Goal: Task Accomplishment & Management: Complete application form

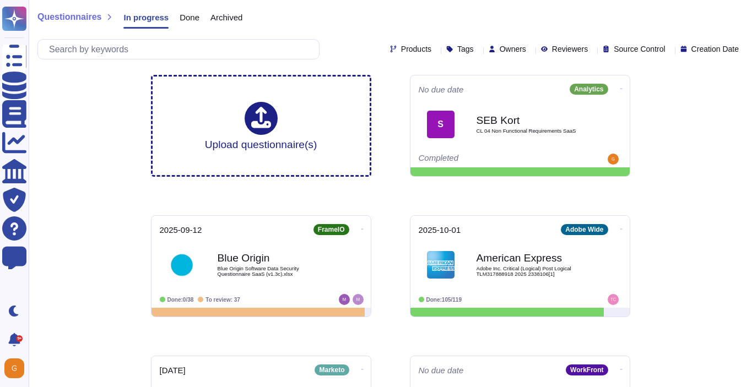
click at [530, 53] on div at bounding box center [530, 49] width 0 height 8
type input "ga"
click at [476, 101] on div "[PERSON_NAME]" at bounding box center [527, 102] width 128 height 25
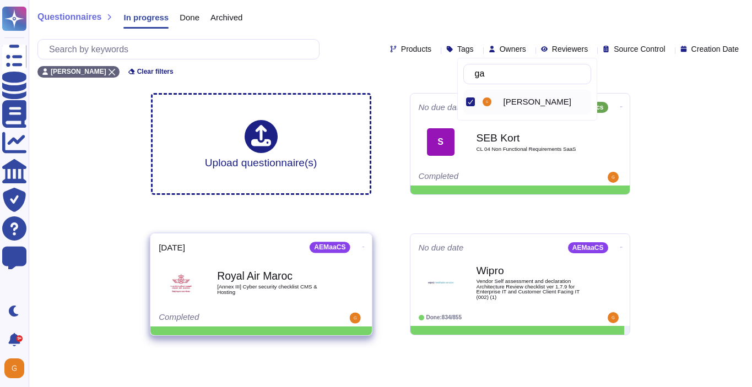
click at [362, 246] on icon at bounding box center [363, 247] width 2 height 3
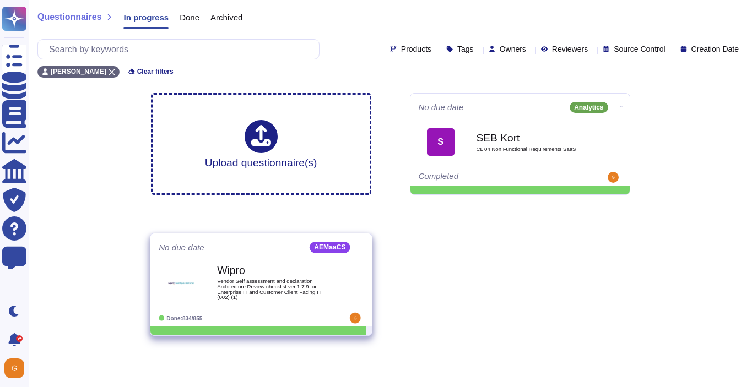
click at [362, 246] on icon at bounding box center [363, 247] width 2 height 3
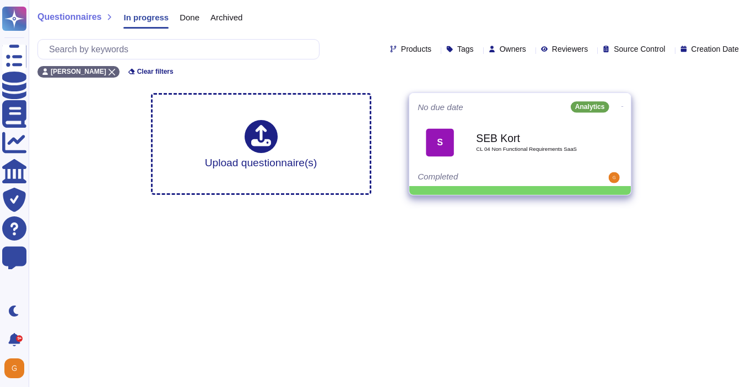
click at [621, 105] on icon at bounding box center [622, 106] width 2 height 3
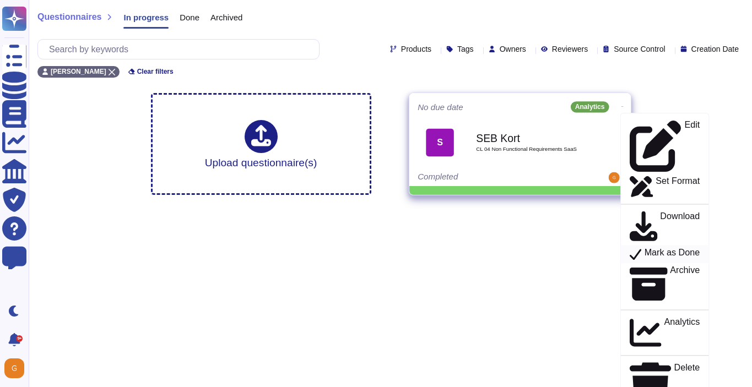
click at [654, 248] on p "Mark as Done" at bounding box center [672, 254] width 56 height 13
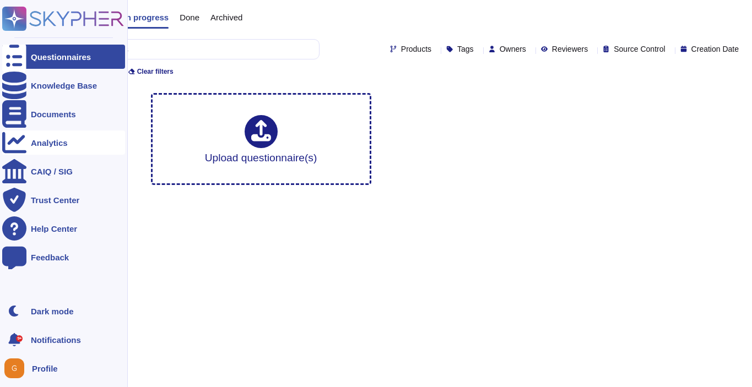
click at [51, 143] on div "Analytics" at bounding box center [49, 143] width 37 height 8
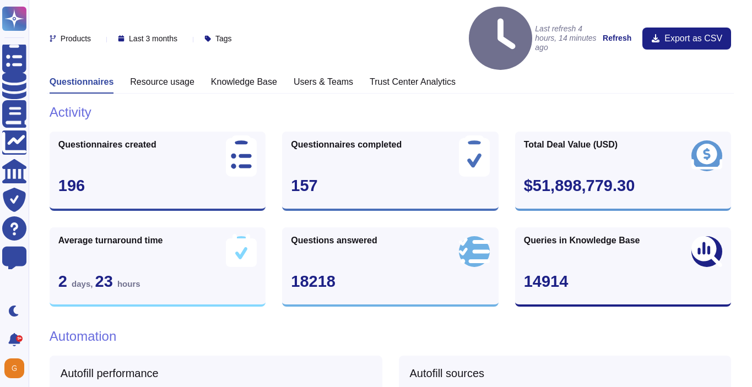
click at [182, 39] on icon at bounding box center [182, 39] width 0 height 0
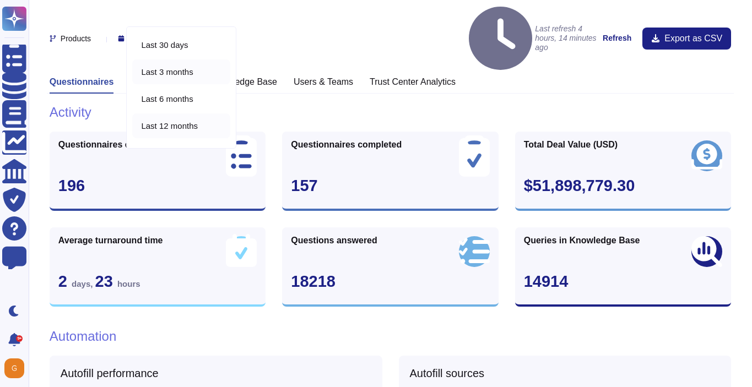
click at [174, 126] on span "Last 12 months" at bounding box center [169, 126] width 57 height 10
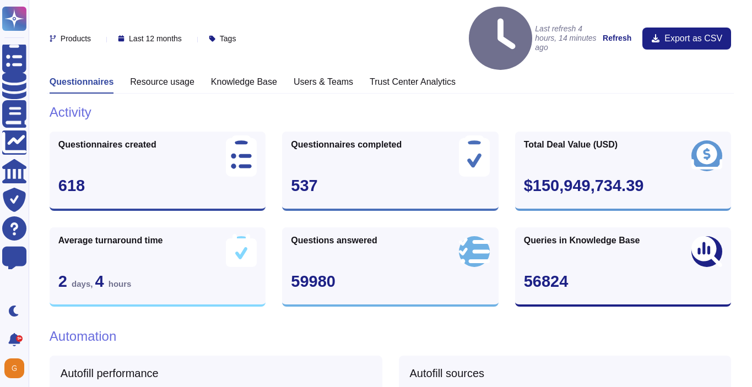
click at [200, 24] on div "Products Last 12 months Tags Last refresh 4 hours, 14 minutes ago Refresh Expor…" at bounding box center [390, 38] width 681 height 63
click at [200, 127] on icon at bounding box center [309, 197] width 247 height 141
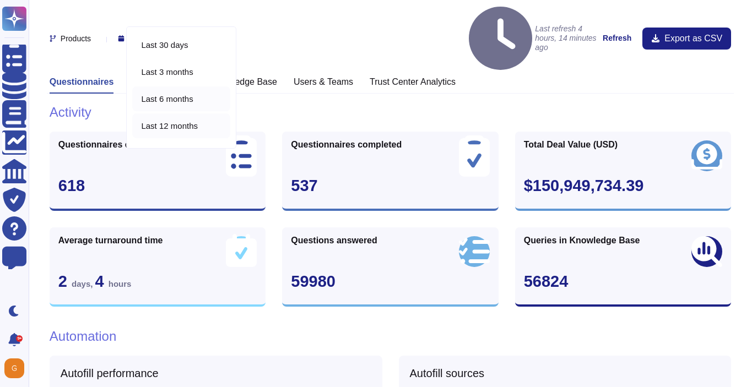
click at [181, 97] on span "Last 6 months" at bounding box center [167, 99] width 52 height 10
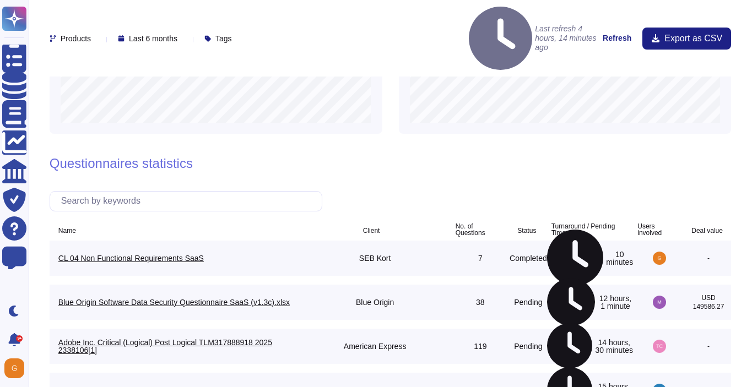
scroll to position [665, 0]
click at [155, 191] on input "text" at bounding box center [189, 200] width 266 height 19
click at [645, 223] on div "Users involved" at bounding box center [657, 229] width 41 height 13
click at [681, 229] on icon at bounding box center [681, 229] width 0 height 0
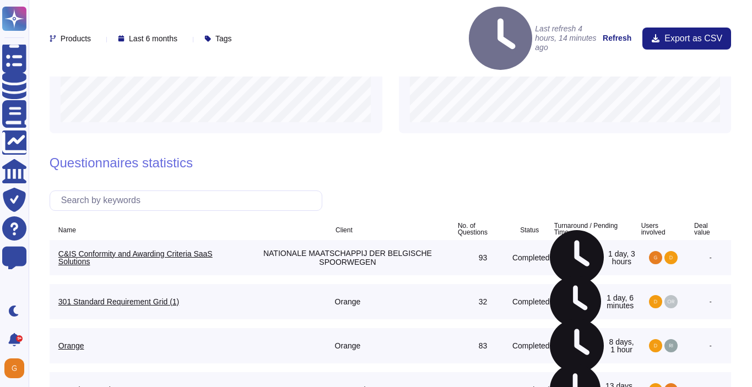
click at [685, 229] on icon at bounding box center [685, 229] width 0 height 0
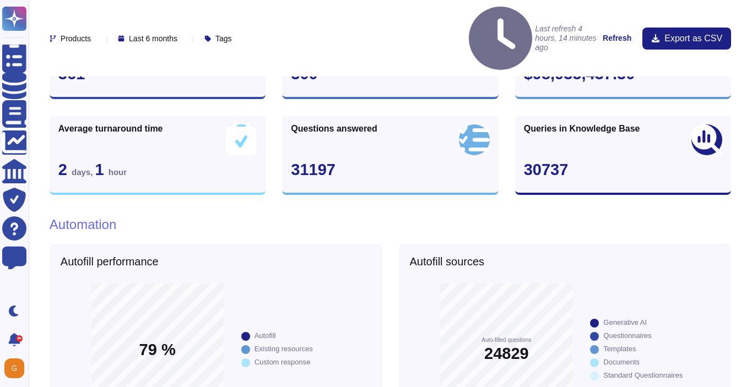
scroll to position [60, 0]
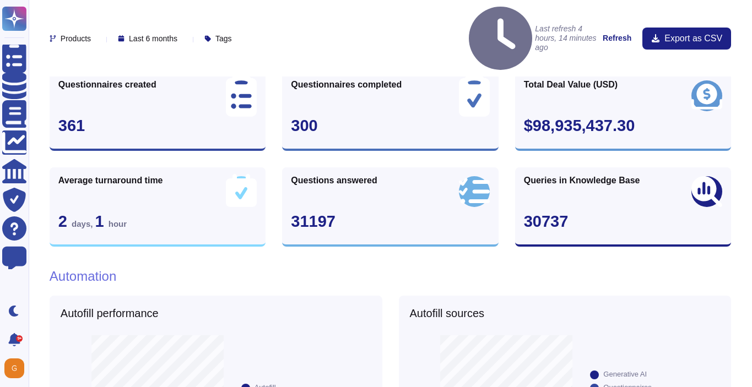
click at [593, 176] on div "Queries in Knowledge Base" at bounding box center [582, 182] width 116 height 13
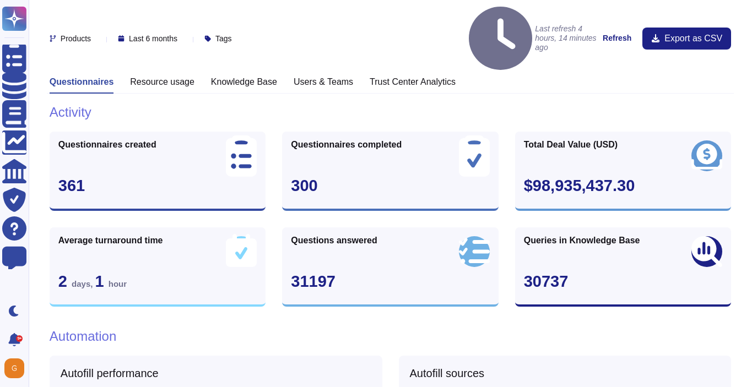
click at [307, 77] on h3 "Users & Teams" at bounding box center [323, 82] width 59 height 10
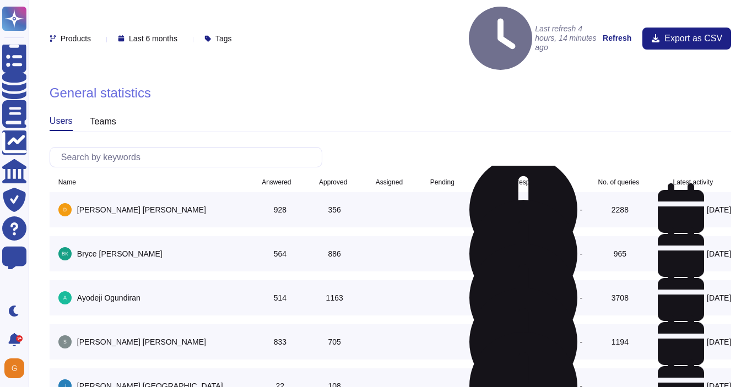
scroll to position [870, 0]
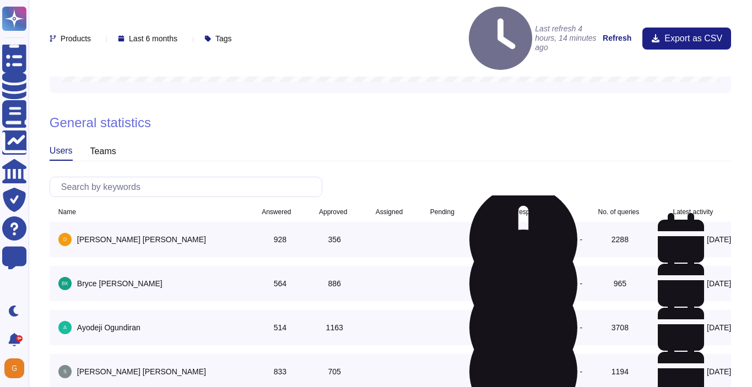
click at [110, 143] on div "teams" at bounding box center [103, 152] width 26 height 18
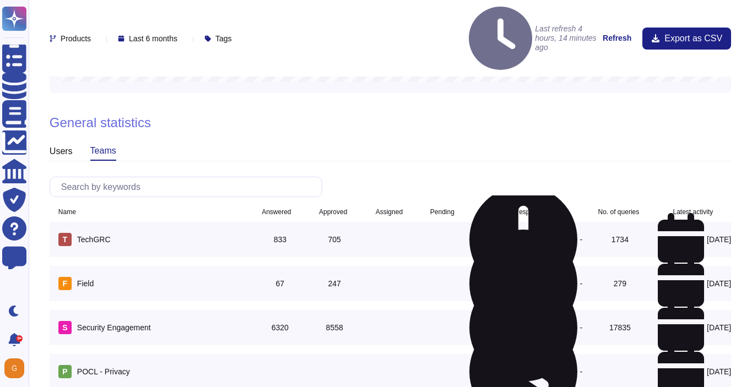
click at [64, 143] on div "users" at bounding box center [61, 152] width 23 height 18
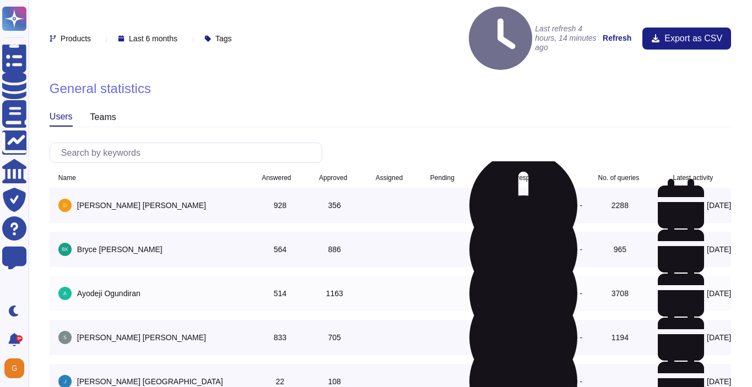
scroll to position [920, 0]
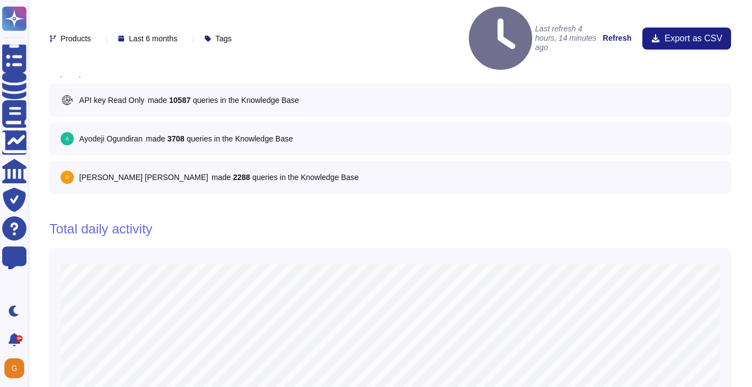
scroll to position [0, 0]
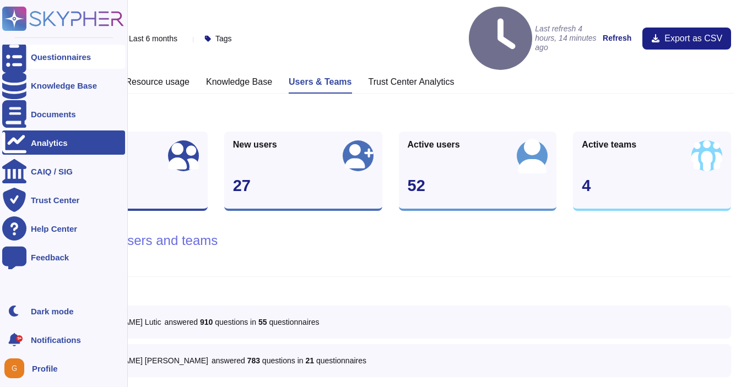
click at [53, 59] on div "Questionnaires" at bounding box center [61, 57] width 60 height 8
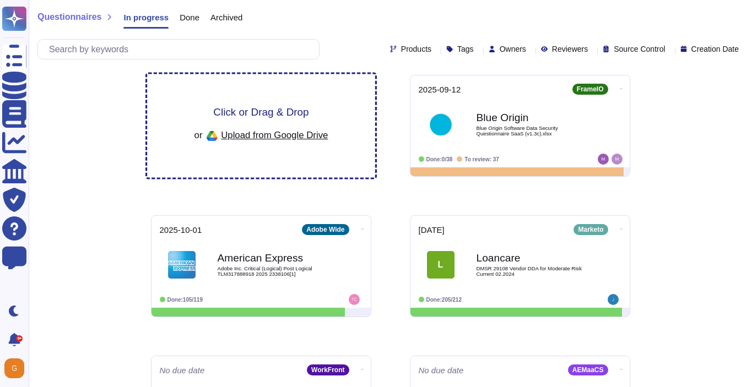
click at [258, 109] on span "Click or Drag & Drop" at bounding box center [260, 112] width 95 height 10
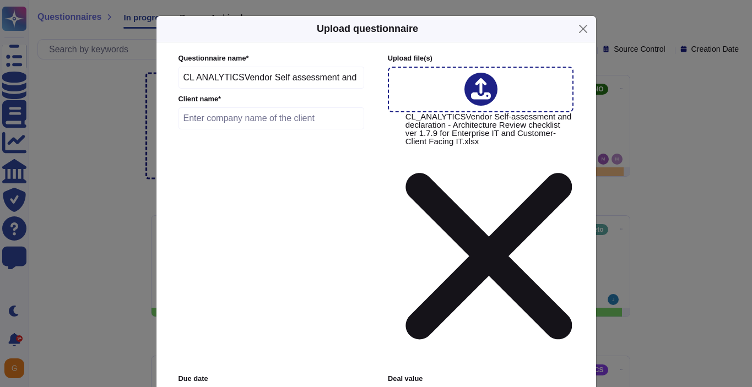
click at [289, 129] on input "text" at bounding box center [271, 118] width 186 height 22
type input "Wipro"
type input "[DATE]"
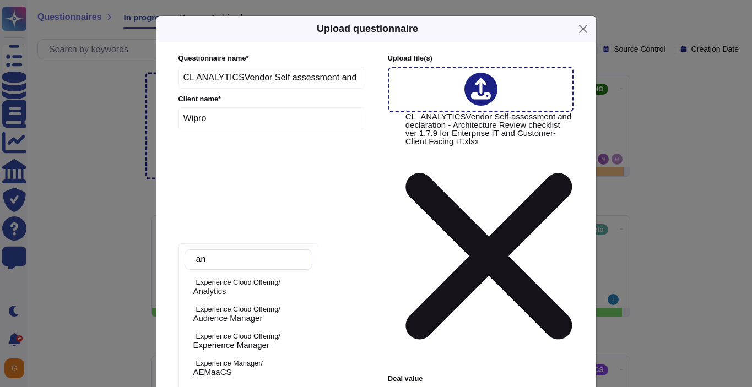
type input "ana"
click at [227, 282] on p "Experience Cloud Offering/" at bounding box center [252, 282] width 112 height 7
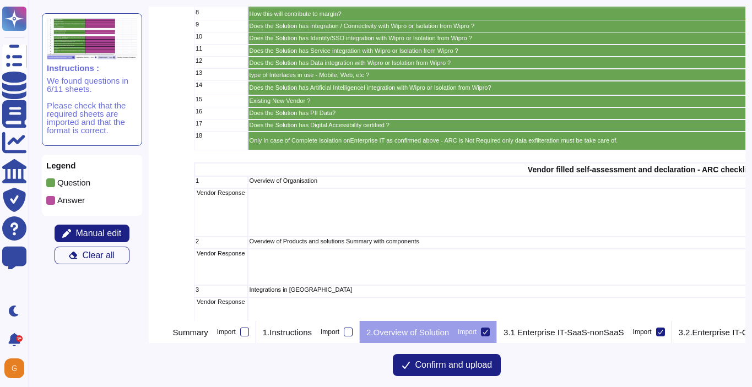
scroll to position [198, 102]
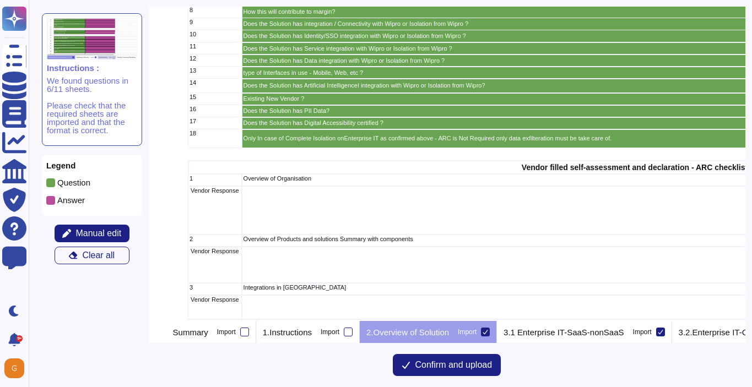
click at [401, 180] on p "Overview of Organisation" at bounding box center [678, 179] width 870 height 6
click at [395, 180] on p "Overview of Organisation" at bounding box center [678, 179] width 870 height 6
click at [75, 231] on span "Manual edit" at bounding box center [98, 233] width 46 height 9
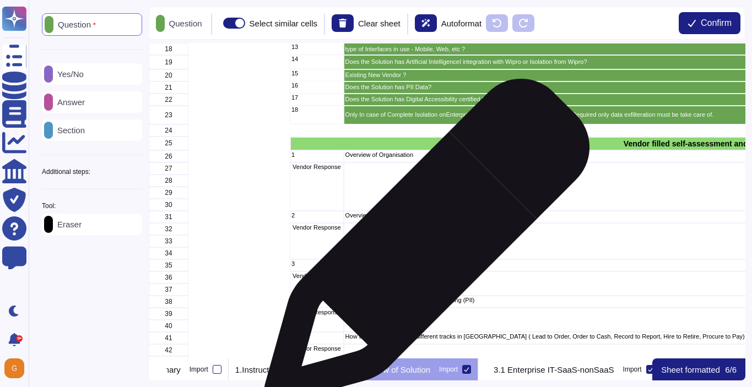
scroll to position [242, 0]
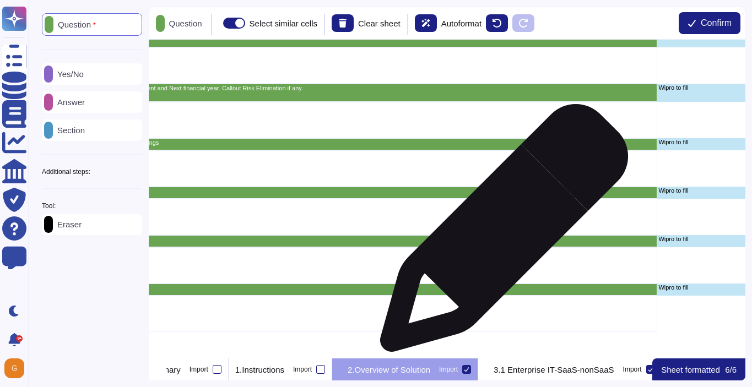
scroll to position [786, 579]
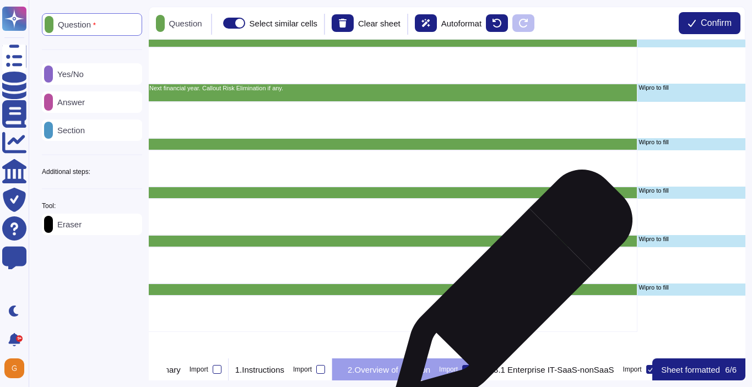
click at [508, 295] on div "How our new or existing AI solution or other solution components can be leverag…" at bounding box center [201, 290] width 874 height 12
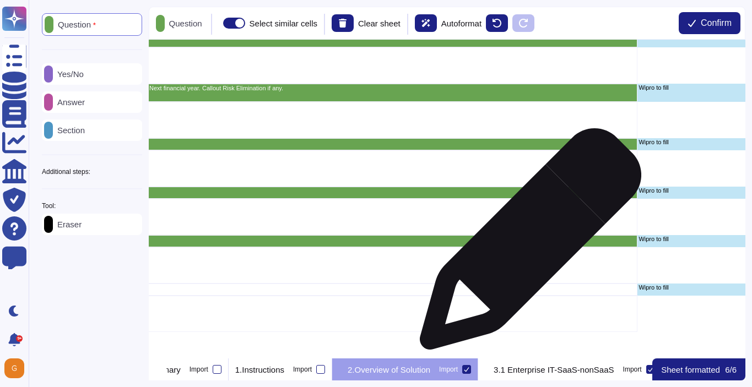
click at [526, 244] on div "Does this solution use technology stack that shall not introduce new risk to co…" at bounding box center [201, 241] width 874 height 12
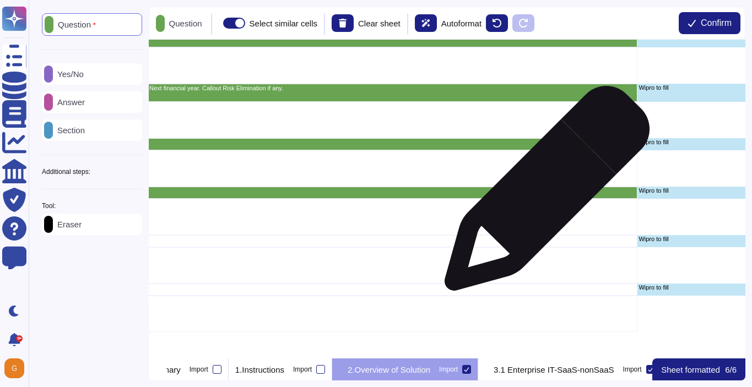
click at [543, 194] on div "What are business KPIs to measure success efficacy of this solution?" at bounding box center [201, 193] width 874 height 12
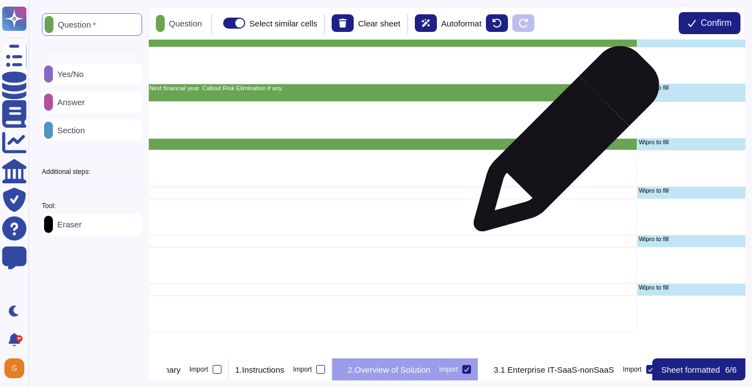
click at [562, 144] on p "I would request for more details on how this process handled at present and TO …" at bounding box center [200, 143] width 870 height 6
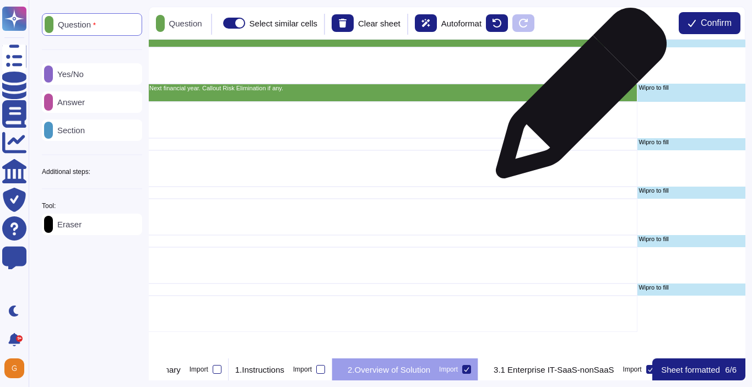
click at [577, 98] on div "Expected contribution to Wipro Margin by using this solution and project owner …" at bounding box center [201, 93] width 874 height 18
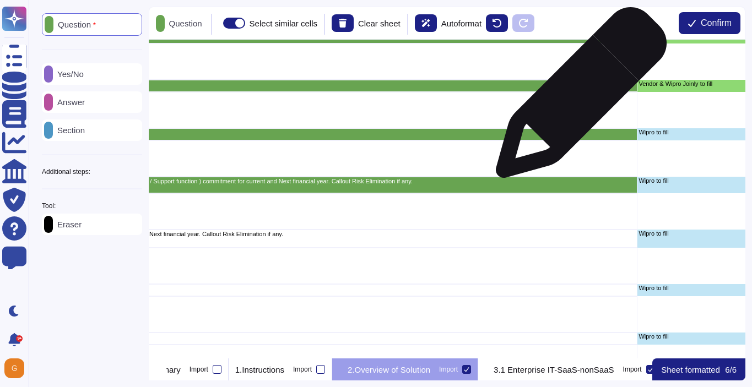
scroll to position [640, 580]
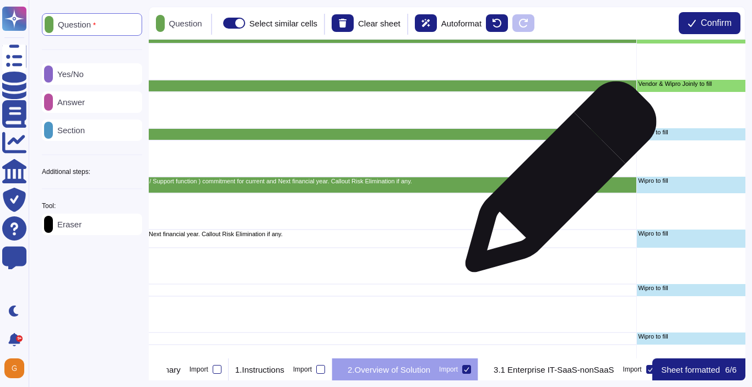
click at [556, 184] on p "Expected ROI from this solution and whats the incremental top line contribution…" at bounding box center [200, 181] width 870 height 6
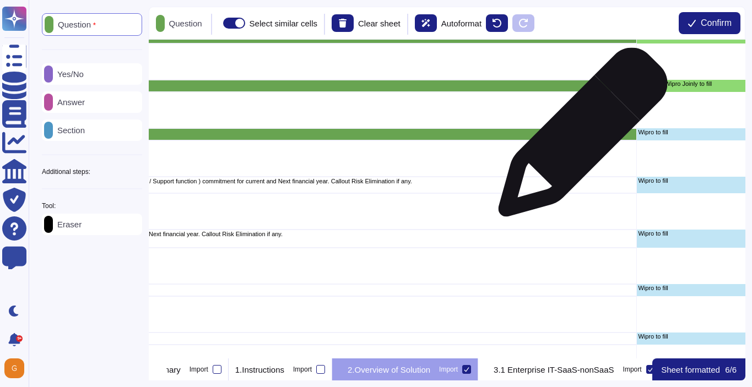
click at [578, 137] on div "In case of customer project owned by BU, share Order details and SoW details." at bounding box center [200, 134] width 874 height 12
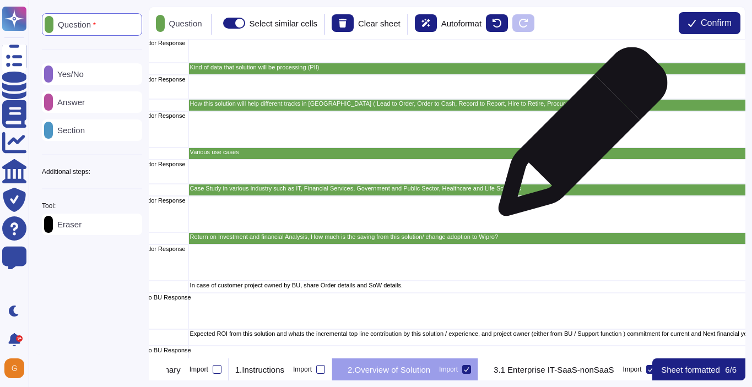
scroll to position [487, 155]
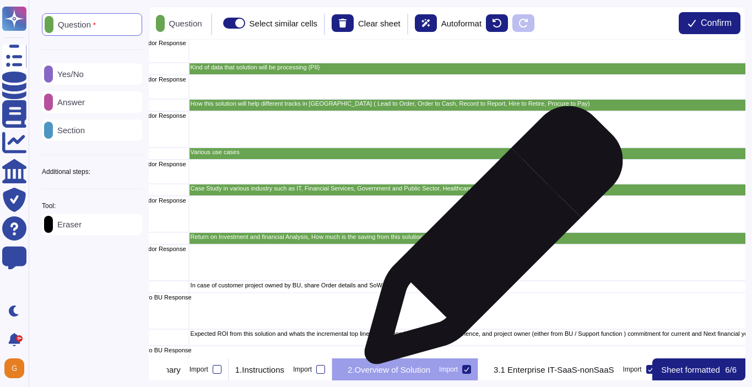
click at [489, 241] on div "Return on Investment and financial Analysis, How much is the saving from this s…" at bounding box center [625, 238] width 874 height 12
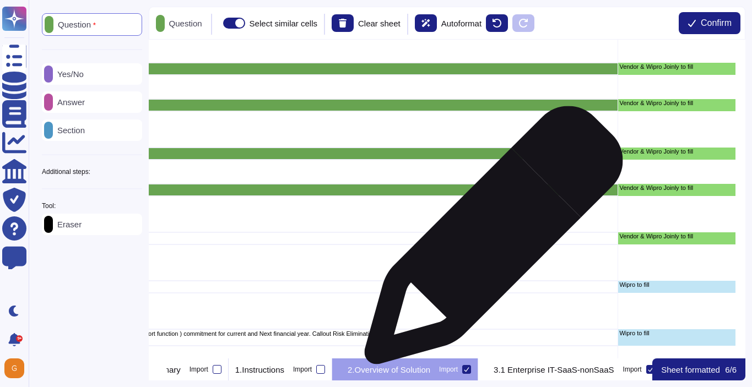
scroll to position [487, 600]
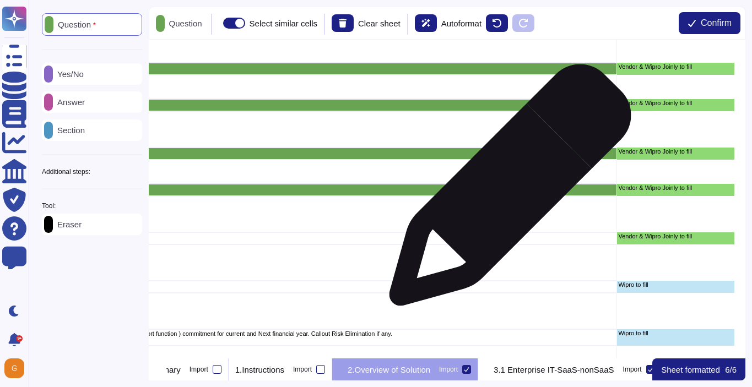
click at [506, 191] on p "Case Study in various industry such as IT, Financial Services, Government and P…" at bounding box center [180, 189] width 870 height 6
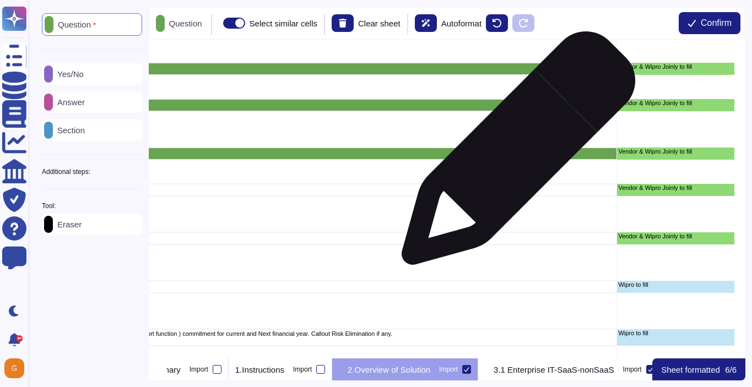
click at [514, 154] on p "Various use cases" at bounding box center [180, 152] width 870 height 6
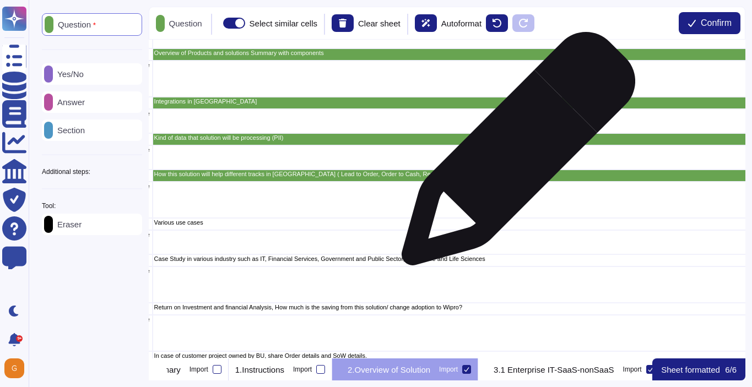
scroll to position [404, 191]
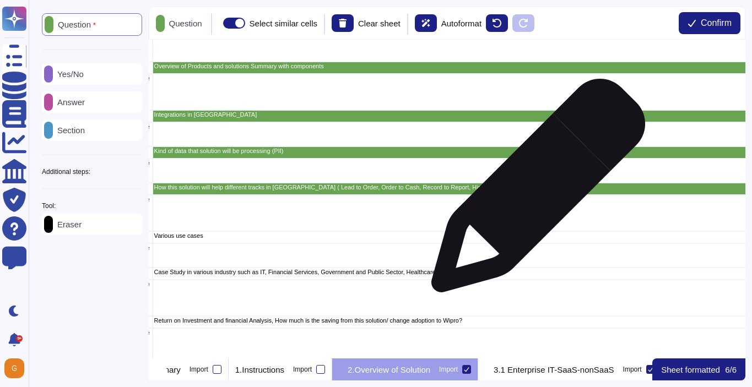
click at [534, 191] on div "How this solution will help different tracks in [GEOGRAPHIC_DATA] ( Lead to Ord…" at bounding box center [589, 189] width 874 height 12
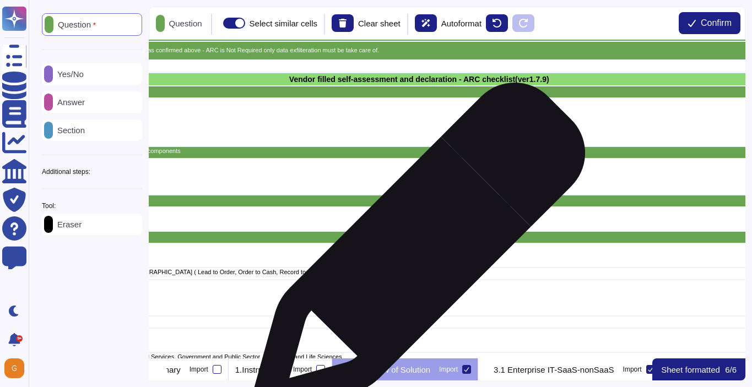
scroll to position [319, 280]
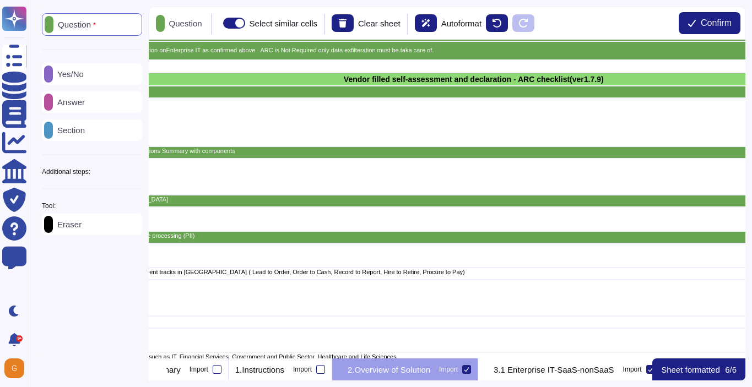
click at [76, 108] on div "Answer" at bounding box center [92, 101] width 100 height 21
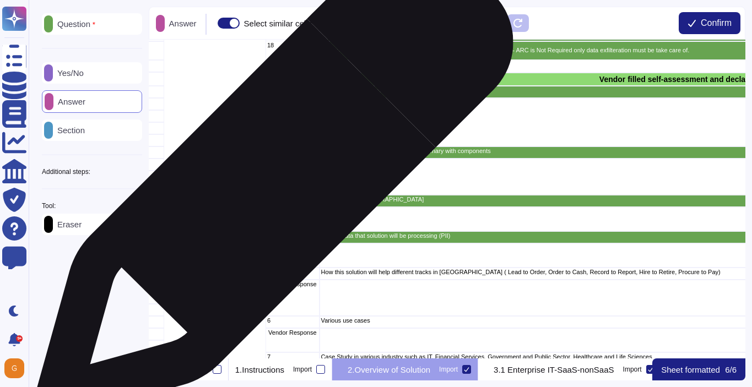
scroll to position [319, 0]
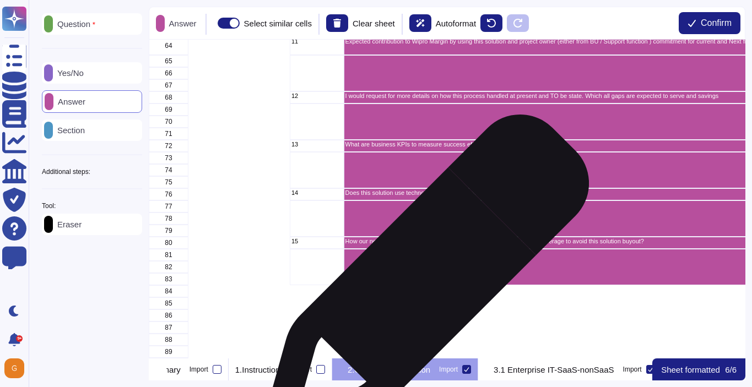
scroll to position [803, 0]
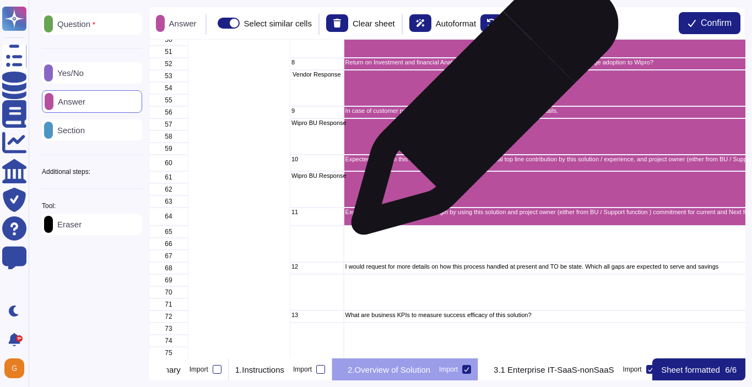
scroll to position [649, 0]
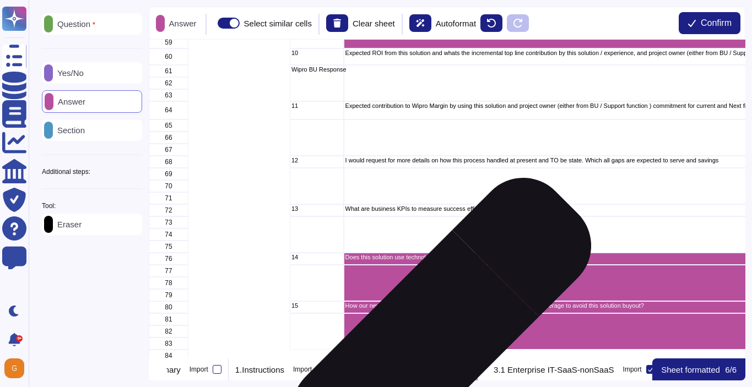
scroll to position [771, 0]
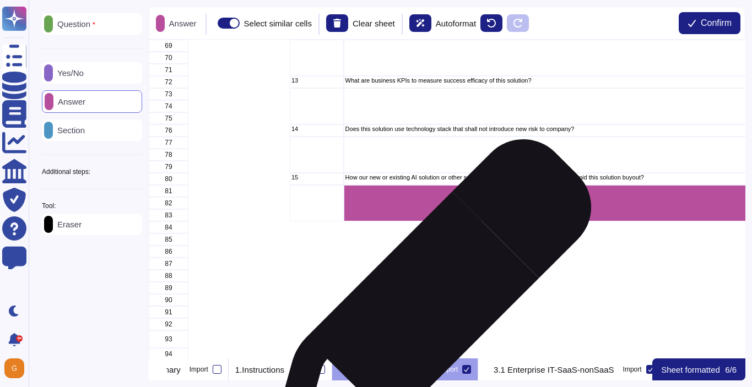
scroll to position [913, 0]
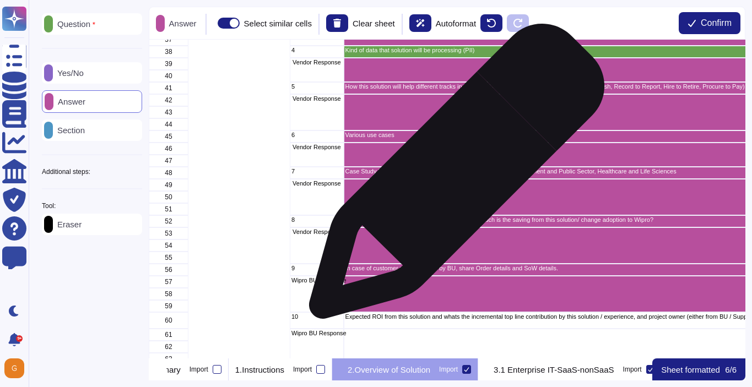
scroll to position [508, 0]
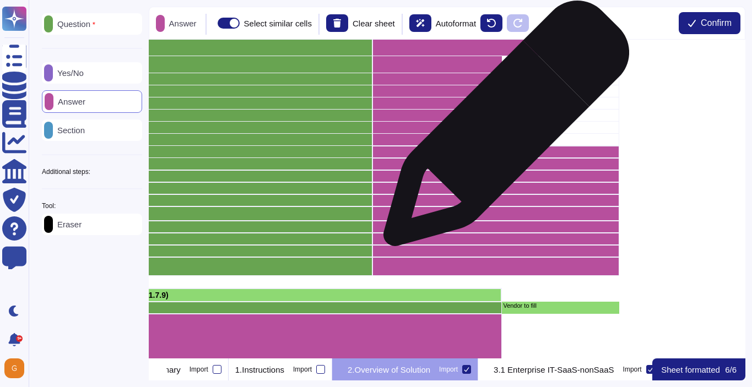
scroll to position [107, 715]
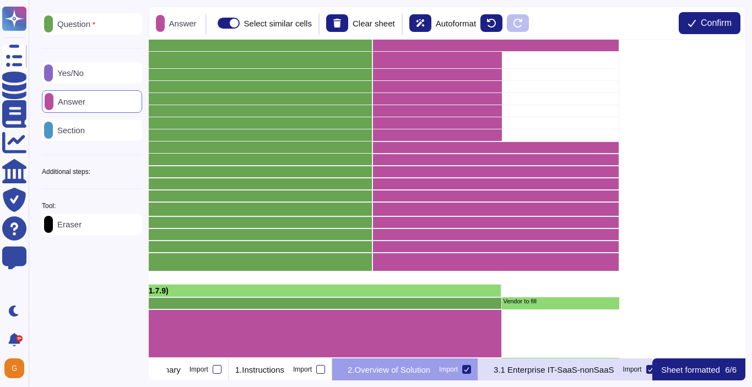
click at [579, 373] on p "3.1 Enterprise IT-SaaS-nonSaaS" at bounding box center [554, 370] width 120 height 8
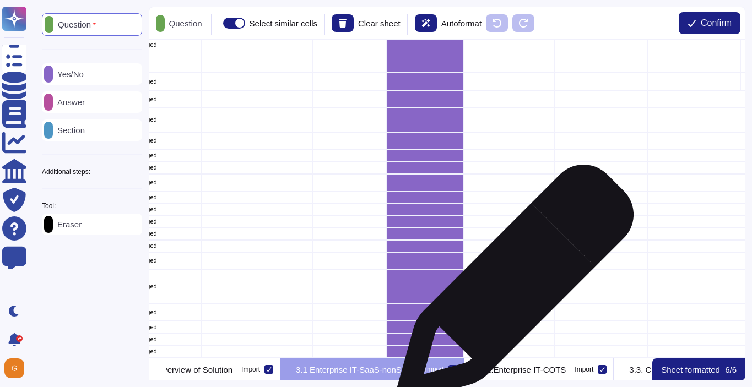
scroll to position [0, 456]
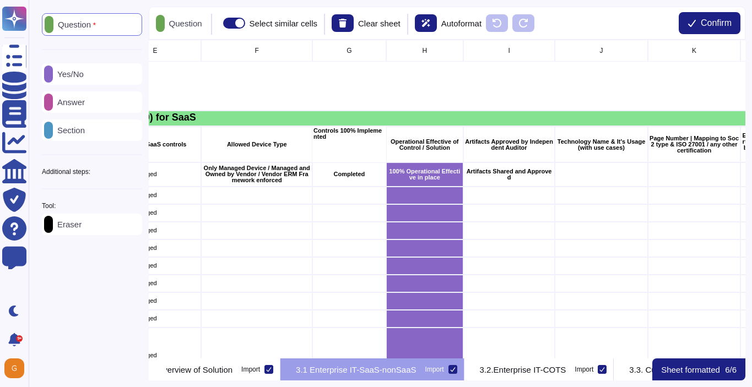
click at [95, 104] on div "Answer" at bounding box center [92, 101] width 100 height 21
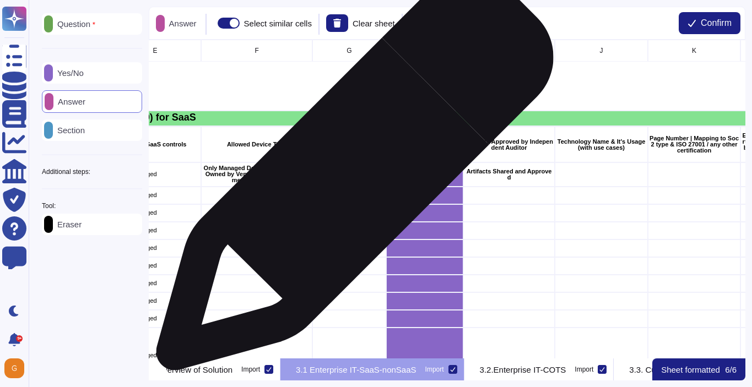
click at [350, 177] on p "Completed" at bounding box center [349, 174] width 71 height 6
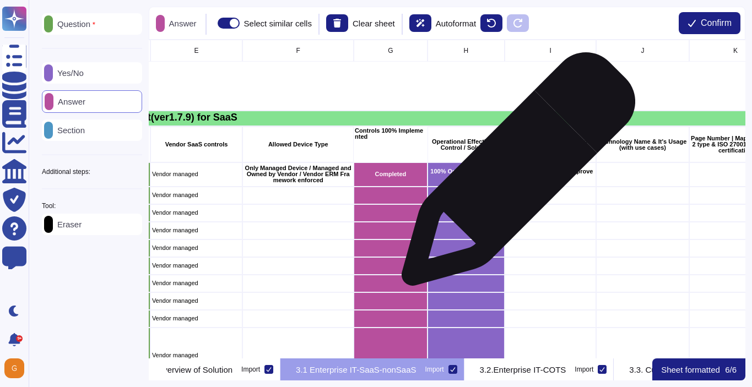
scroll to position [0, 399]
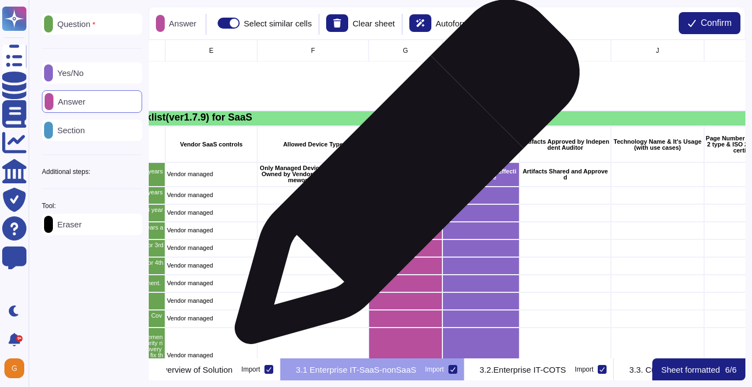
click at [403, 177] on p "Completed" at bounding box center [405, 174] width 71 height 6
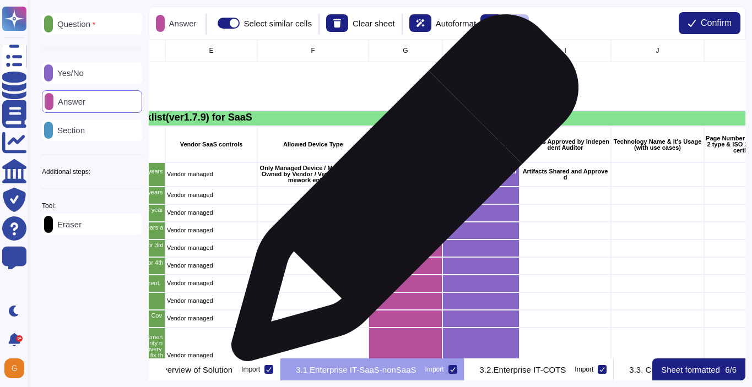
click at [400, 193] on div "grid" at bounding box center [405, 196] width 74 height 18
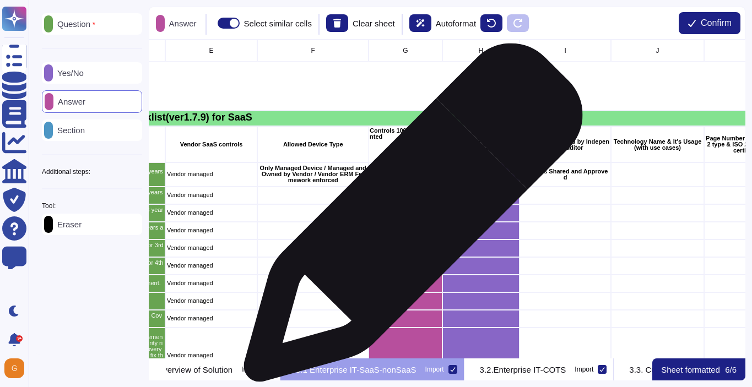
click at [409, 218] on div "grid" at bounding box center [405, 213] width 74 height 18
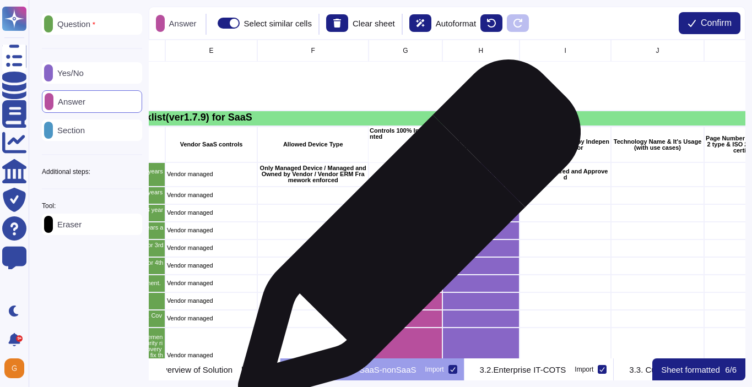
click at [405, 236] on div "grid" at bounding box center [405, 231] width 74 height 18
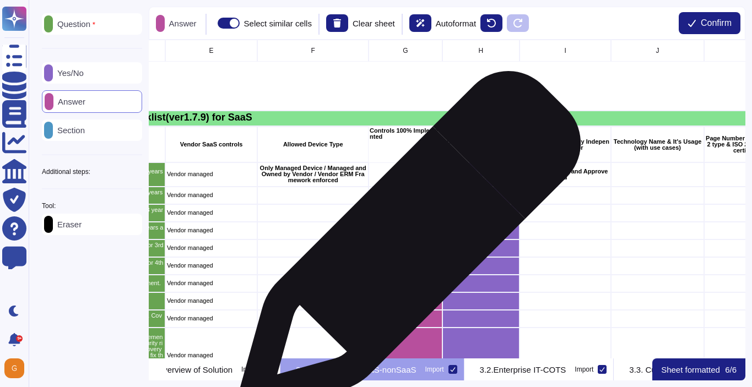
click at [405, 248] on div "grid" at bounding box center [405, 249] width 74 height 18
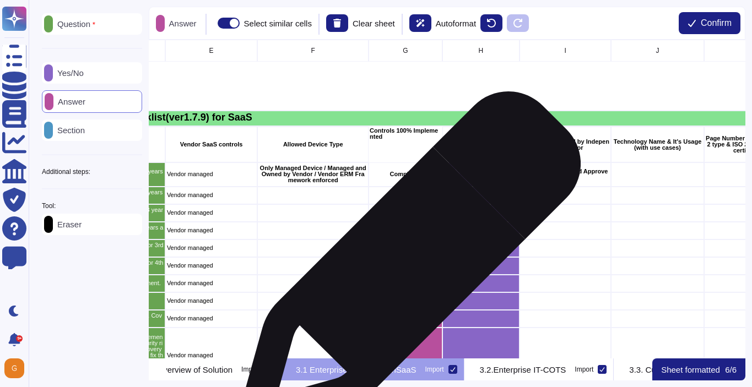
click at [404, 279] on div "grid" at bounding box center [405, 284] width 74 height 18
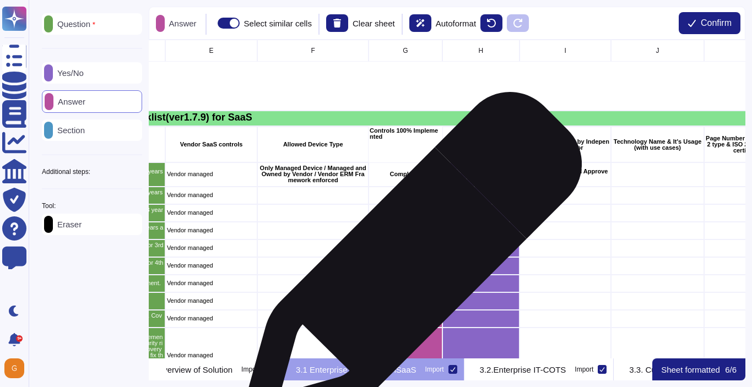
click at [410, 263] on div "grid" at bounding box center [405, 266] width 74 height 18
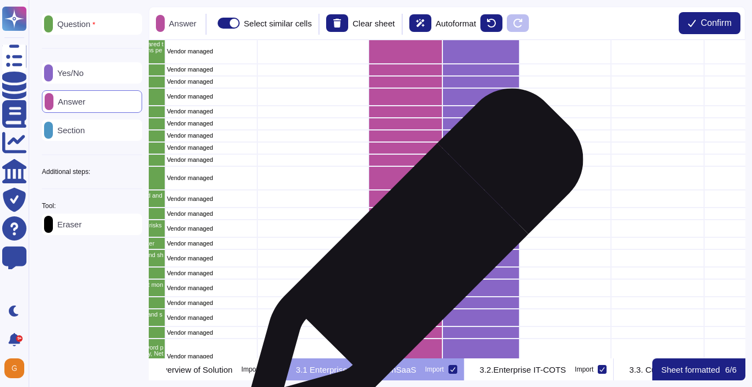
scroll to position [738, 399]
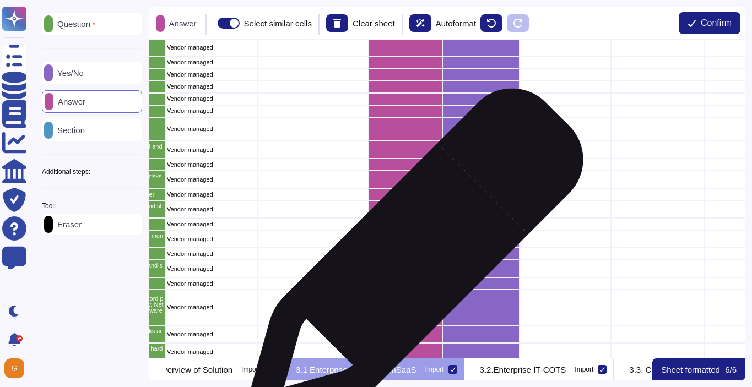
click at [410, 263] on div "32 BiTS-EA Solution Technology stack does not has legacy components Vendor mana…" at bounding box center [447, 199] width 597 height 319
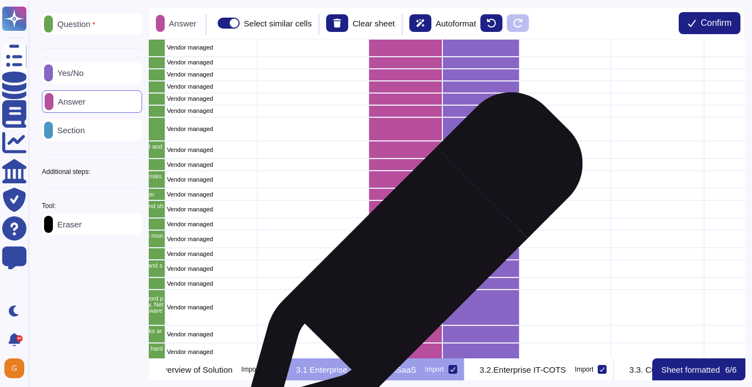
click at [407, 271] on div "grid" at bounding box center [405, 269] width 74 height 18
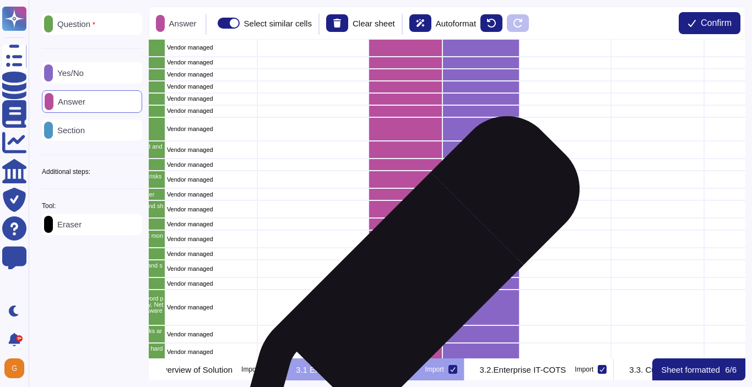
click at [403, 296] on div "grid" at bounding box center [405, 308] width 74 height 36
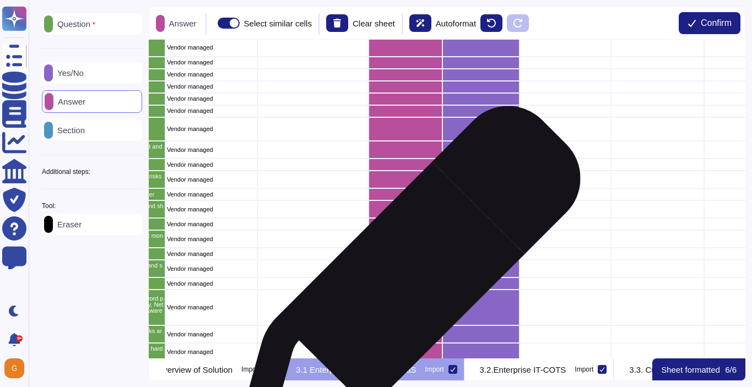
click at [404, 283] on div "grid" at bounding box center [405, 284] width 74 height 12
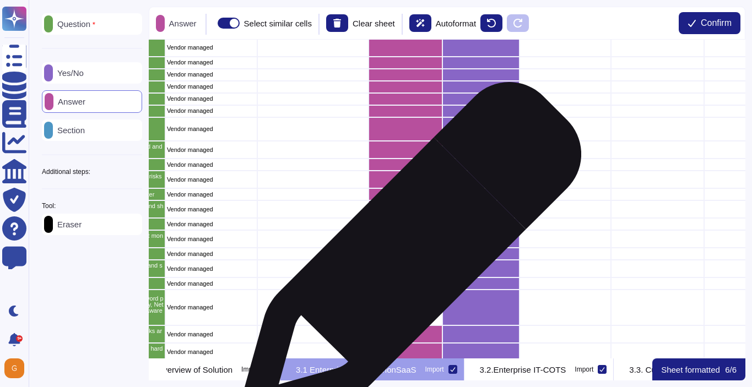
click at [406, 257] on div "grid" at bounding box center [405, 254] width 74 height 12
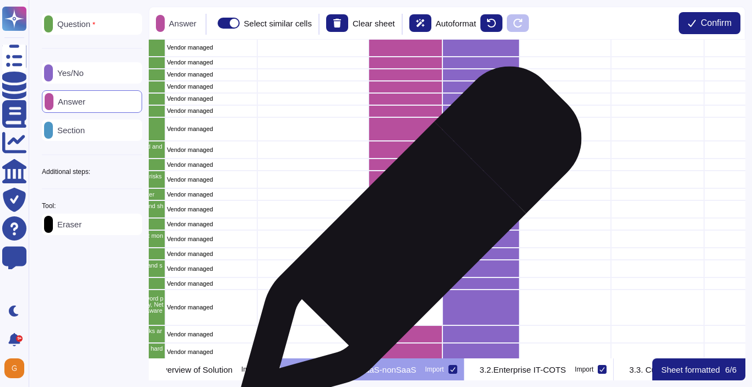
click at [407, 241] on div "grid" at bounding box center [405, 239] width 74 height 18
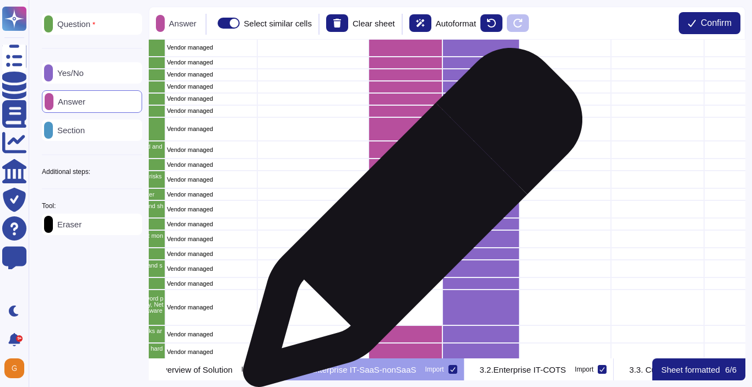
click at [408, 223] on div "grid" at bounding box center [405, 224] width 74 height 12
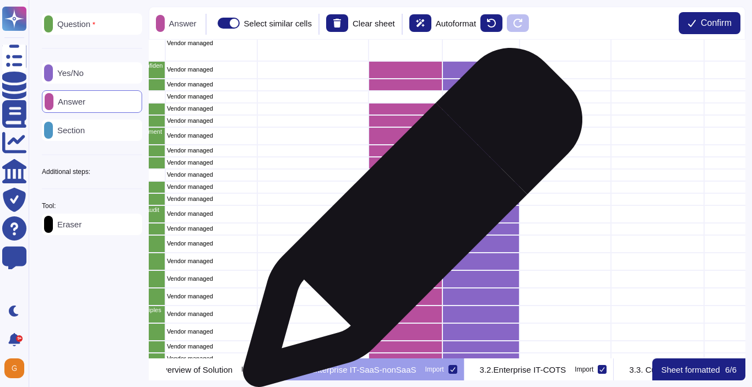
scroll to position [2723, 399]
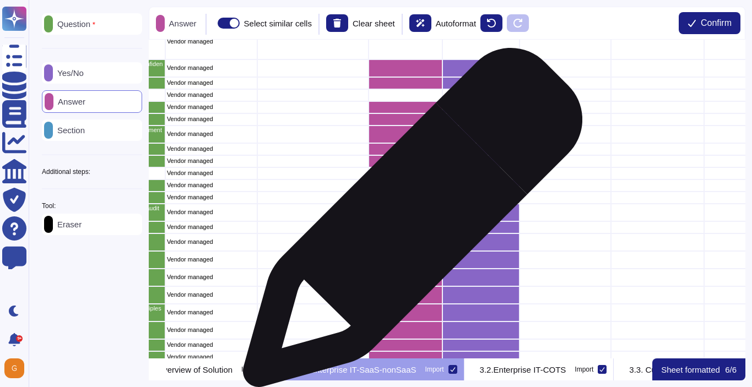
click at [408, 223] on div "167 CISO-VRA/RA External Outside-in Vulnerability assessment & Threat Intellige…" at bounding box center [447, 199] width 597 height 319
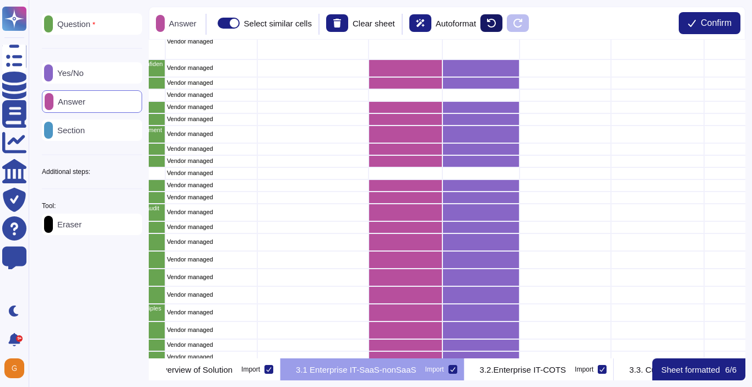
click at [496, 24] on icon at bounding box center [491, 23] width 9 height 9
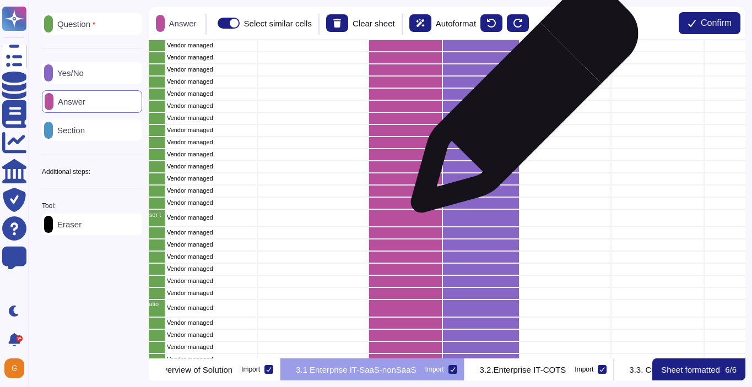
scroll to position [1362, 399]
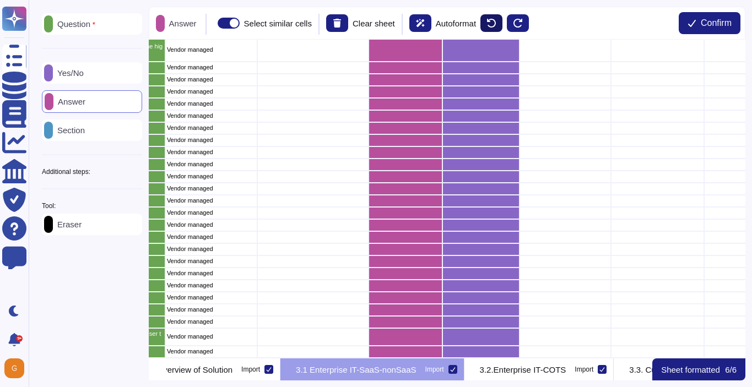
click at [496, 19] on icon at bounding box center [491, 23] width 9 height 9
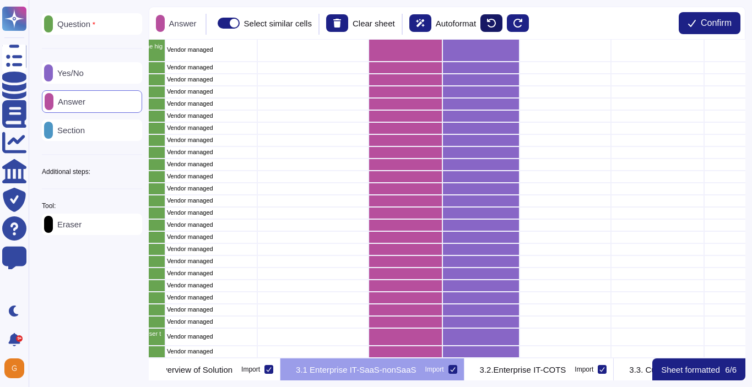
click at [496, 19] on icon at bounding box center [491, 23] width 9 height 9
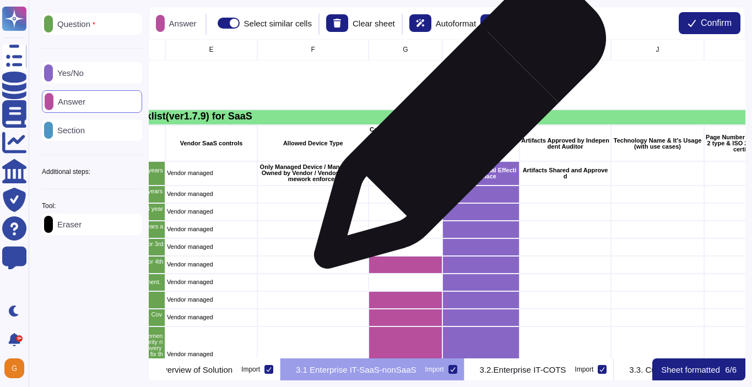
scroll to position [0, 399]
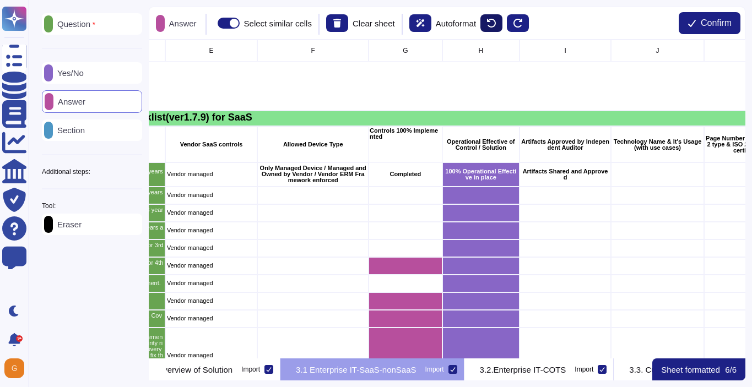
click at [496, 20] on icon at bounding box center [491, 23] width 9 height 9
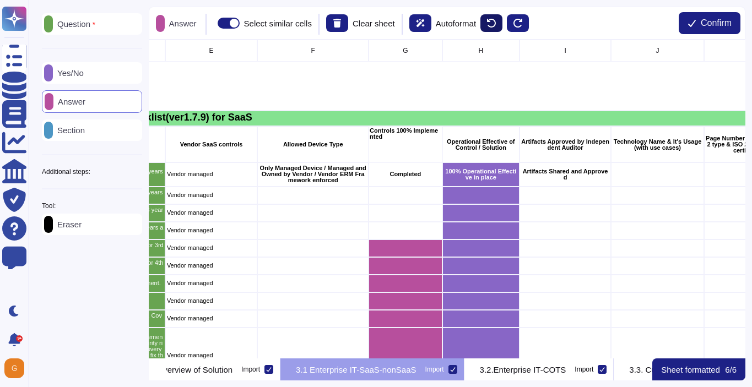
click at [496, 20] on icon at bounding box center [491, 23] width 9 height 9
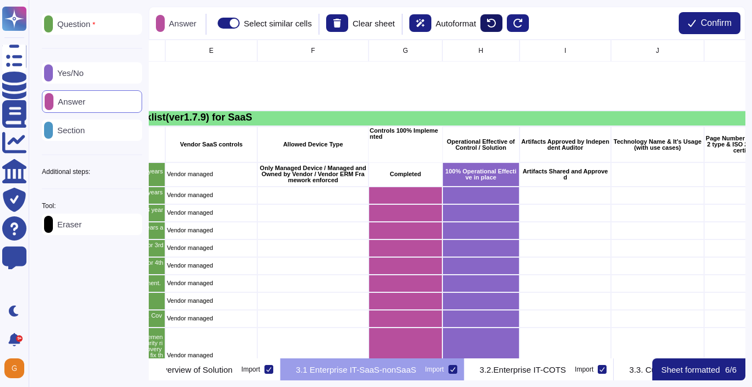
click at [496, 20] on icon at bounding box center [491, 23] width 9 height 9
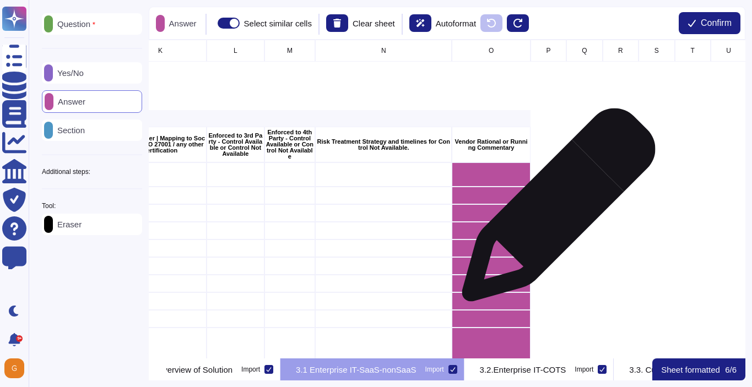
scroll to position [0, 990]
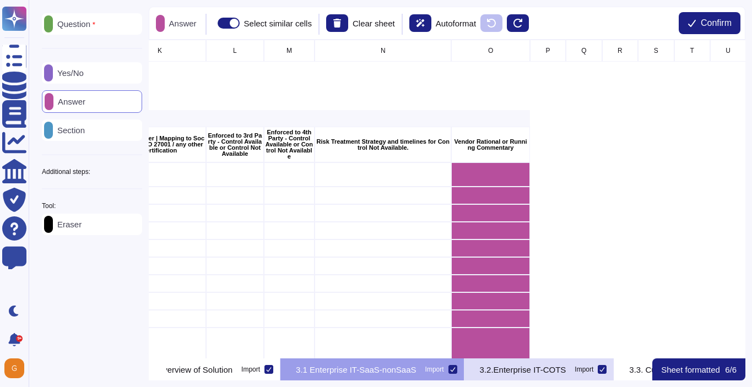
click at [566, 368] on p "3.2.Enterprise IT-COTS" at bounding box center [523, 370] width 86 height 8
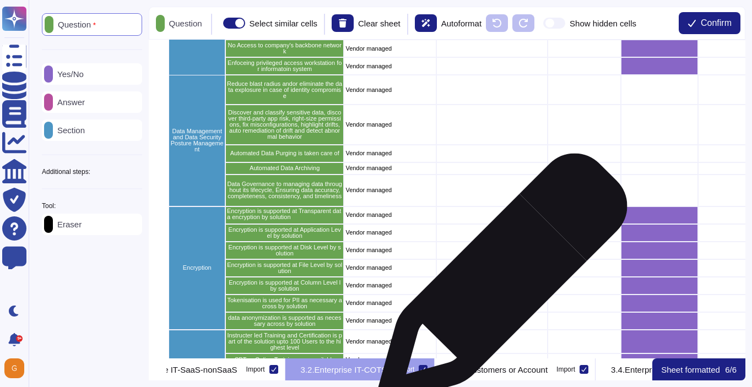
scroll to position [690, 54]
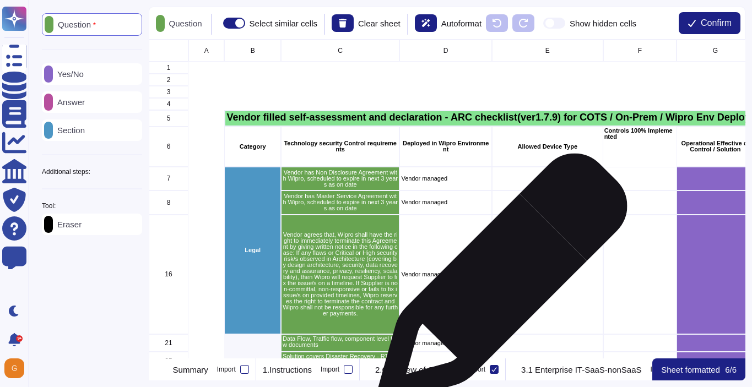
scroll to position [0, 404]
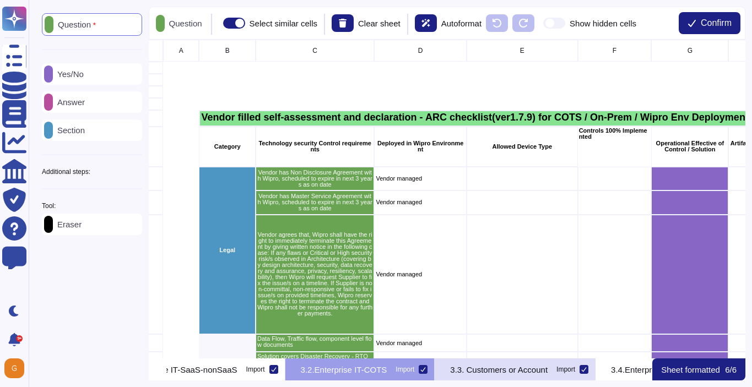
click at [548, 373] on p "3.3. Customers or Account" at bounding box center [498, 370] width 97 height 8
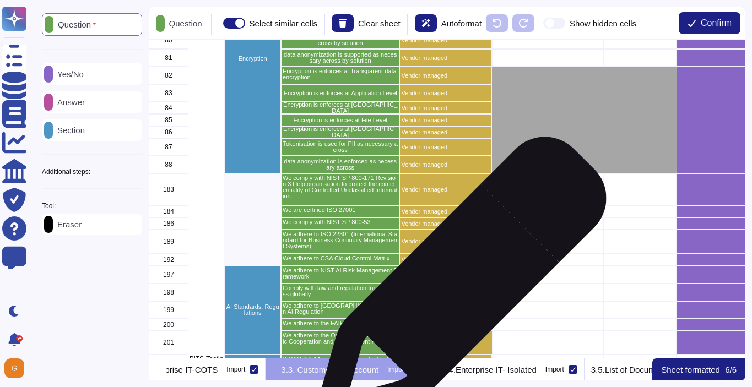
scroll to position [579, 0]
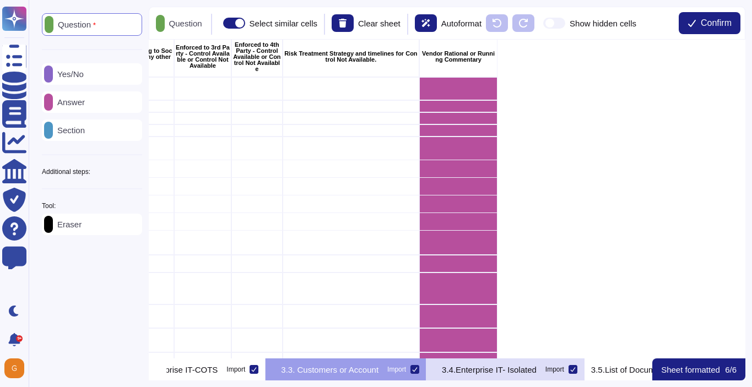
click at [536, 370] on p "3.4.Enterprise IT- Isolated" at bounding box center [489, 370] width 95 height 8
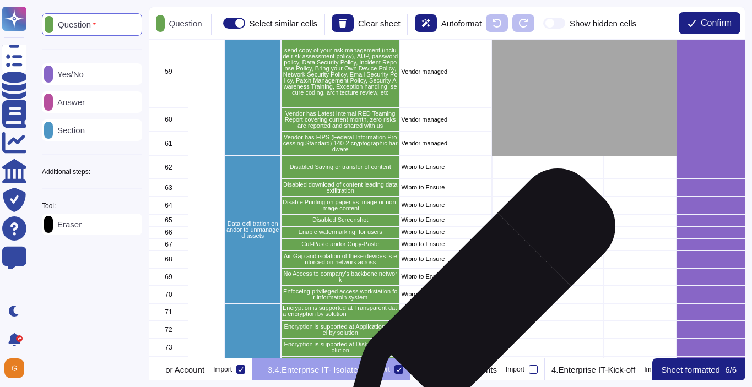
scroll to position [454, 0]
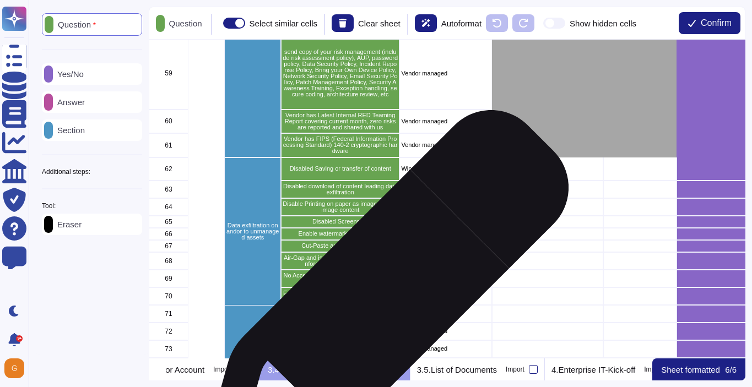
click at [381, 299] on p "Enfoceing privileged access workstation for informatoin system" at bounding box center [340, 296] width 115 height 12
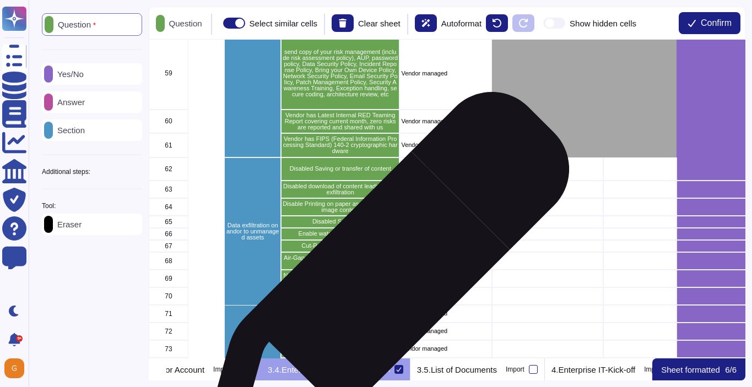
click at [382, 279] on p "No Access to company's backbone network" at bounding box center [340, 279] width 115 height 12
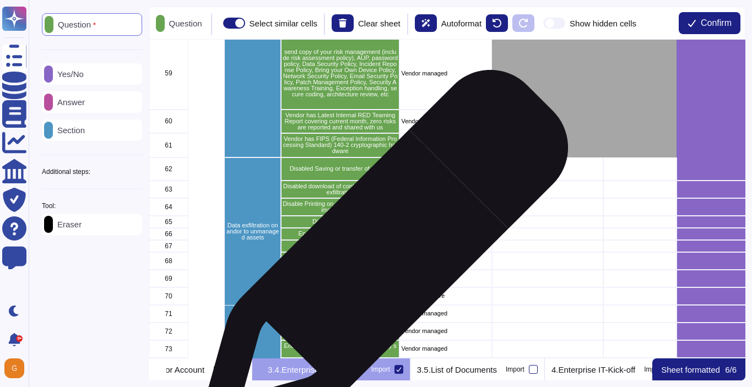
click at [380, 259] on p "Air-Gap and isolation of these devices is enforced on network across" at bounding box center [340, 261] width 115 height 12
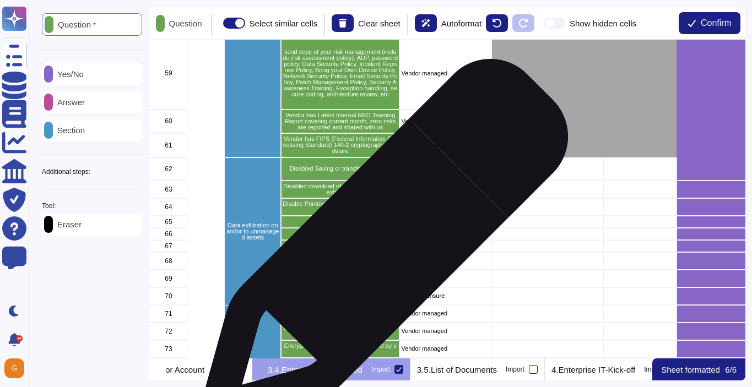
click at [380, 248] on p "Cut-Paste andor Copy-Paste" at bounding box center [340, 246] width 115 height 6
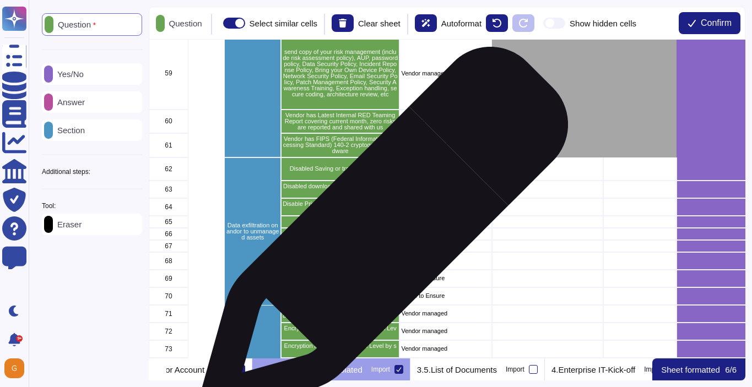
click at [380, 236] on p "Enable watermarking for users" at bounding box center [340, 234] width 115 height 6
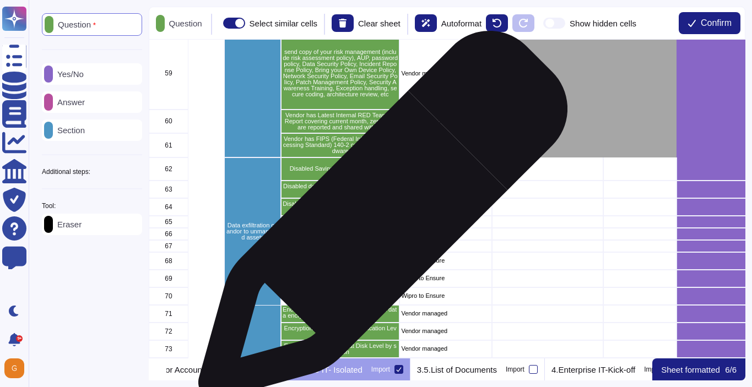
click at [378, 221] on p "Disabled Screenshot" at bounding box center [340, 222] width 115 height 6
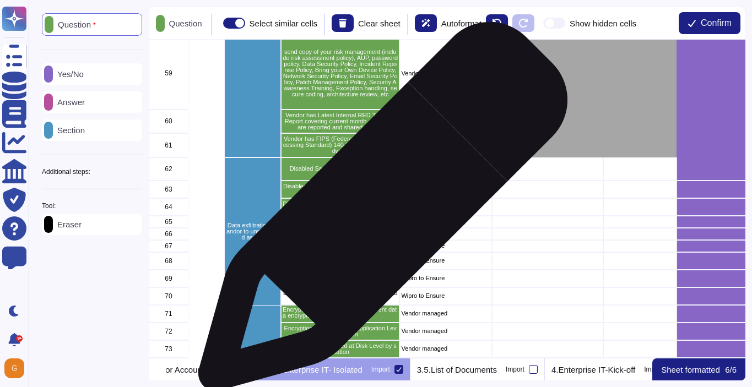
click at [378, 212] on p "Disable Printing on paper as image or non-image content" at bounding box center [340, 207] width 115 height 12
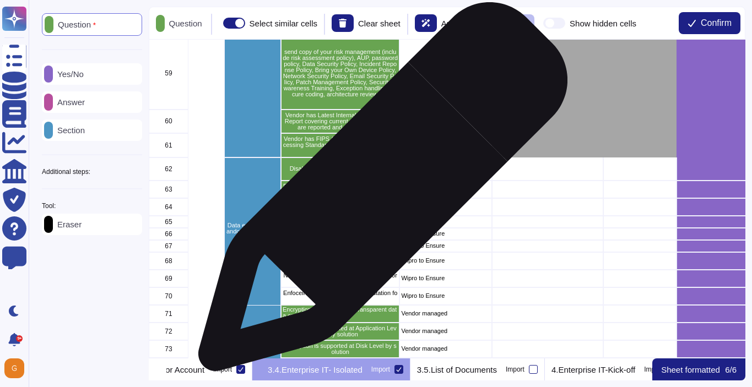
click at [378, 192] on p "Disabled download of content leading data exfiltration" at bounding box center [340, 189] width 115 height 12
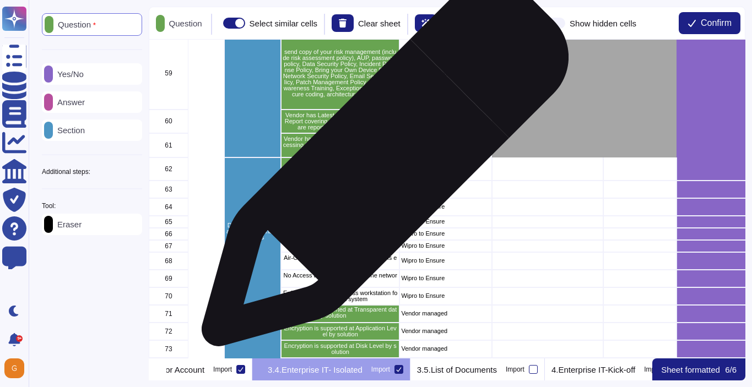
click at [381, 169] on p "Disabled Saving or transfer of content" at bounding box center [340, 169] width 115 height 6
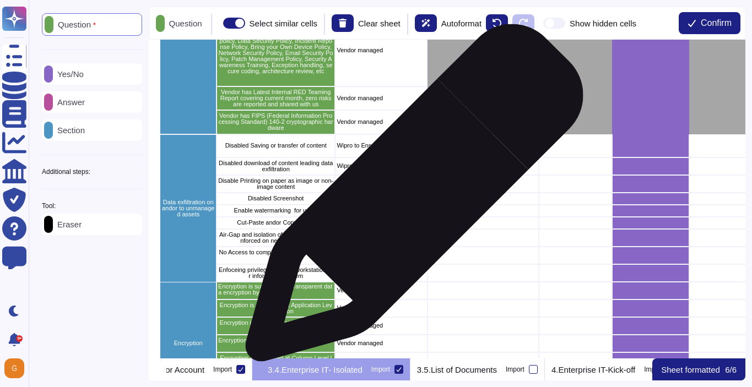
scroll to position [475, 64]
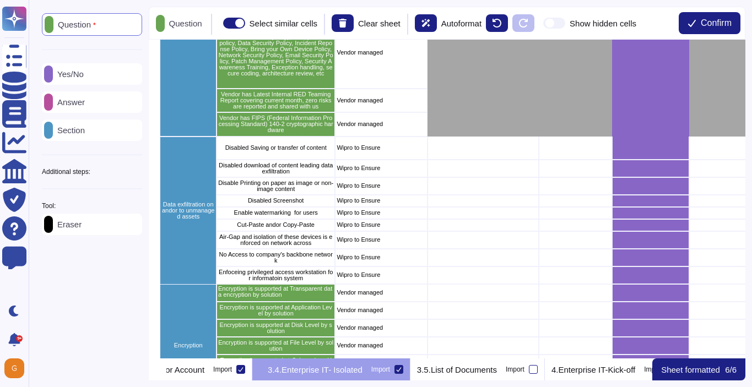
click at [84, 75] on p "Yes/No" at bounding box center [68, 74] width 31 height 8
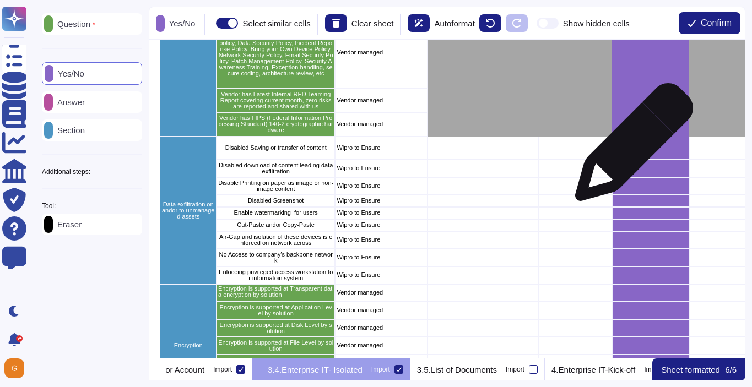
click at [630, 148] on div "grid" at bounding box center [650, 148] width 77 height 23
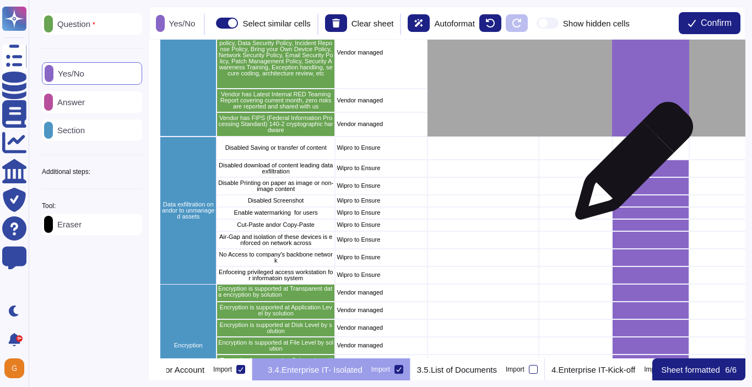
click at [630, 166] on div "grid" at bounding box center [650, 169] width 77 height 18
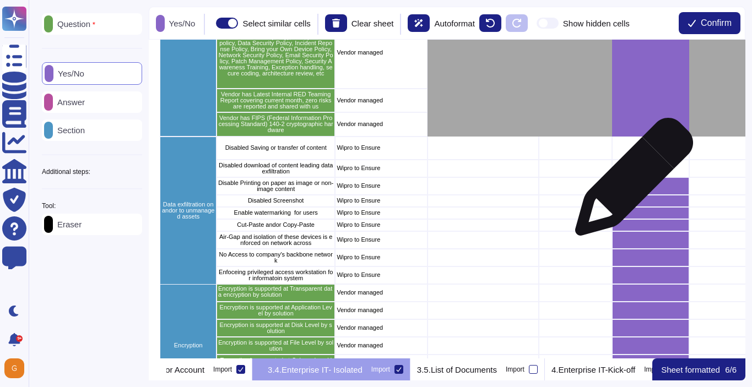
click at [629, 182] on div "grid" at bounding box center [650, 186] width 77 height 18
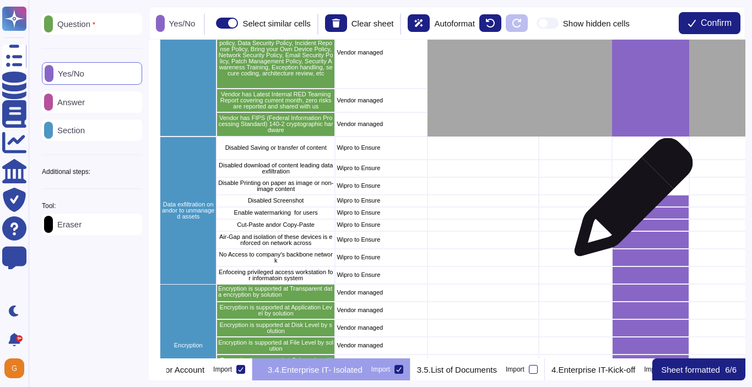
click at [629, 203] on div "grid" at bounding box center [650, 201] width 77 height 12
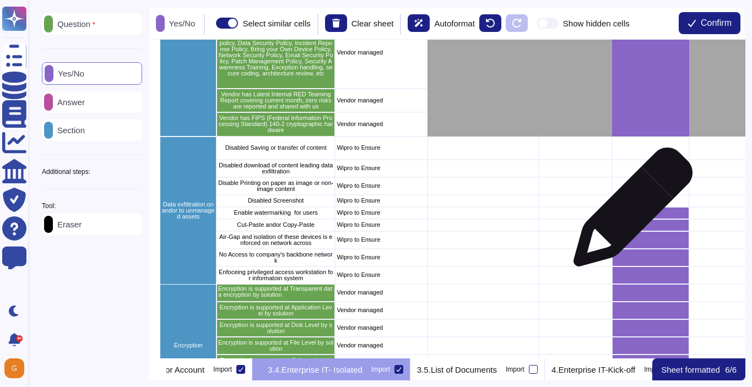
click at [628, 214] on div "grid" at bounding box center [650, 213] width 77 height 12
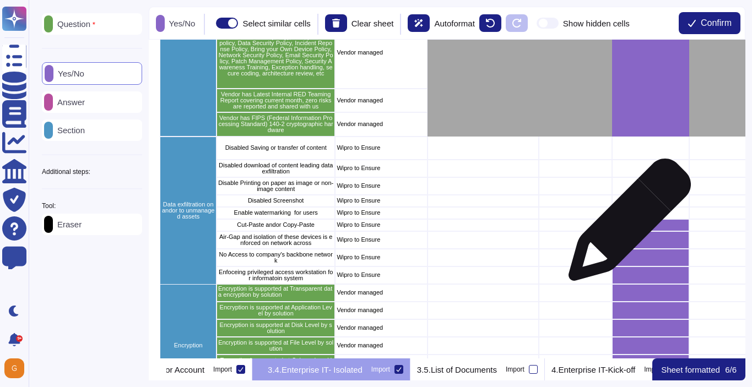
click at [625, 226] on div "grid" at bounding box center [650, 225] width 77 height 12
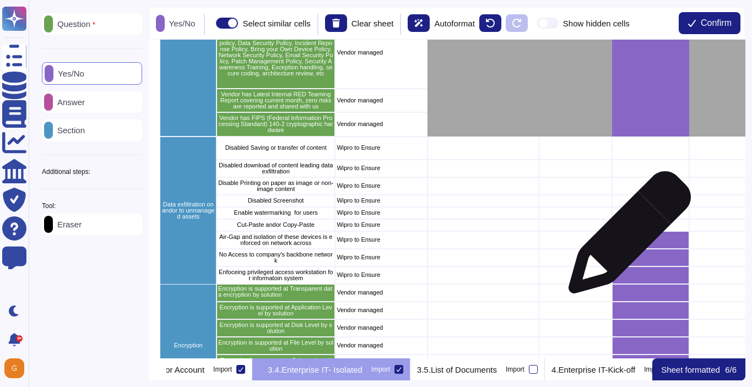
click at [625, 239] on div "grid" at bounding box center [650, 240] width 77 height 18
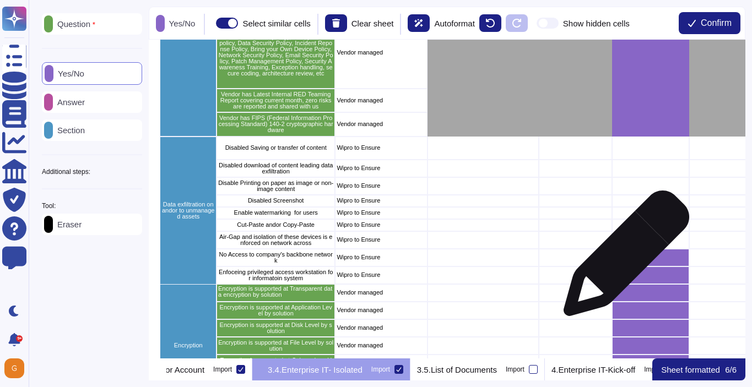
click at [622, 259] on div "grid" at bounding box center [650, 258] width 77 height 18
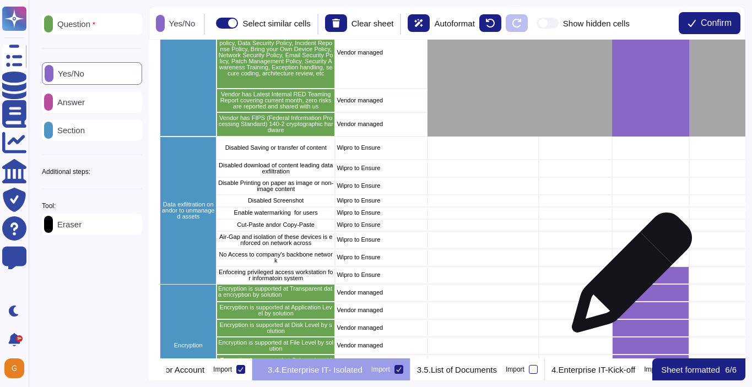
click at [627, 278] on div "grid" at bounding box center [650, 276] width 77 height 18
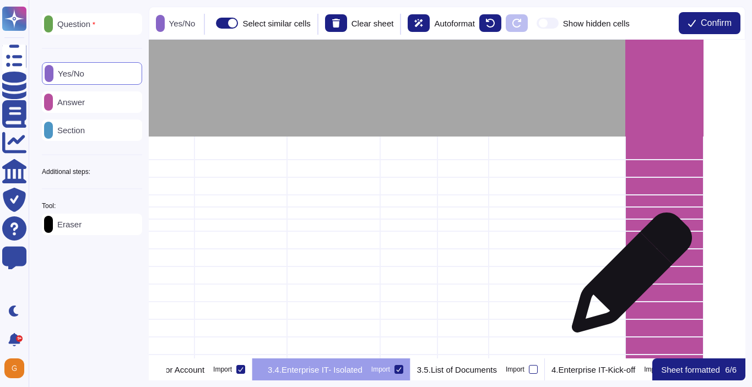
scroll to position [475, 654]
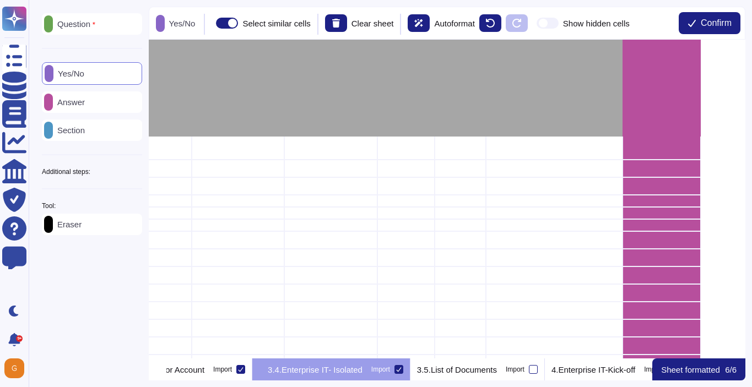
click at [85, 104] on p "Answer" at bounding box center [69, 102] width 32 height 8
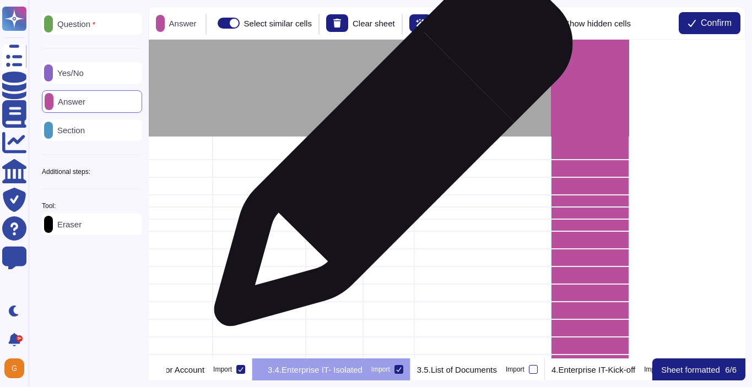
scroll to position [475, 735]
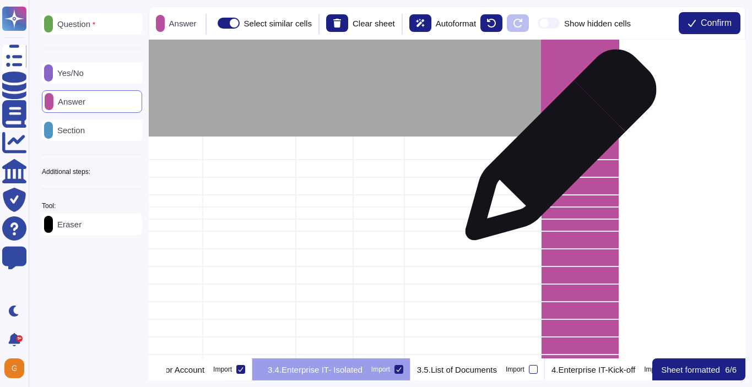
click at [556, 150] on div "grid" at bounding box center [580, 148] width 78 height 23
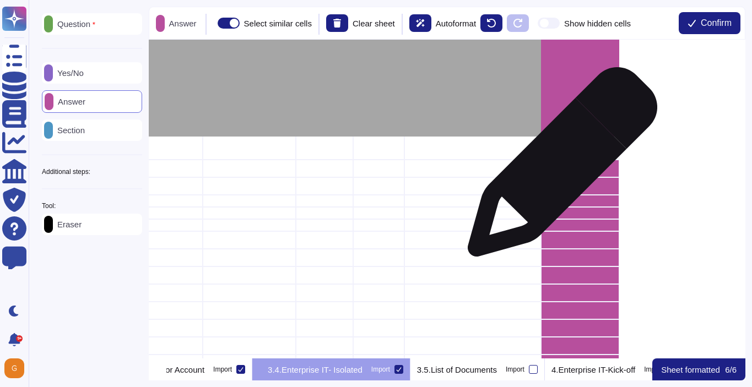
click at [558, 168] on div "grid" at bounding box center [580, 169] width 78 height 18
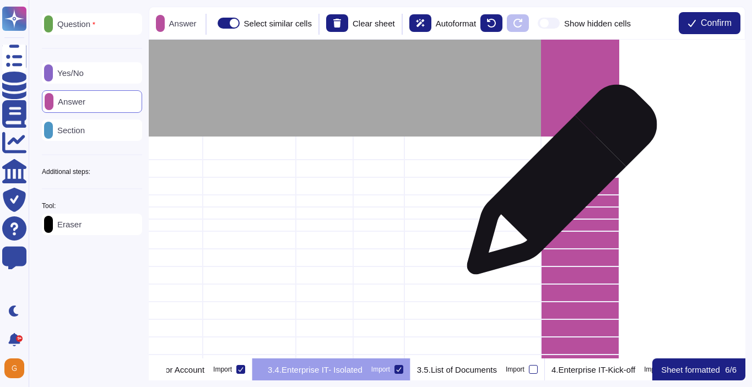
click at [557, 185] on div "grid" at bounding box center [580, 186] width 78 height 18
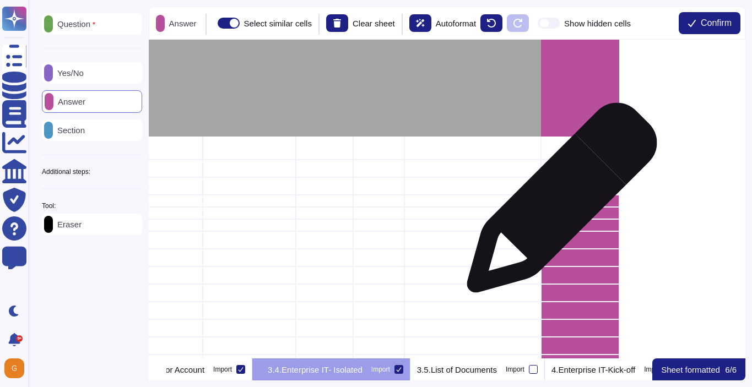
click at [557, 203] on div "grid" at bounding box center [580, 201] width 78 height 12
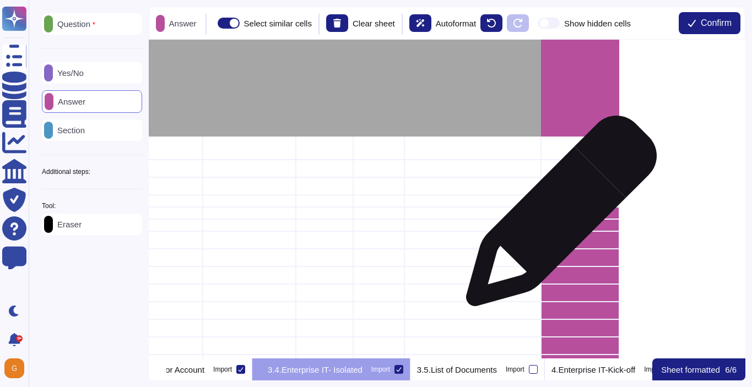
click at [557, 216] on div "grid" at bounding box center [580, 213] width 78 height 12
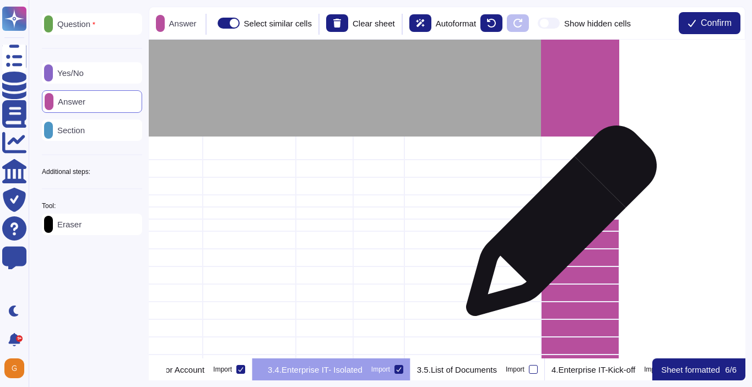
click at [557, 226] on div "grid" at bounding box center [580, 225] width 78 height 12
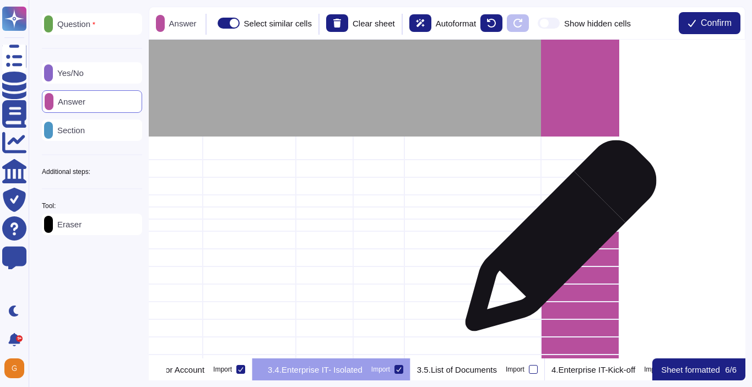
click at [556, 241] on div "grid" at bounding box center [580, 240] width 78 height 18
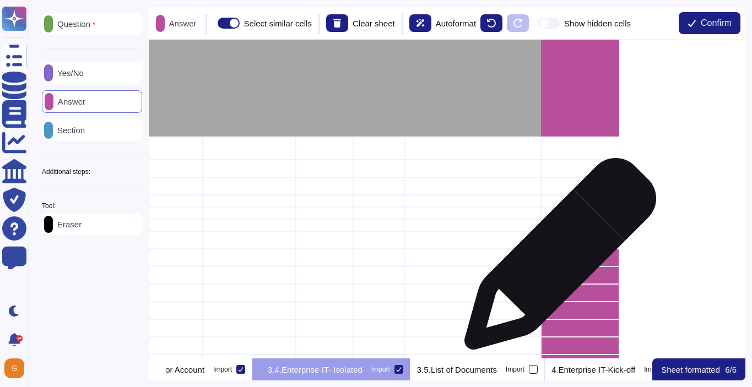
click at [556, 259] on div "grid" at bounding box center [580, 258] width 78 height 18
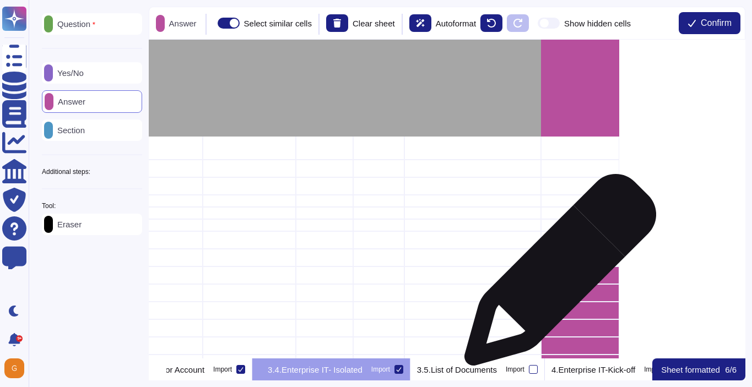
click at [556, 275] on div "grid" at bounding box center [580, 276] width 78 height 18
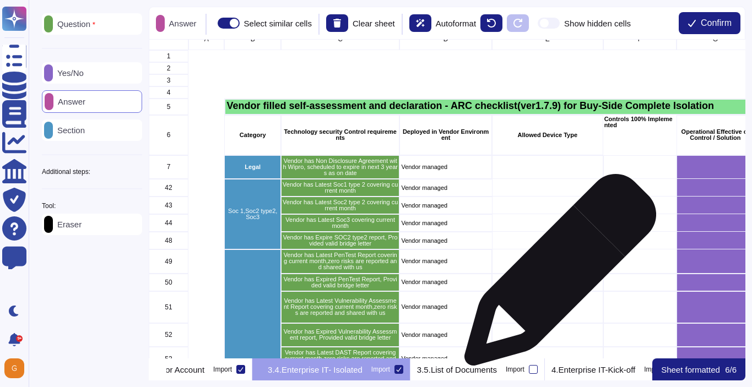
scroll to position [0, 0]
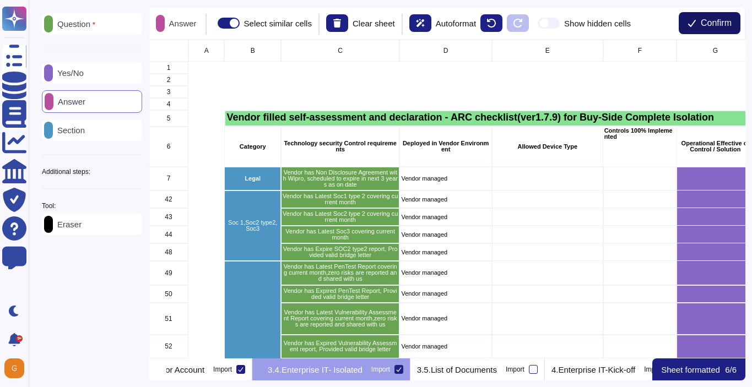
click at [695, 22] on button "Confirm" at bounding box center [710, 23] width 62 height 22
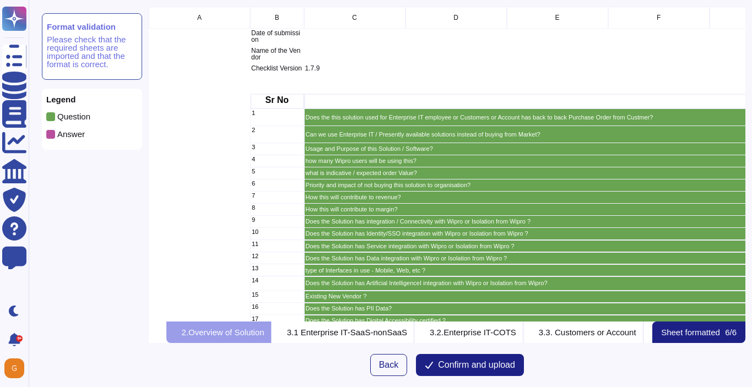
scroll to position [0, 39]
click at [458, 362] on span "Confirm and upload" at bounding box center [476, 365] width 77 height 9
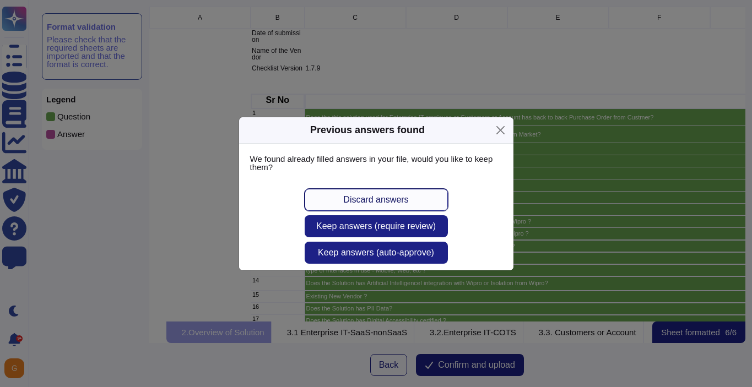
click at [402, 198] on span "Discard answers" at bounding box center [375, 200] width 65 height 9
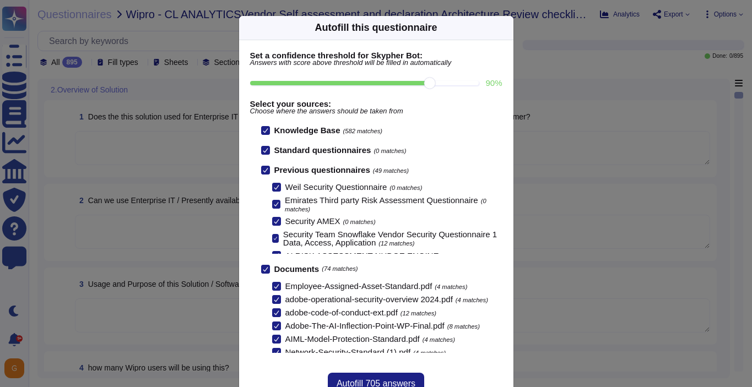
click at [427, 82] on input "90 %" at bounding box center [364, 83] width 229 height 4
click at [465, 82] on input "90 %" at bounding box center [364, 83] width 229 height 4
click at [392, 85] on input "100 %" at bounding box center [362, 83] width 225 height 4
type input "80"
click at [359, 380] on span "Autofill 887 answers" at bounding box center [376, 384] width 79 height 9
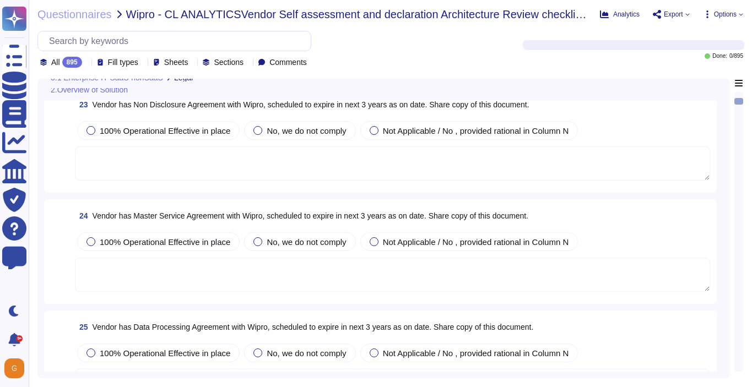
scroll to position [1778, 0]
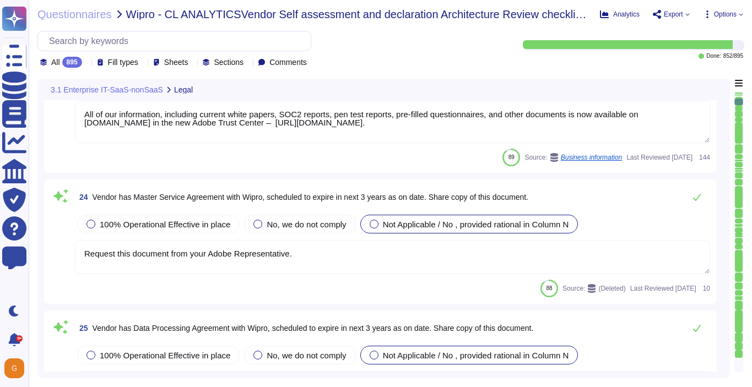
type textarea "All of our information, including current white papers, SOC2 reports, pen test …"
type textarea "Request this document from your Adobe Representative."
type textarea "To request a copy of the Adobe Data Processing Agreement and Standard Contractu…"
type textarea "[URL][DOMAIN_NAME]"
type textarea "All vendors are assessed against the Vendor Information Security Standard."
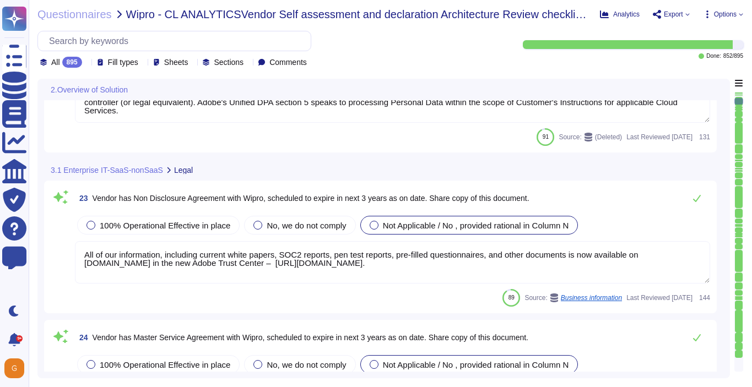
type textarea "The core solutions of Adobe Experience Cloud are briefly described in the table…"
type textarea "Adobe offers several APIs to its clients, enabling them to integrate Adobe serv…"
type textarea "Please see our General Terms of Use ([URL][DOMAIN_NAME]) which include language…"
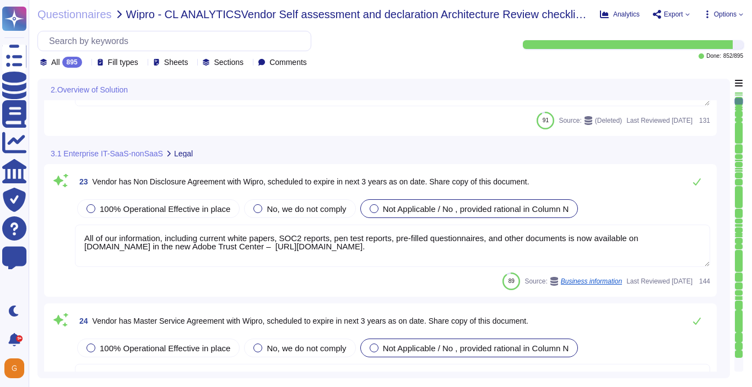
scroll to position [1717, 0]
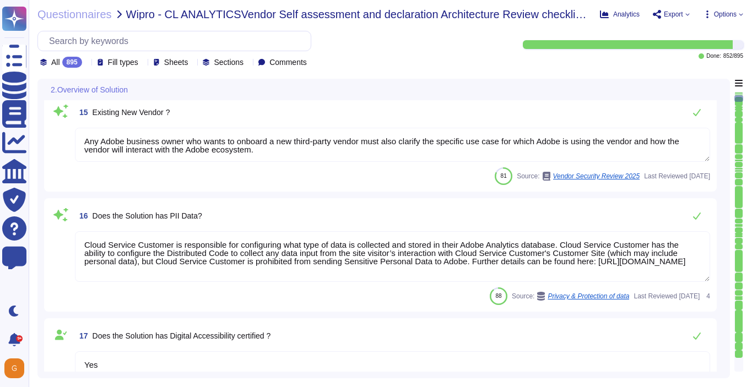
type textarea "SSO identity in which identity profiles are provided by the customer’s identity…"
type textarea "Any Adobe business owner who wants to onboard a new third-party vendor must als…"
type textarea "Cloud Service Customer is responsible for configuring what type of data is coll…"
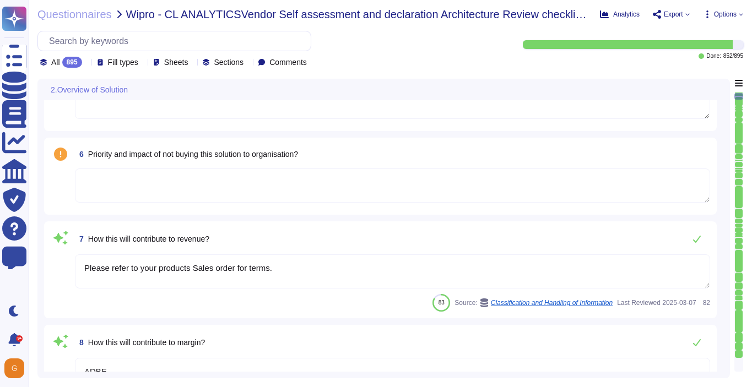
type textarea "Platform is used as the content management system for [DOMAIN_NAME]"
type textarea "End User from Irvine Co - License count provided was 1260 Acrobat Users, 197 Cr…"
type textarea "Please refer to your products Sales order for terms."
type textarea "ADBE"
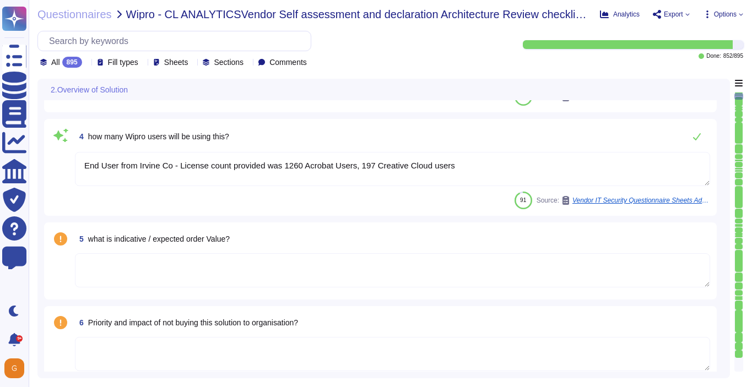
scroll to position [0, 0]
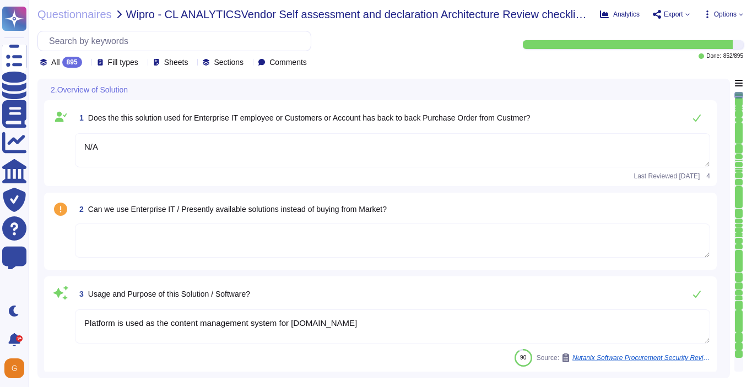
type textarea "N/A"
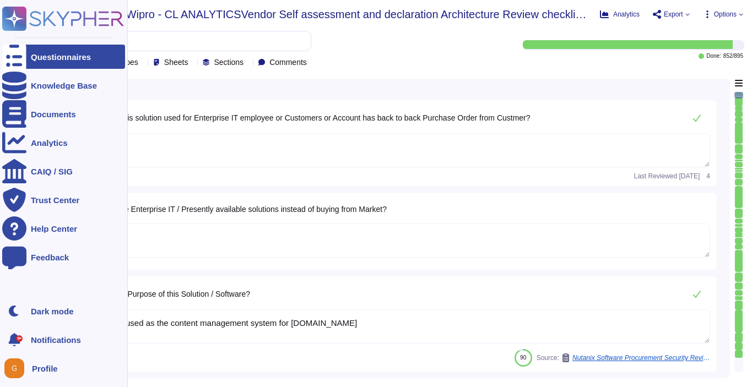
click at [43, 58] on div "Questionnaires" at bounding box center [61, 57] width 60 height 8
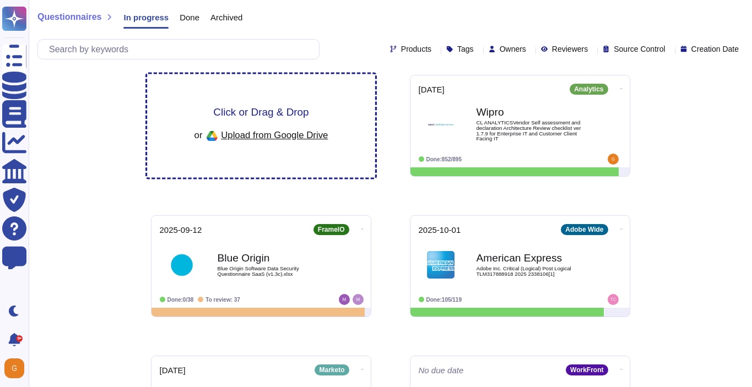
click at [285, 117] on span "Click or Drag & Drop" at bounding box center [260, 112] width 95 height 10
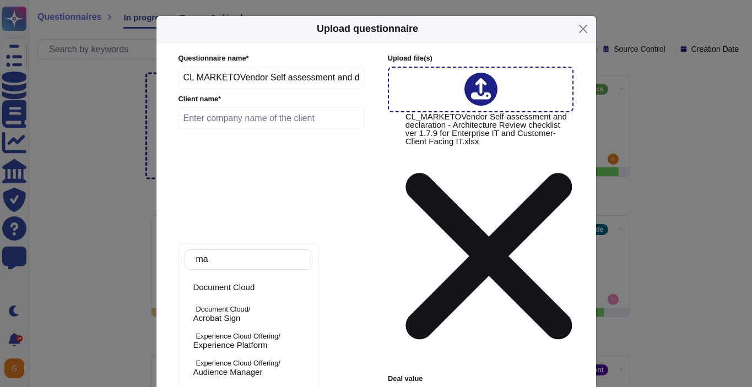
type input "mar"
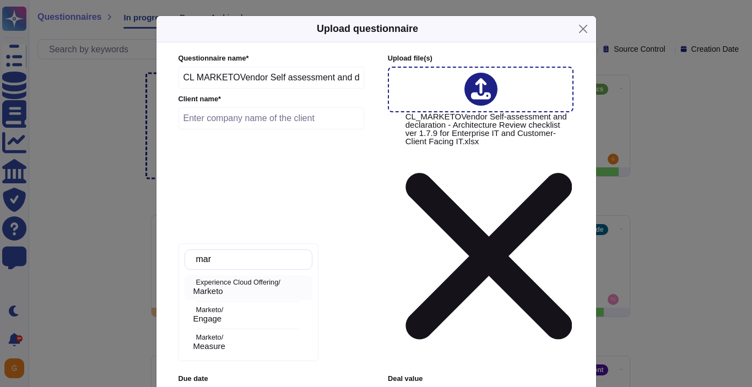
click at [229, 286] on p "Experience Cloud Offering/" at bounding box center [252, 282] width 112 height 7
click at [238, 122] on input "text" at bounding box center [271, 118] width 186 height 22
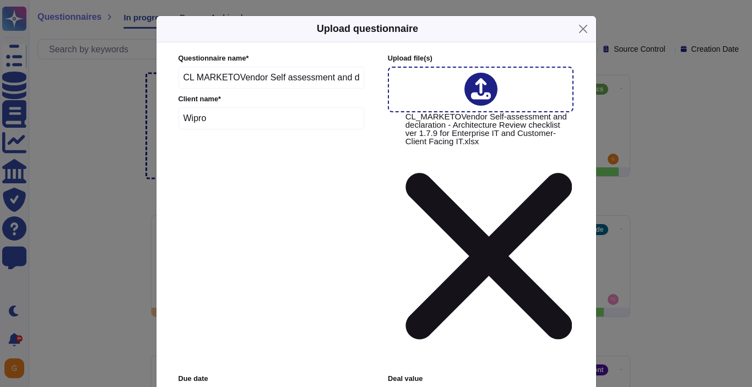
type input "Wipro"
type input "[DATE]"
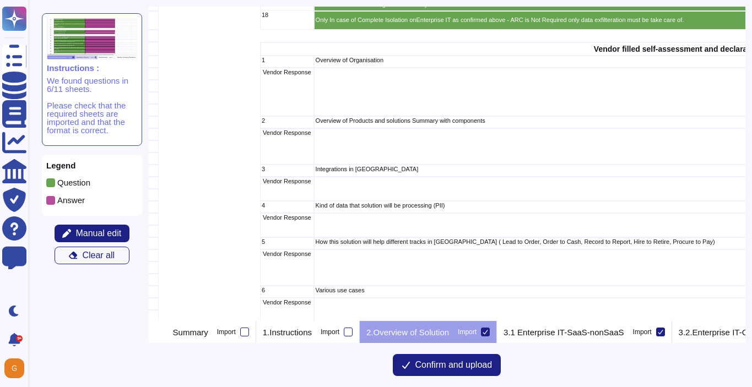
scroll to position [312, 30]
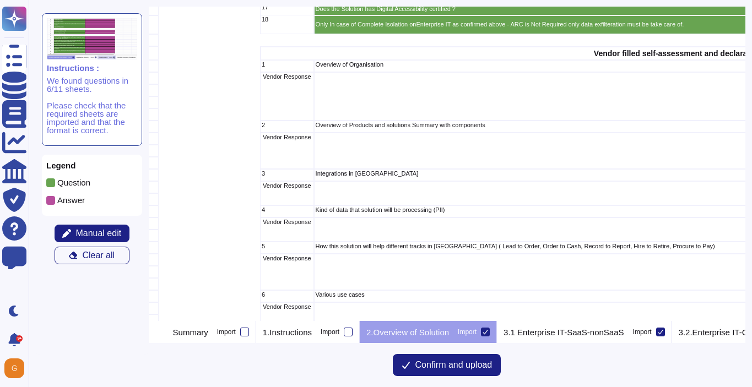
click at [84, 185] on p "Question" at bounding box center [73, 182] width 33 height 8
click at [97, 232] on span "Manual edit" at bounding box center [98, 233] width 46 height 9
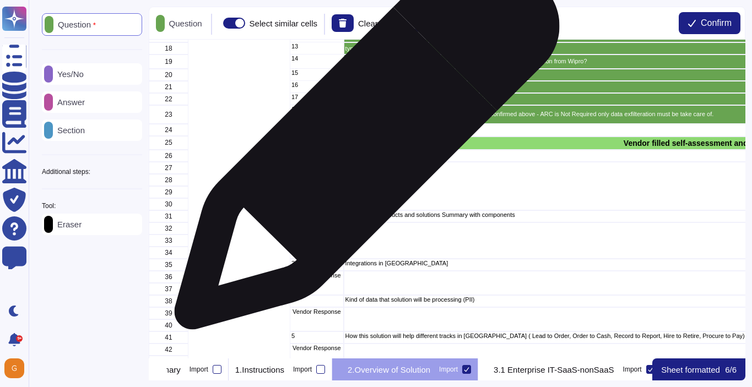
scroll to position [254, 3]
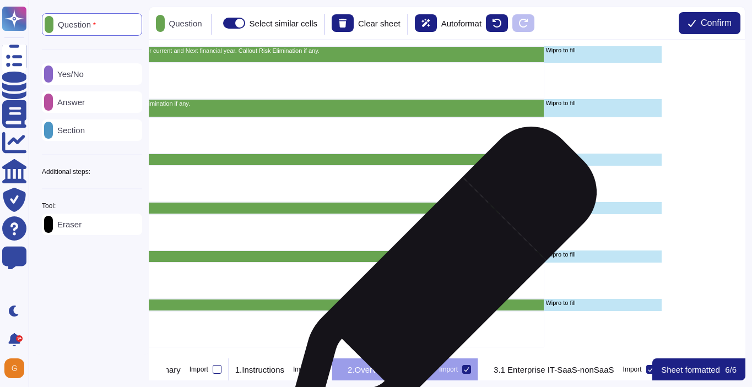
scroll to position [769, 673]
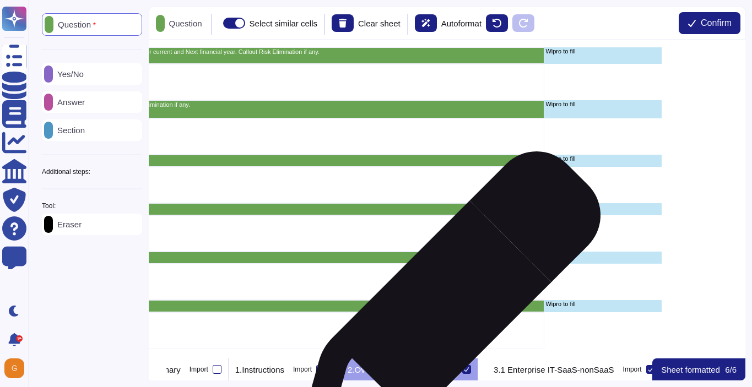
click at [445, 308] on div "How our new or existing AI solution or other solution components can be leverag…" at bounding box center [108, 306] width 874 height 12
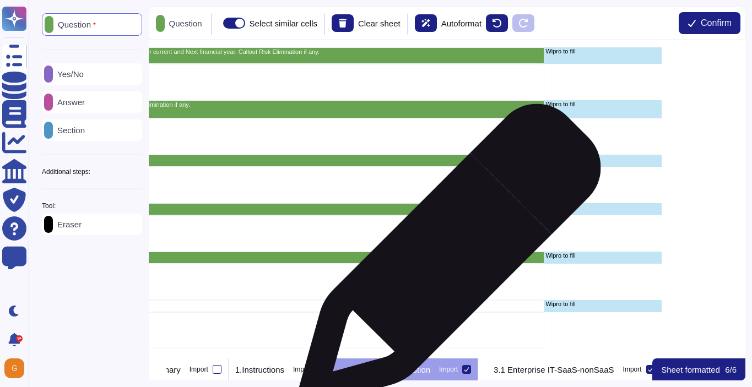
click at [445, 259] on div "Does this solution use technology stack that shall not introduce new risk to co…" at bounding box center [108, 258] width 874 height 12
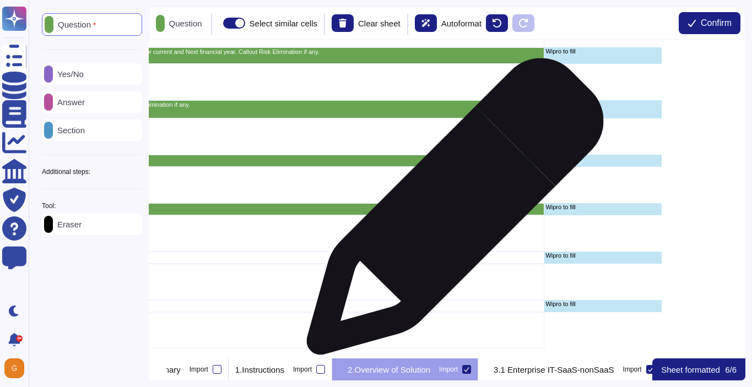
click at [451, 212] on div "What are business KPIs to measure success efficacy of this solution?" at bounding box center [108, 209] width 874 height 12
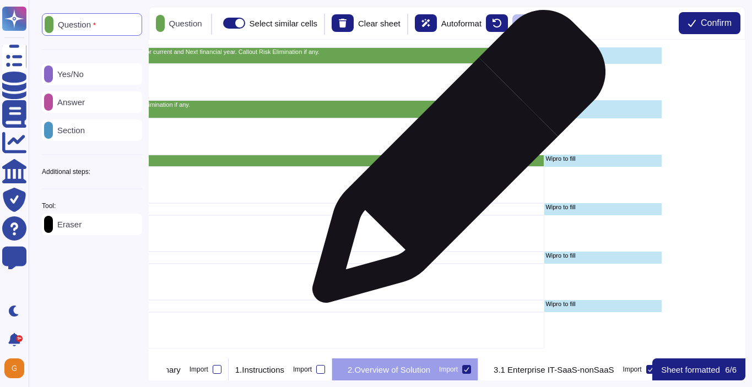
click at [454, 162] on div "I would request for more details on how this process handled at present and TO …" at bounding box center [108, 161] width 874 height 12
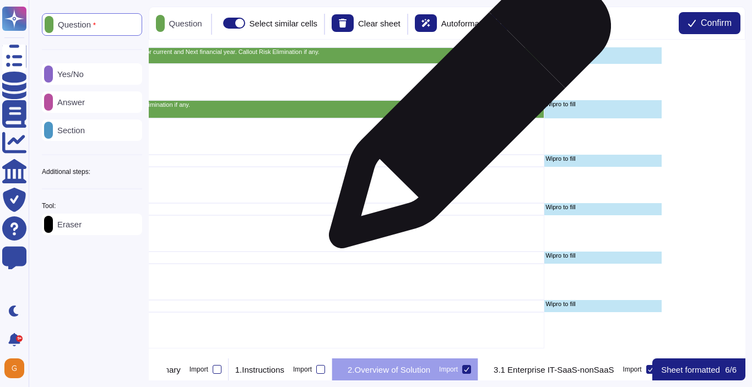
click at [465, 113] on div "Expected contribution to Wipro Margin by using this solution and project owner …" at bounding box center [108, 109] width 874 height 18
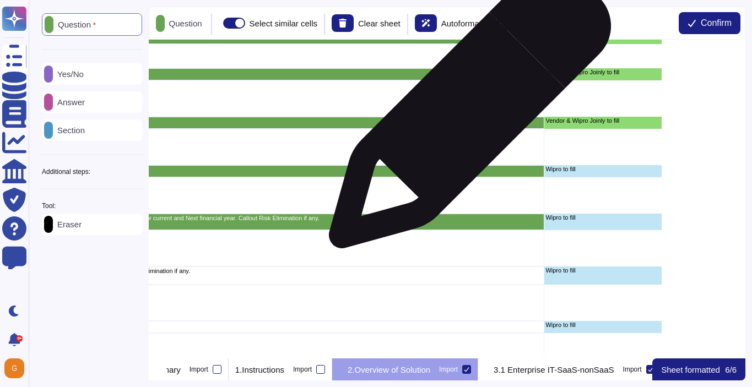
scroll to position [592, 673]
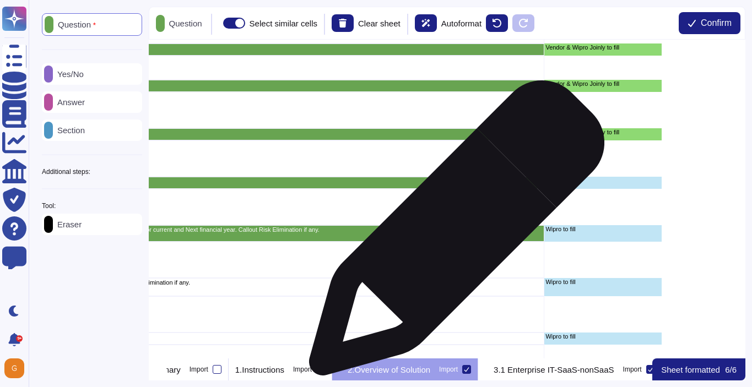
click at [452, 234] on div "Expected ROI from this solution and whats the incremental top line contribution…" at bounding box center [108, 233] width 874 height 17
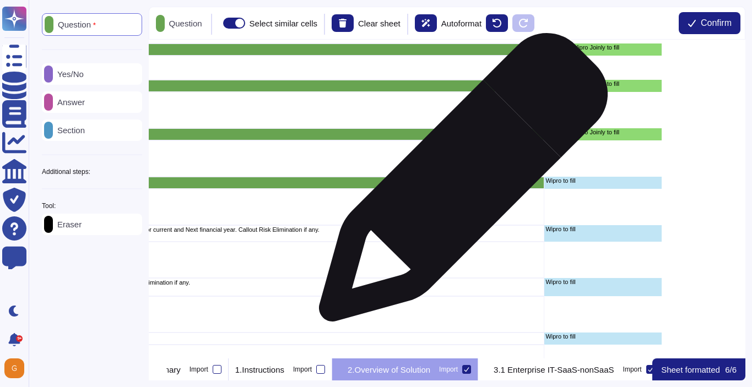
click at [459, 183] on p "In case of customer project owned by BU, share Order details and SoW details." at bounding box center [107, 181] width 870 height 6
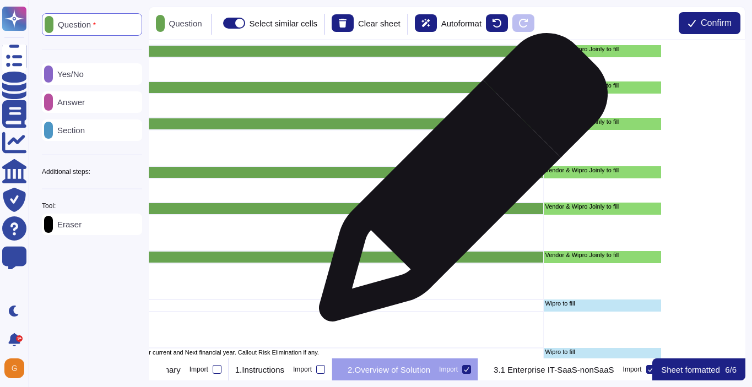
scroll to position [469, 674]
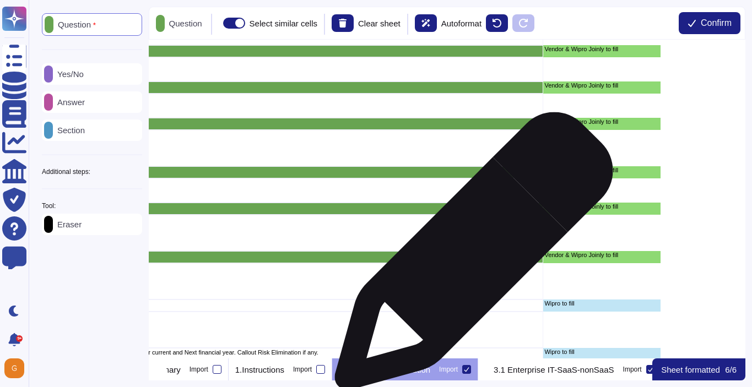
click at [469, 257] on p "Return on Investment and financial Analysis, How much is the saving from this s…" at bounding box center [106, 256] width 870 height 6
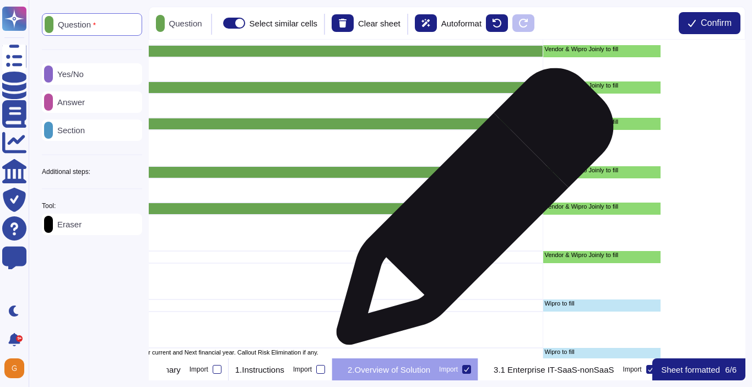
click at [470, 211] on div "Case Study in various industry such as IT, Financial Services, Government and P…" at bounding box center [107, 209] width 874 height 12
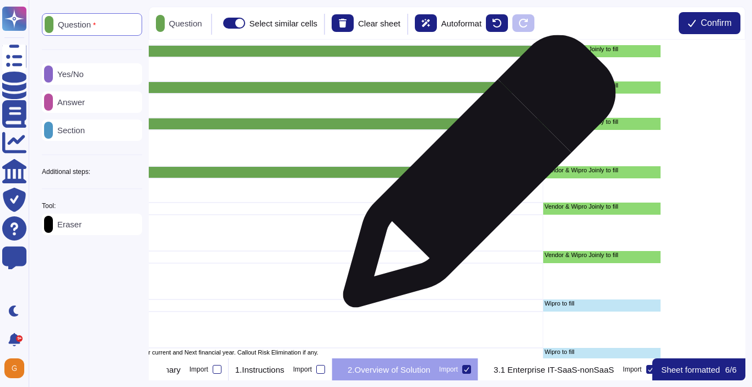
click at [475, 177] on div "Various use cases" at bounding box center [107, 172] width 874 height 12
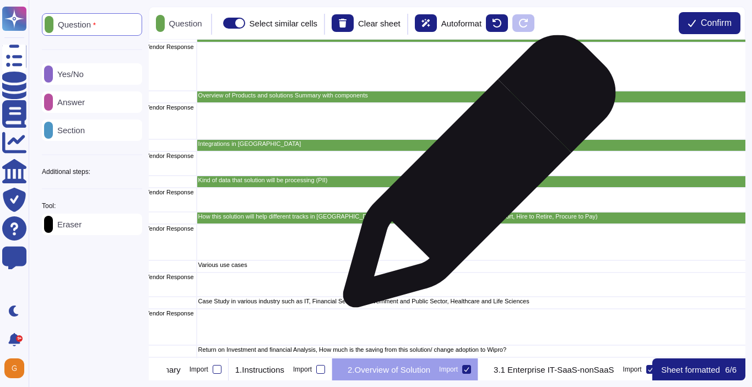
scroll to position [375, 147]
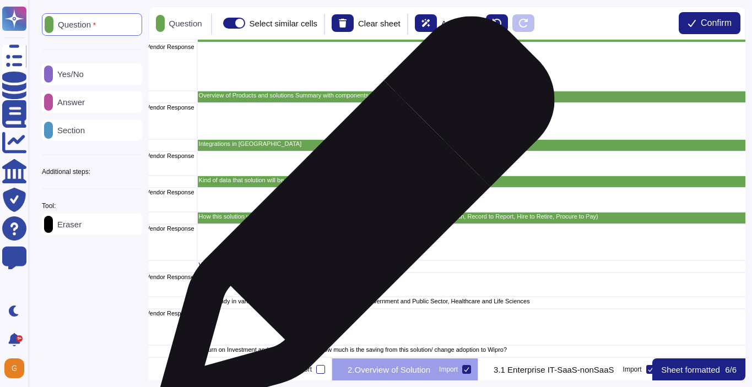
click at [355, 219] on p "How this solution will help different tracks in [GEOGRAPHIC_DATA] ( Lead to Ord…" at bounding box center [633, 217] width 870 height 6
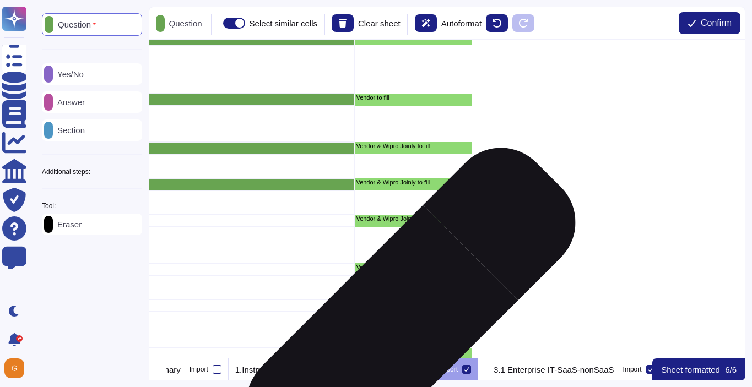
scroll to position [397, 862]
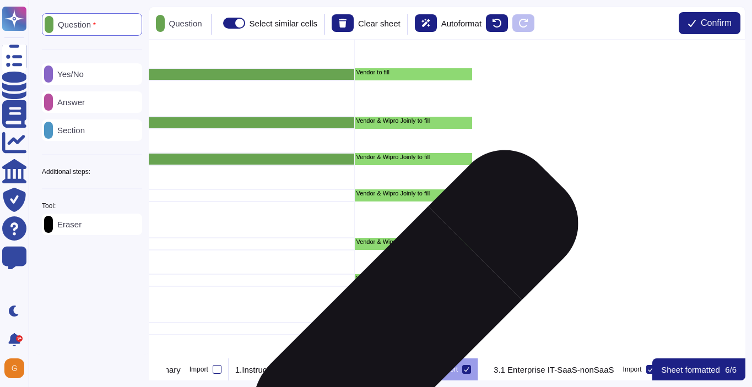
click at [400, 329] on p "Vendor & Wipro Joinly to fill" at bounding box center [413, 327] width 115 height 6
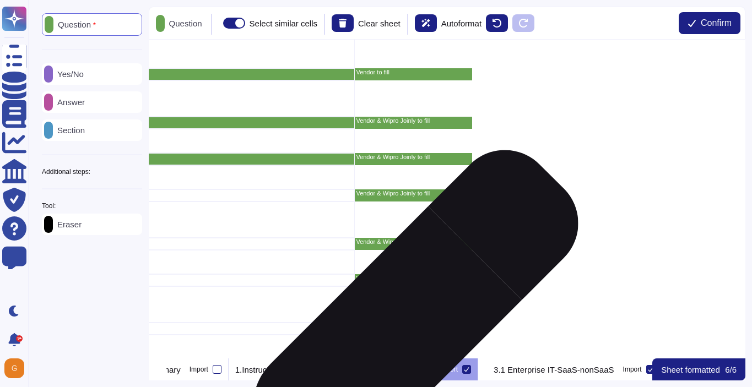
click at [400, 329] on p "Vendor & Wipro Joinly to fill" at bounding box center [413, 327] width 115 height 6
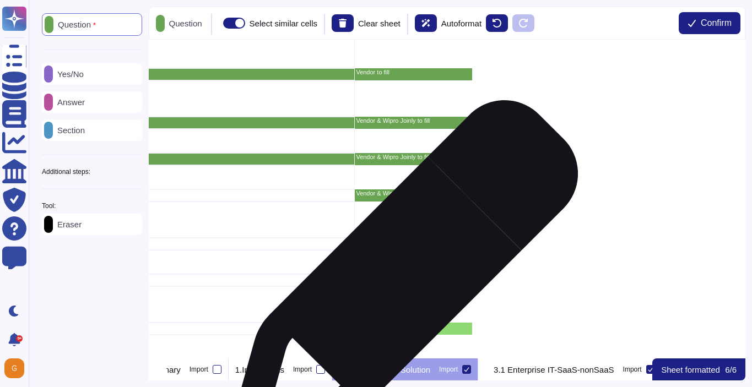
click at [398, 283] on div "Vendor & Wipro Joinly to fill" at bounding box center [413, 280] width 117 height 12
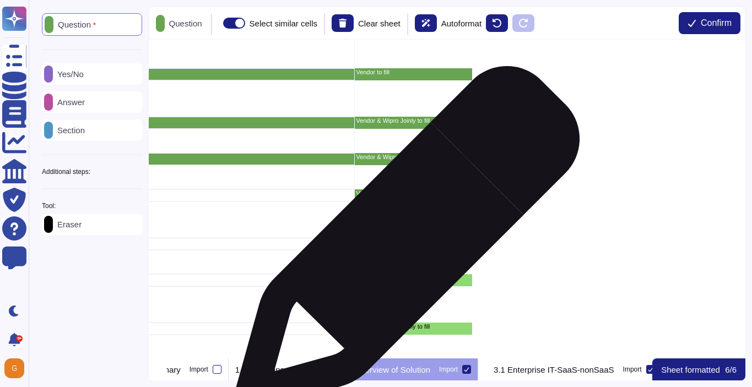
click at [403, 245] on p "Vendor & Wipro Joinly to fill" at bounding box center [413, 242] width 115 height 6
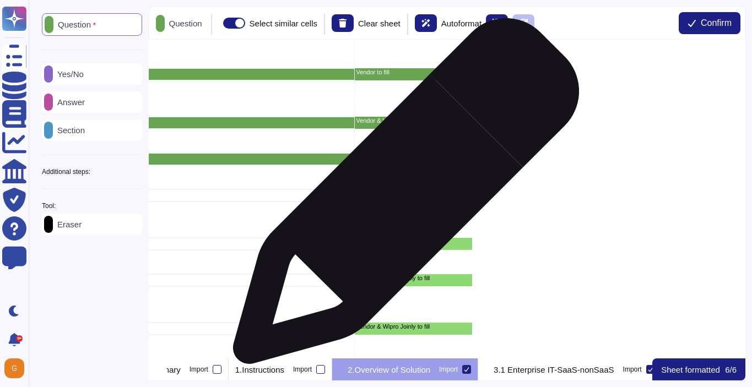
click at [402, 196] on p "Vendor & Wipro Joinly to fill" at bounding box center [413, 194] width 115 height 6
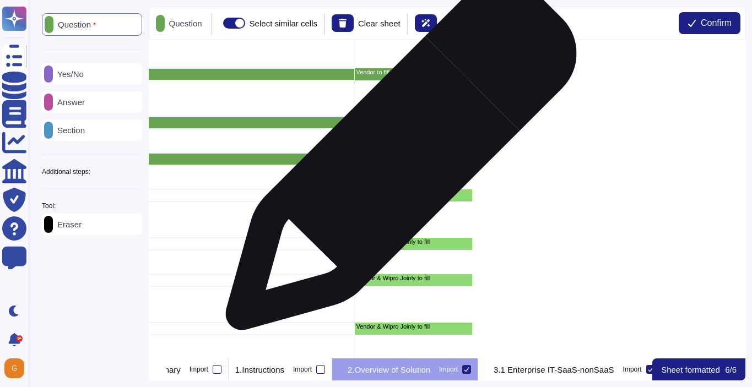
click at [397, 160] on div "Vendor & Wipro Joinly to fill" at bounding box center [413, 159] width 117 height 12
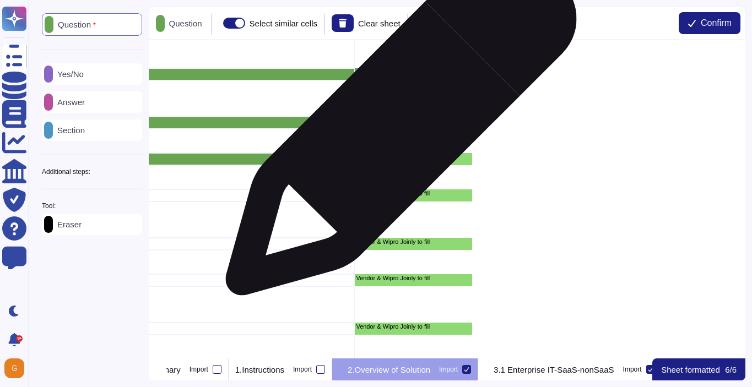
click at [397, 126] on div "Vendor & Wipro Joinly to fill" at bounding box center [413, 123] width 117 height 12
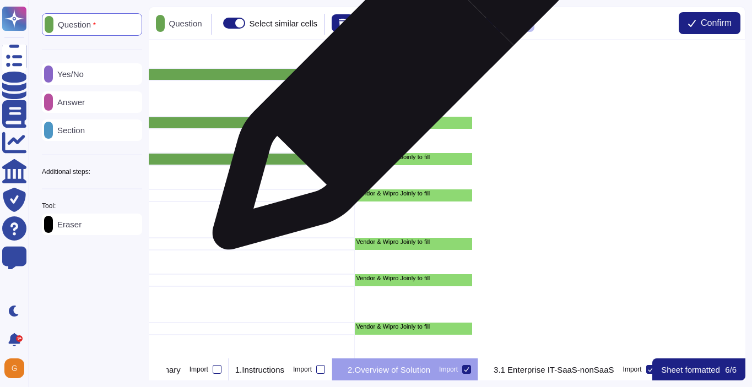
click at [388, 75] on p "Vendor to fill" at bounding box center [413, 72] width 115 height 6
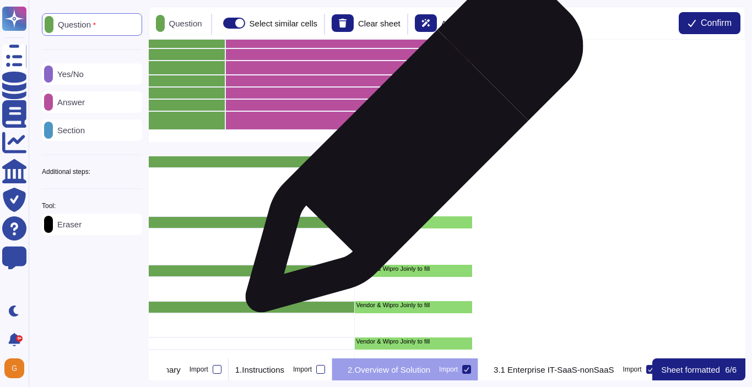
scroll to position [240, 862]
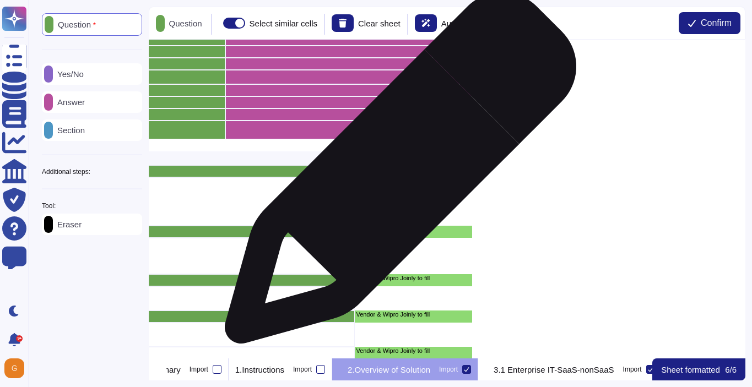
click at [396, 174] on div "Vendor to fill" at bounding box center [413, 171] width 117 height 12
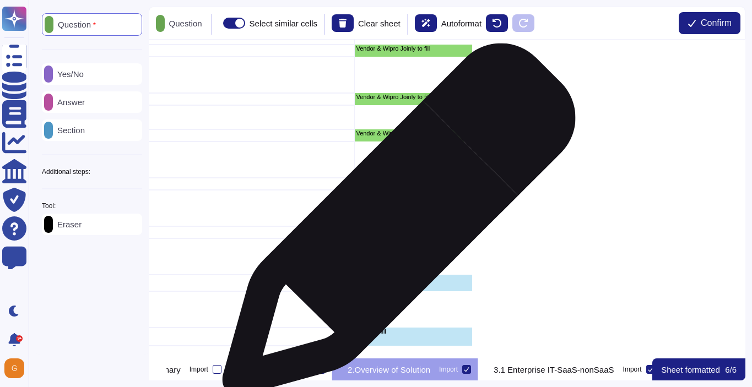
scroll to position [542, 863]
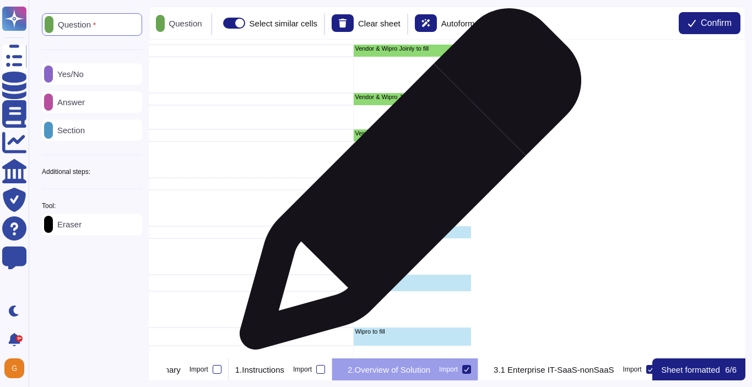
click at [406, 185] on p "Vendor & Wipro Joinly to fill" at bounding box center [412, 182] width 115 height 6
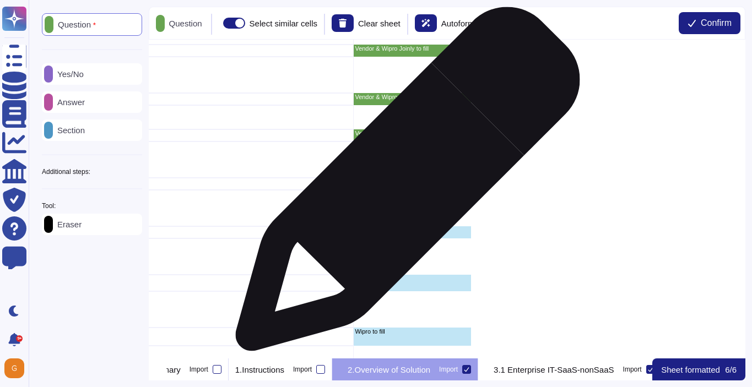
click at [402, 184] on p "Vendor & Wipro Joinly to fill" at bounding box center [412, 182] width 115 height 6
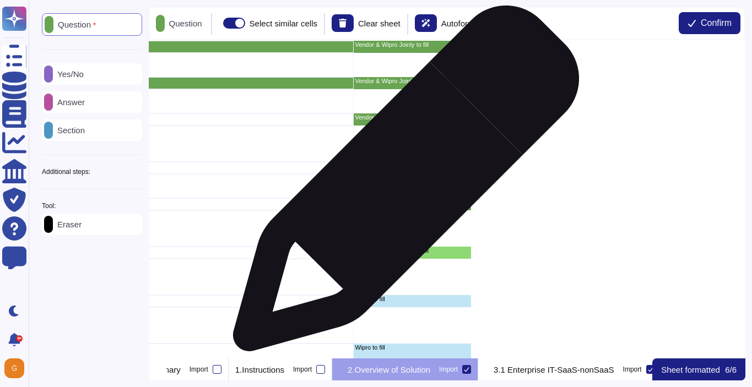
scroll to position [469, 863]
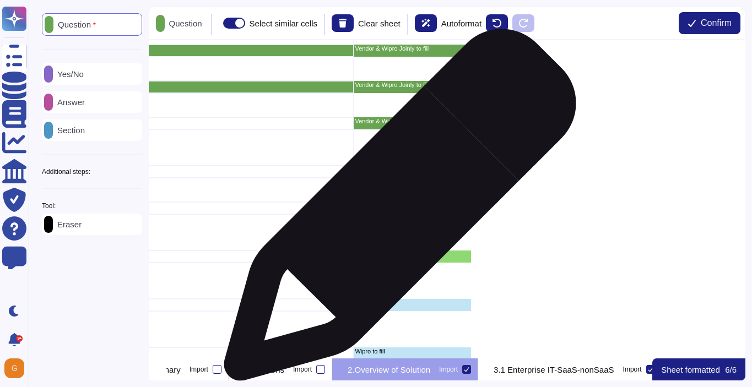
click at [395, 210] on div "Vendor & Wipro Joinly to fill" at bounding box center [412, 208] width 117 height 12
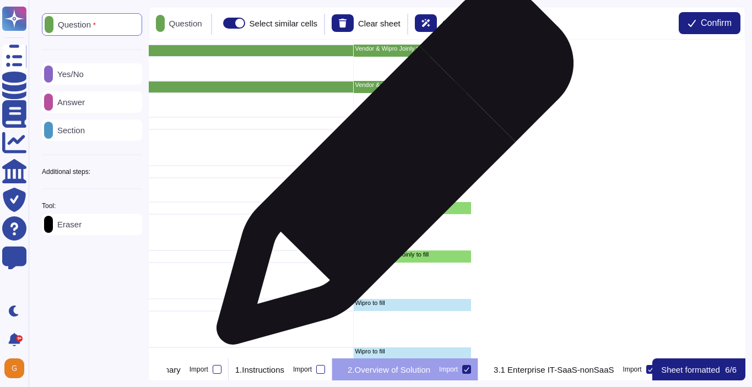
click at [391, 172] on p "Vendor & Wipro Joinly to fill" at bounding box center [412, 170] width 115 height 6
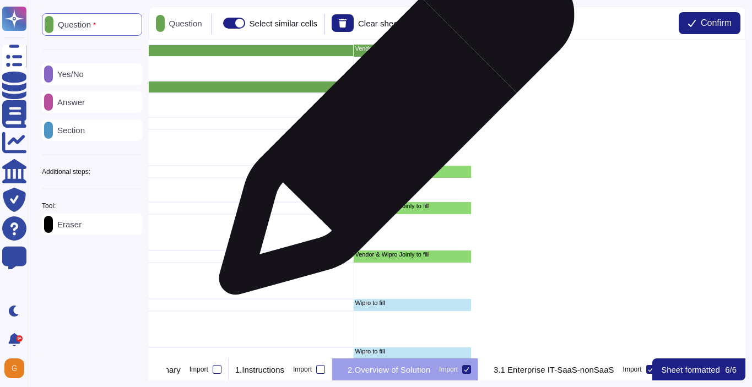
click at [392, 123] on p "Vendor & Wipro Joinly to fill" at bounding box center [412, 121] width 115 height 6
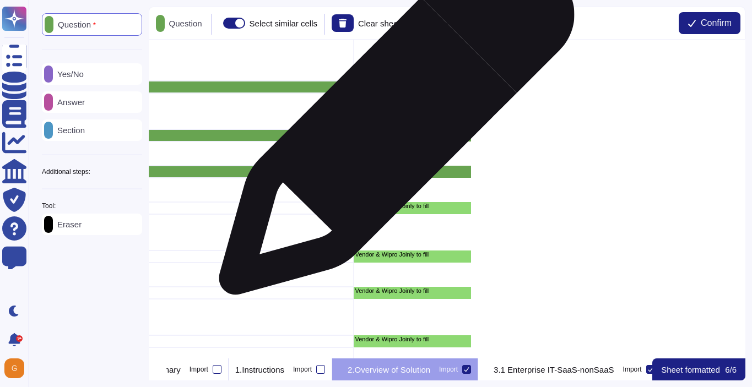
scroll to position [376, 863]
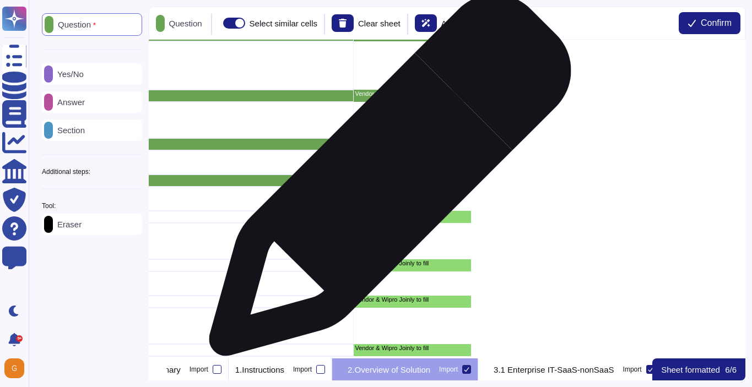
click at [386, 181] on p "Vendor & Wipro Joinly to fill" at bounding box center [412, 179] width 115 height 6
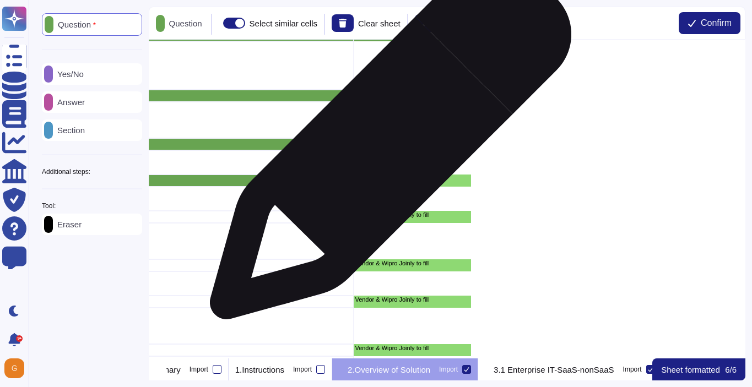
click at [386, 144] on p "Vendor & Wipro Joinly to fill" at bounding box center [412, 142] width 115 height 6
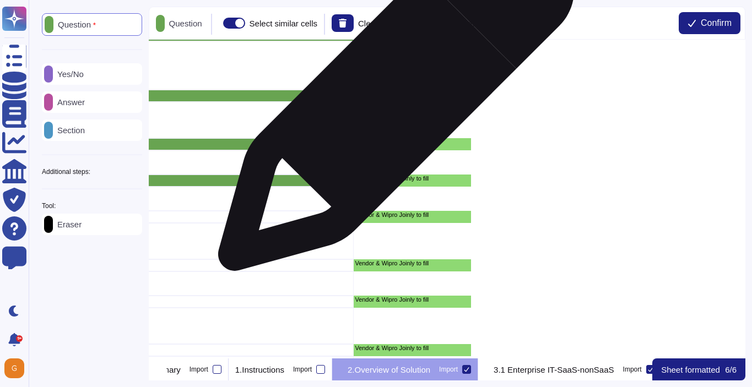
click at [392, 99] on div "Vendor to fill" at bounding box center [412, 96] width 117 height 12
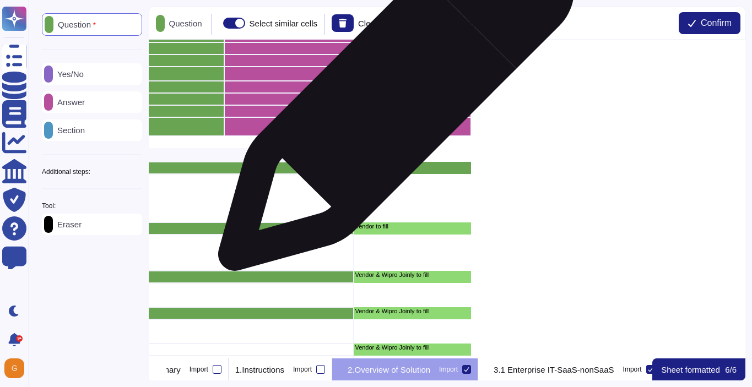
scroll to position [232, 863]
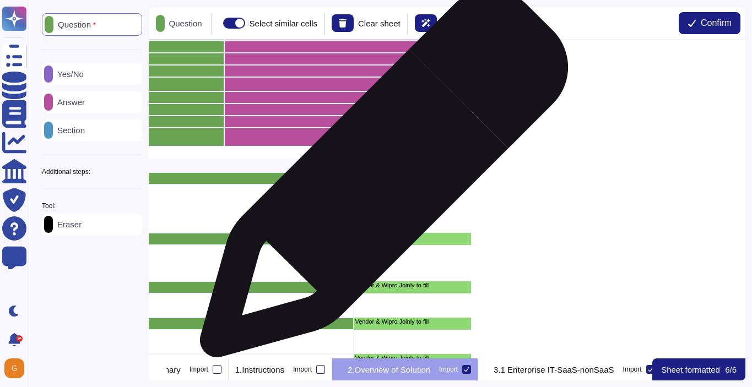
click at [380, 179] on p "Vendor to fill" at bounding box center [412, 177] width 115 height 6
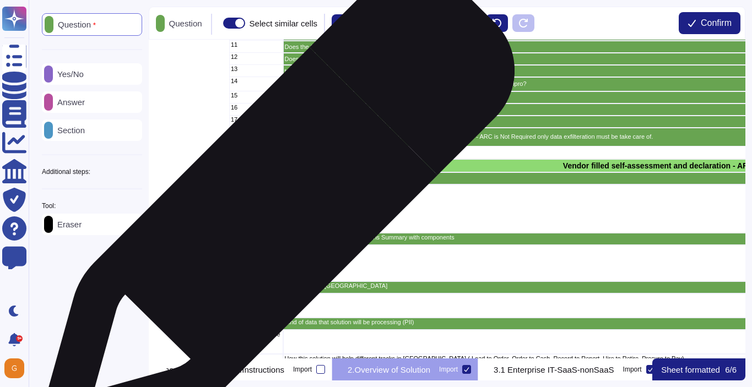
scroll to position [232, 0]
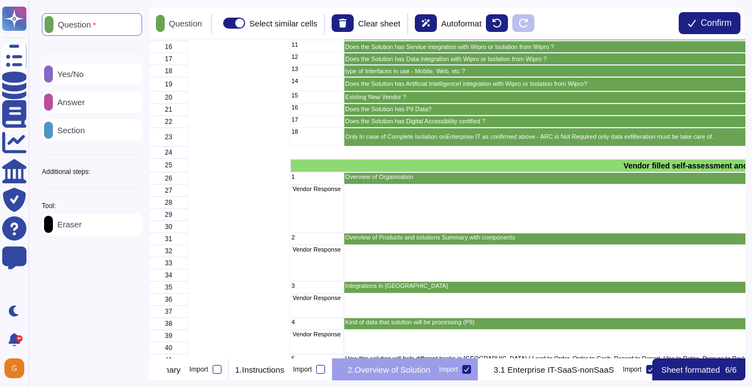
click at [78, 105] on p "Answer" at bounding box center [69, 102] width 32 height 8
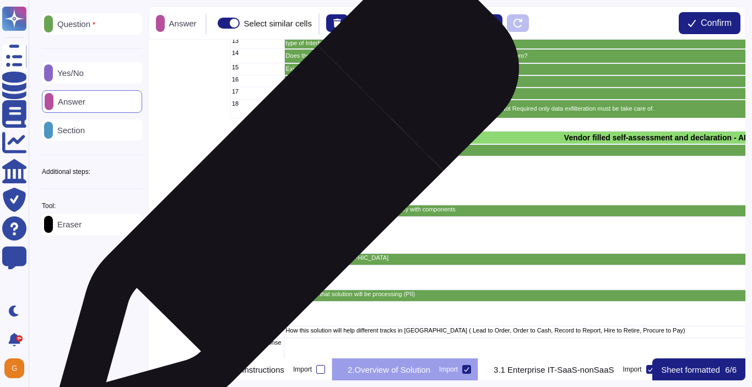
scroll to position [259, 59]
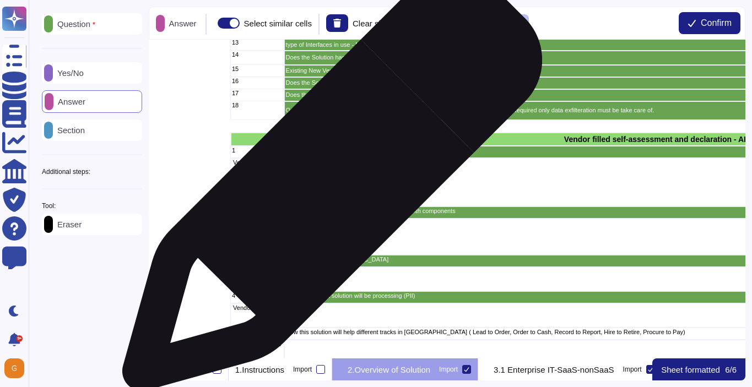
click at [334, 183] on div "grid" at bounding box center [721, 182] width 874 height 48
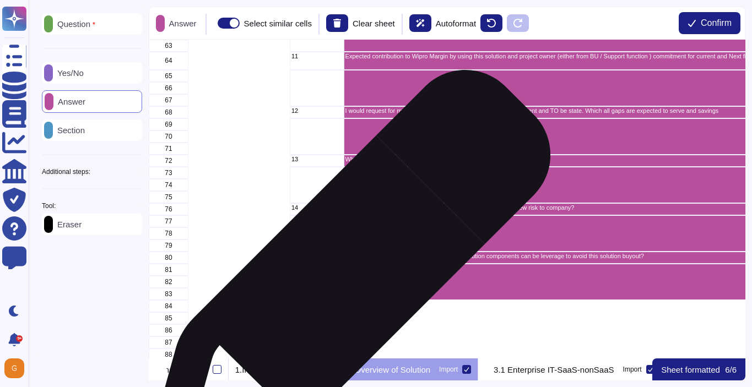
scroll to position [821, 0]
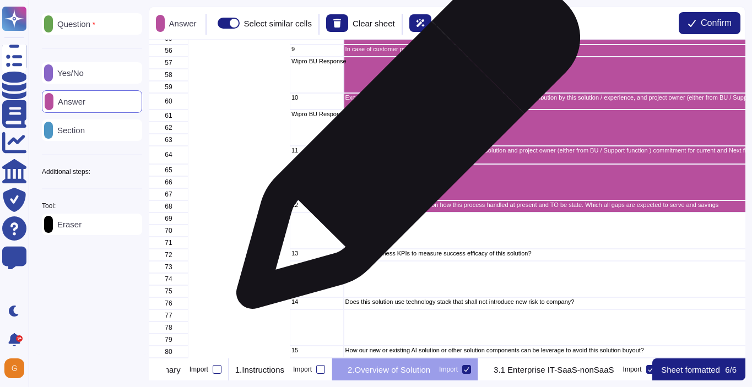
scroll to position [712, 0]
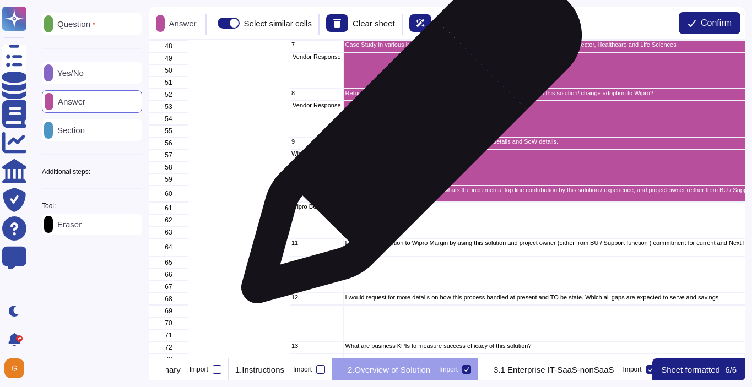
scroll to position [628, 0]
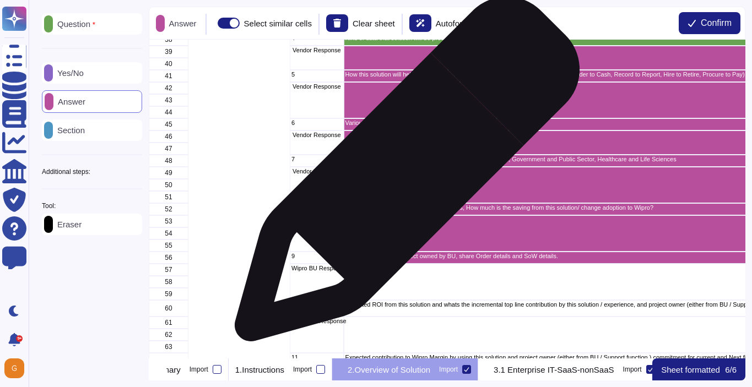
scroll to position [511, 0]
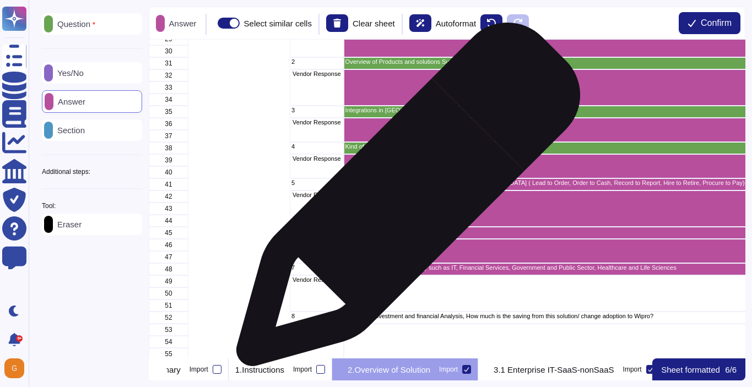
scroll to position [401, 0]
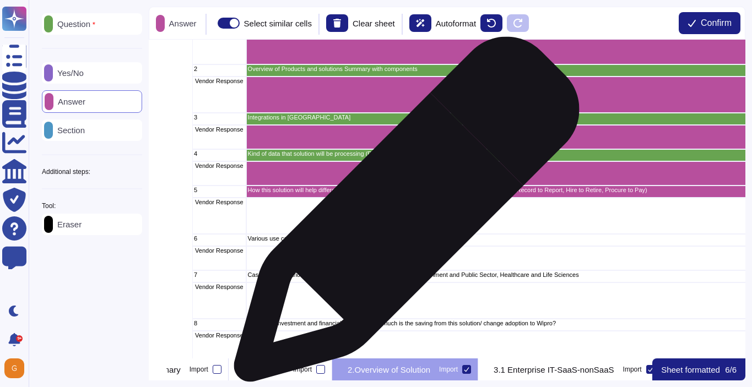
scroll to position [401, 99]
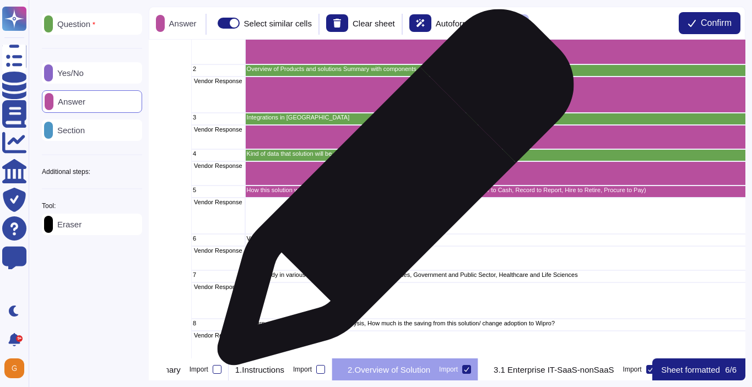
click at [391, 193] on p "How this solution will help different tracks in [GEOGRAPHIC_DATA] ( Lead to Ord…" at bounding box center [681, 190] width 870 height 6
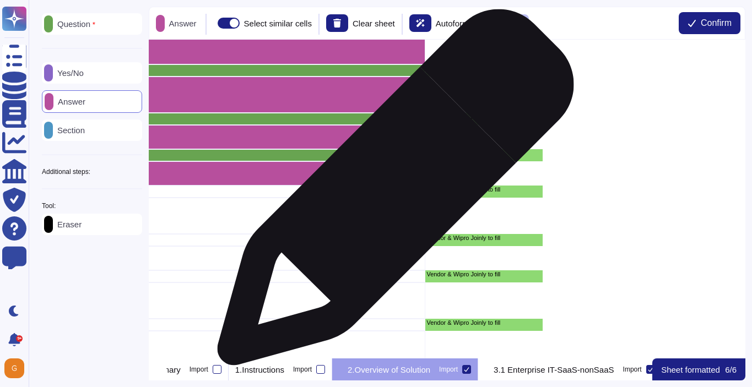
scroll to position [401, 805]
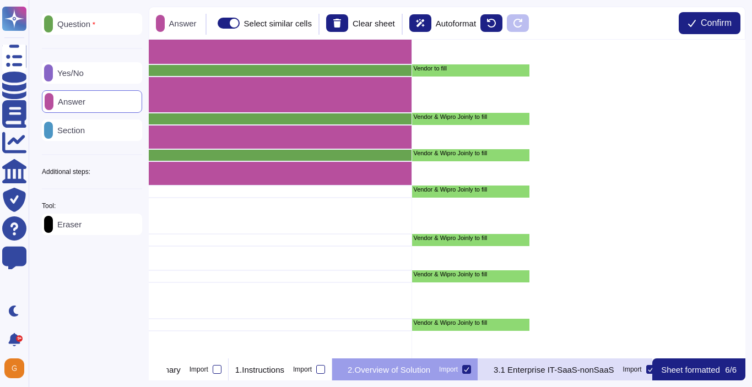
click at [587, 368] on p "3.1 Enterprise IT-SaaS-nonSaaS" at bounding box center [554, 370] width 120 height 8
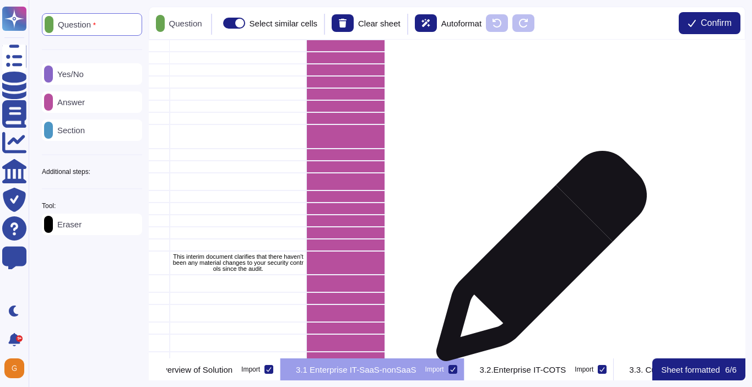
scroll to position [256, 1135]
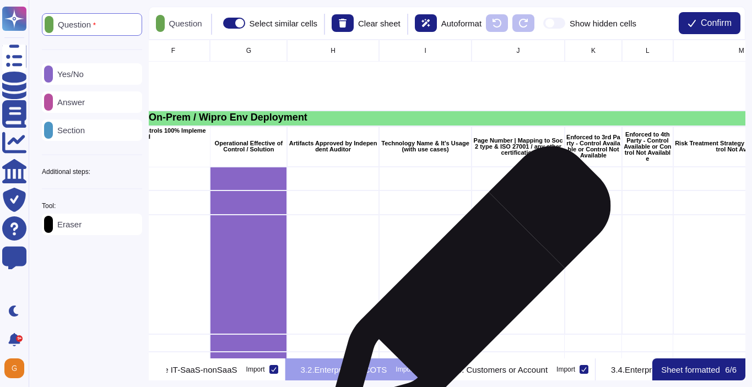
scroll to position [0, 466]
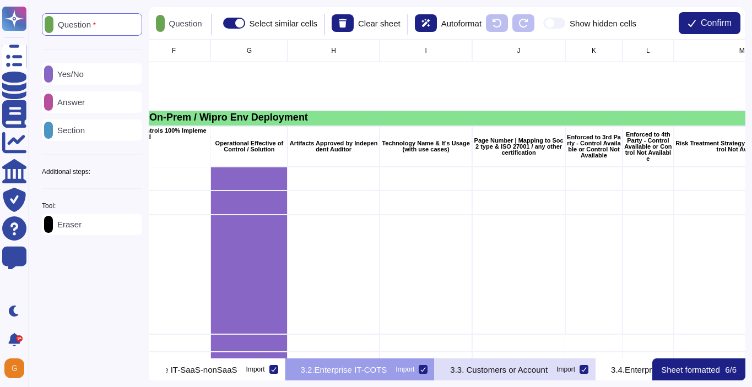
click at [575, 376] on div "3.3. Customers or Account Import" at bounding box center [515, 370] width 161 height 22
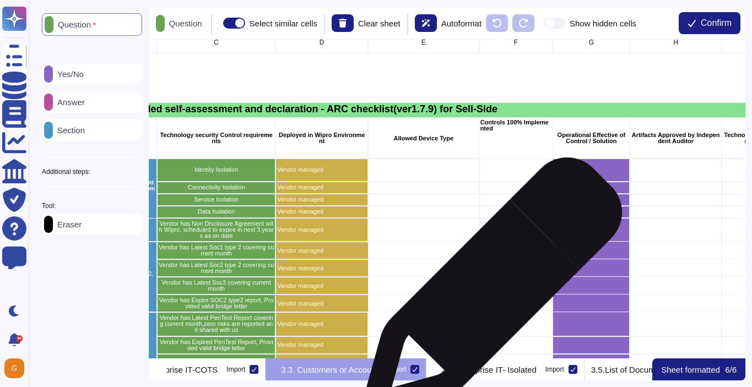
scroll to position [0, 124]
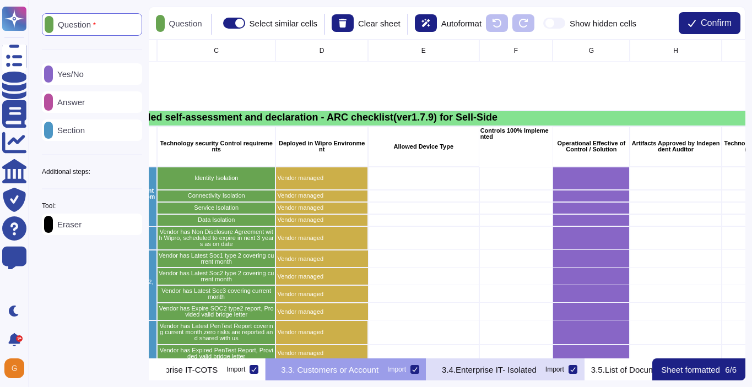
click at [536, 373] on p "3.4.Enterprise IT- Isolated" at bounding box center [489, 370] width 95 height 8
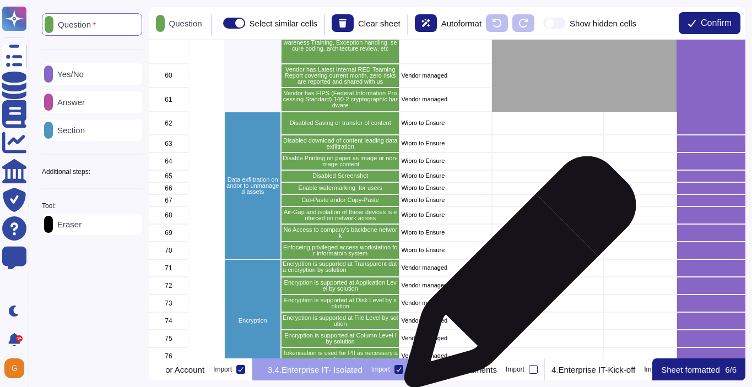
scroll to position [489, 0]
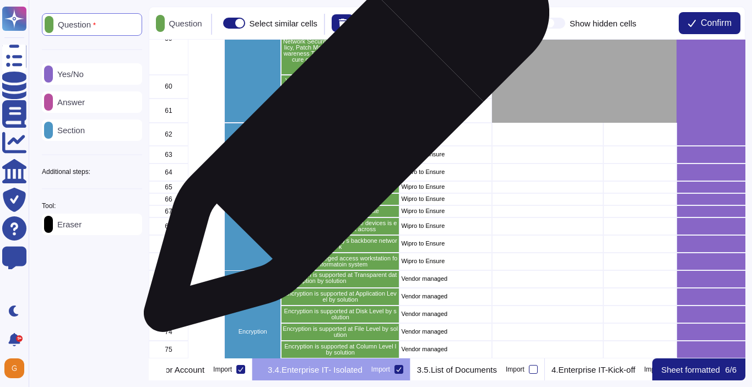
click at [342, 135] on p "Disabled Saving or transfer of content" at bounding box center [340, 134] width 115 height 6
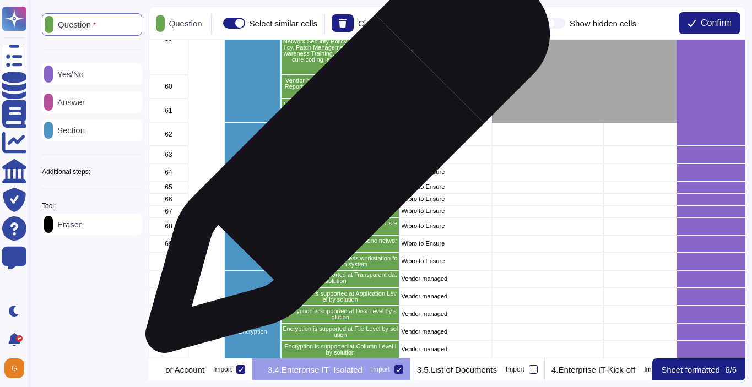
click at [343, 156] on p "Disabled download of content leading data exfiltration" at bounding box center [340, 155] width 115 height 12
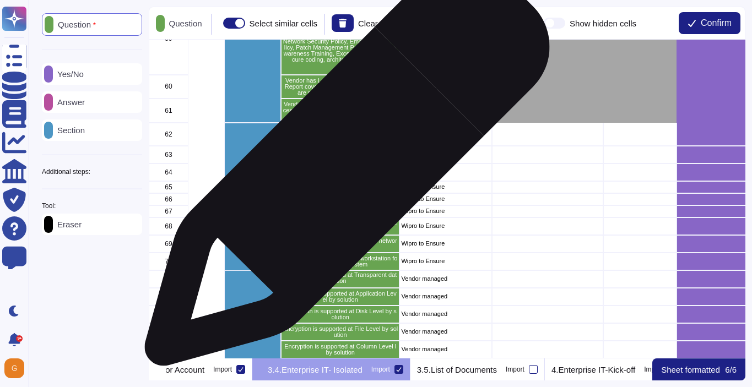
click at [343, 169] on p "Disable Printing on paper as image or non-image content" at bounding box center [340, 172] width 115 height 12
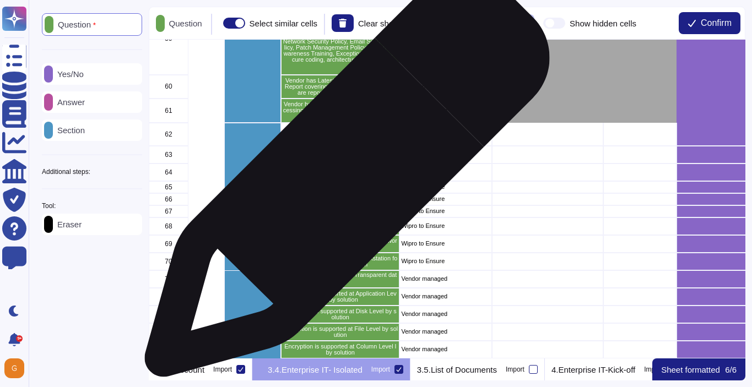
click at [343, 180] on div "Disable Printing on paper as image or non-image content" at bounding box center [340, 173] width 118 height 18
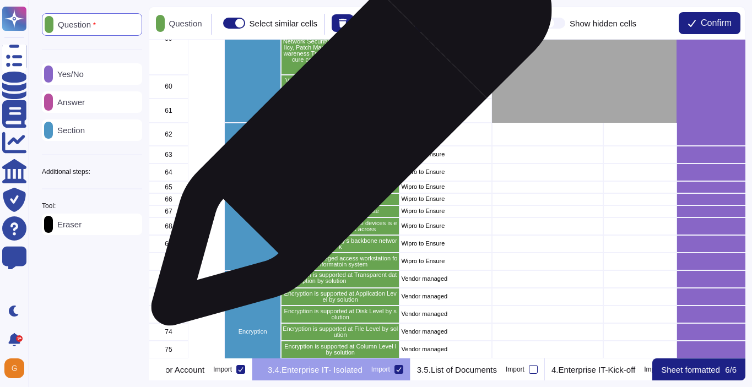
click at [347, 131] on p "Disabled Saving or transfer of content" at bounding box center [340, 134] width 115 height 6
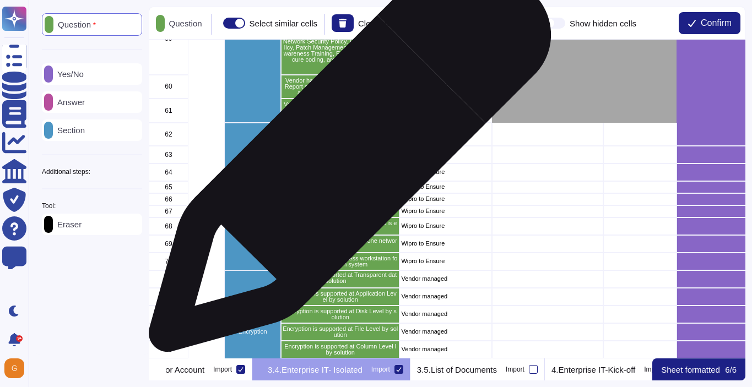
click at [345, 156] on p "Disabled download of content leading data exfiltration" at bounding box center [340, 155] width 115 height 12
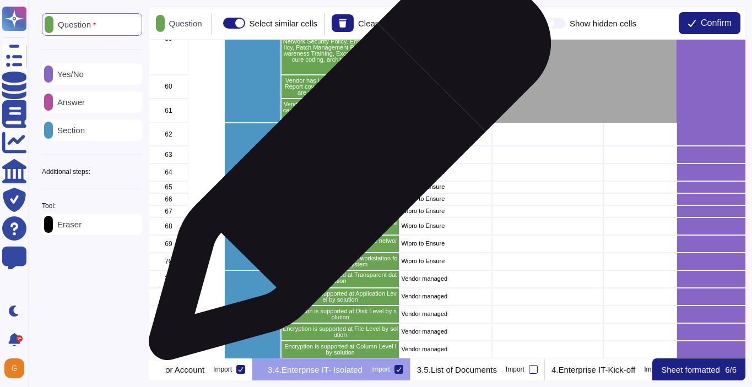
click at [345, 166] on p "Disable Printing on paper as image or non-image content" at bounding box center [340, 172] width 115 height 12
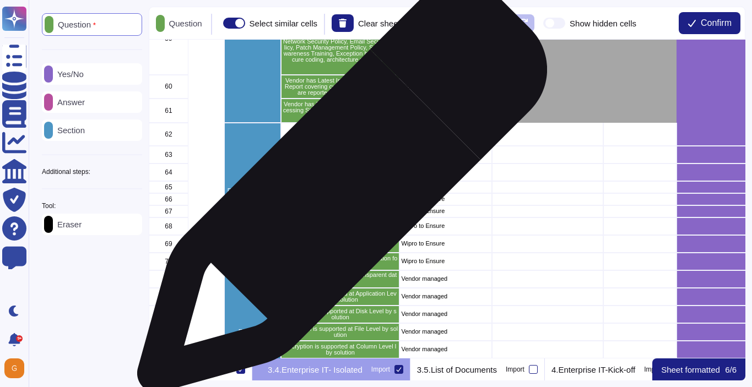
click at [338, 193] on div "Enable watermarking for users" at bounding box center [340, 199] width 118 height 12
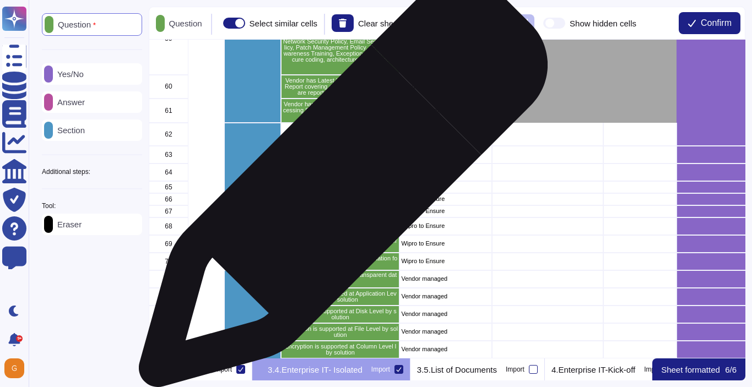
click at [339, 188] on p "Disabled Screenshot" at bounding box center [340, 187] width 115 height 6
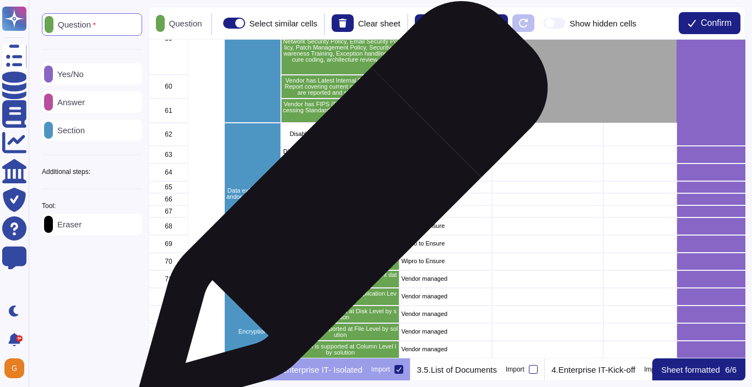
click at [339, 212] on p "Cut-Paste andor Copy-Paste" at bounding box center [340, 211] width 115 height 6
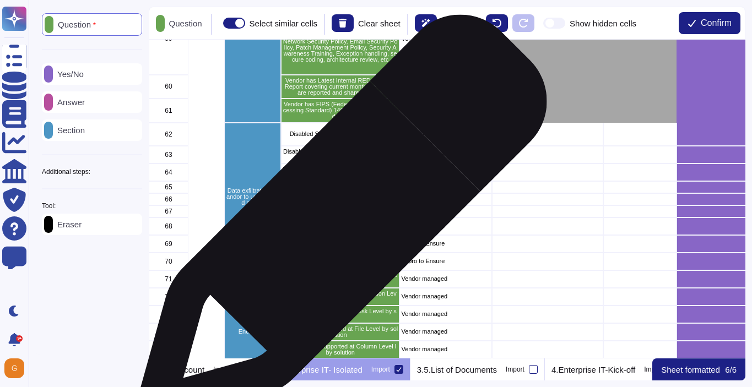
click at [337, 225] on p "Air-Gap and isolation of these devices is enforced on network across" at bounding box center [340, 226] width 115 height 12
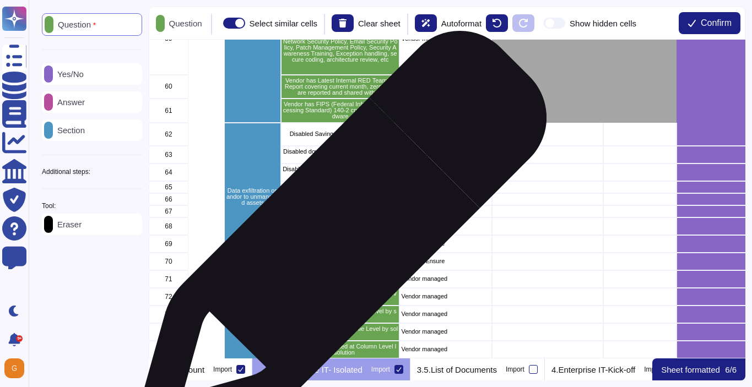
click at [337, 242] on p "No Access to company's backbone network" at bounding box center [340, 244] width 115 height 12
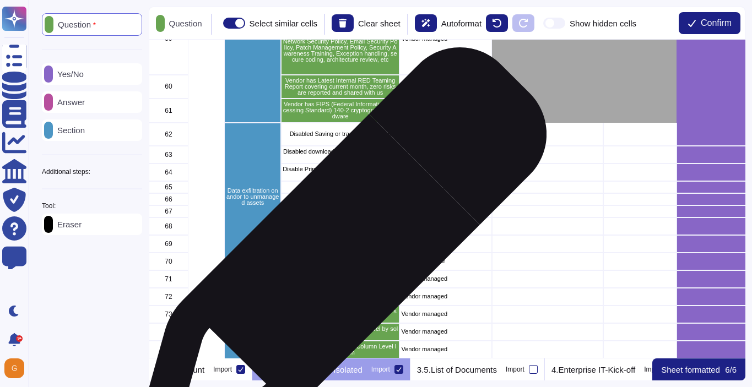
click at [337, 258] on p "Enfoceing privileged access workstation for informatoin system" at bounding box center [340, 262] width 115 height 12
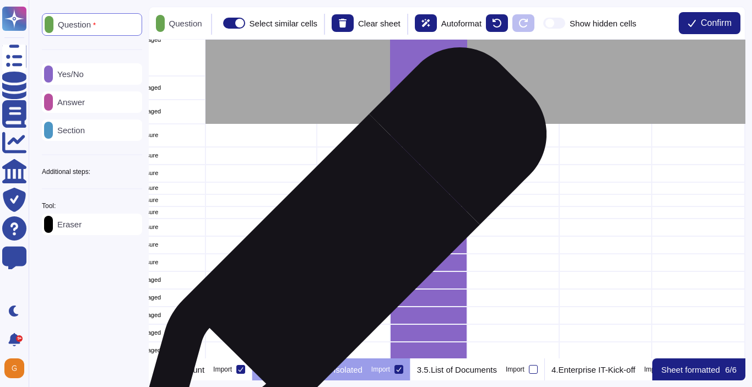
scroll to position [487, 291]
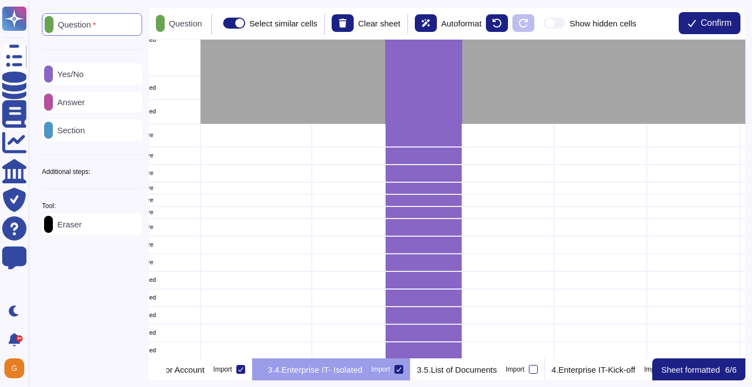
click at [71, 76] on p "Yes/No" at bounding box center [68, 74] width 31 height 8
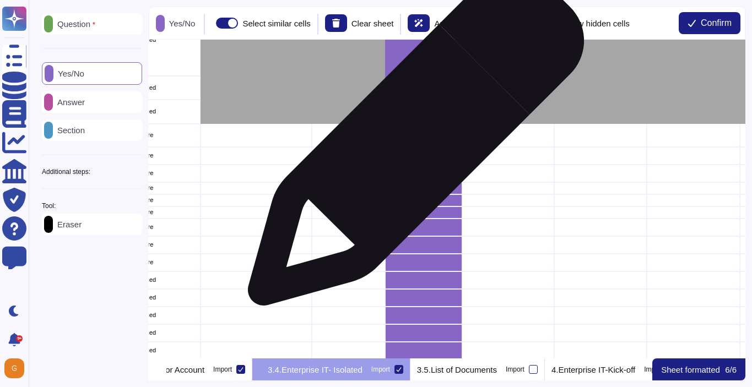
click at [410, 142] on div "grid" at bounding box center [423, 135] width 77 height 23
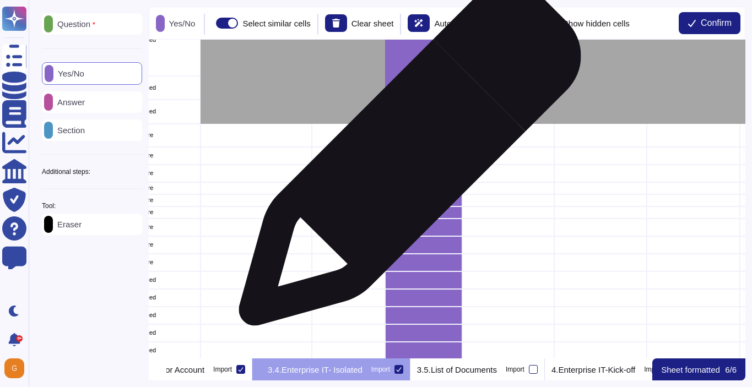
click at [405, 160] on div "grid" at bounding box center [423, 156] width 77 height 18
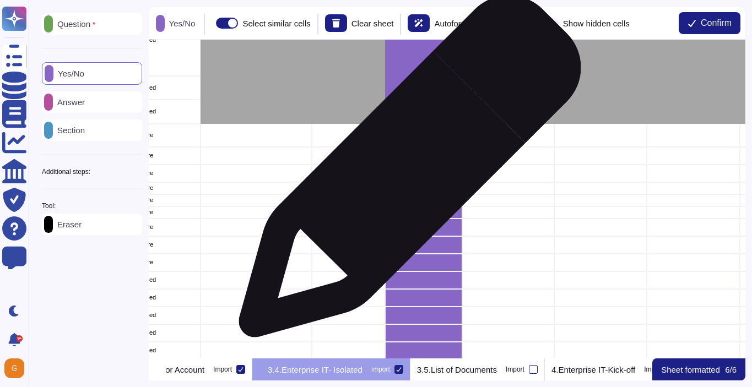
click at [405, 172] on div "grid" at bounding box center [423, 174] width 77 height 18
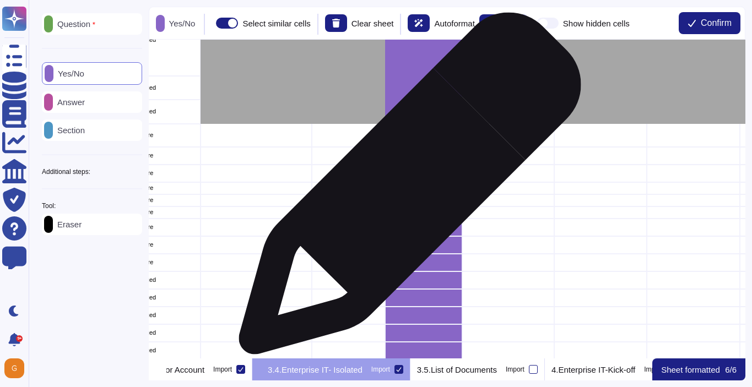
click at [405, 189] on div "grid" at bounding box center [423, 188] width 77 height 12
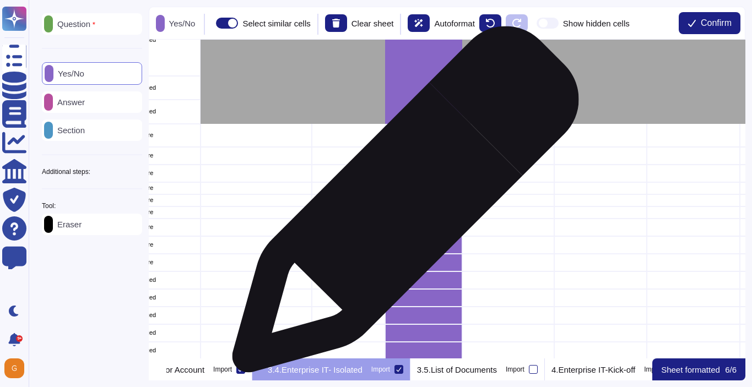
click at [401, 205] on div "grid" at bounding box center [423, 200] width 77 height 12
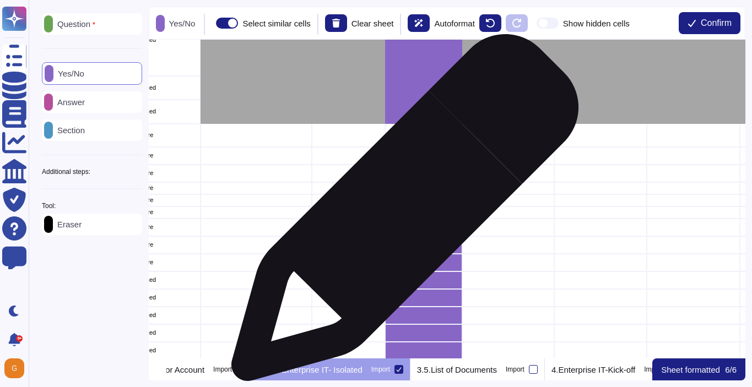
click at [400, 213] on div "grid" at bounding box center [423, 213] width 77 height 12
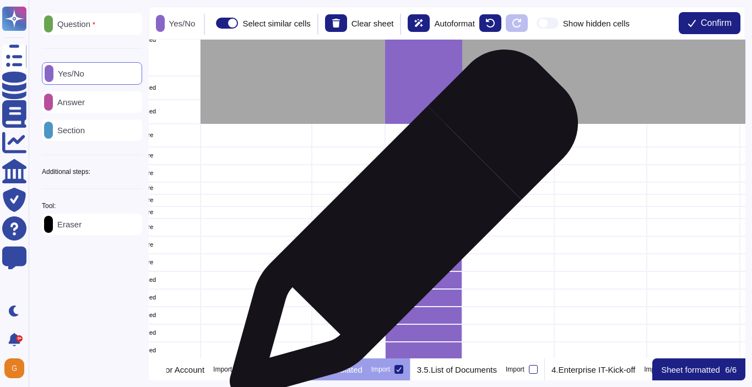
click at [399, 229] on div "grid" at bounding box center [423, 228] width 77 height 18
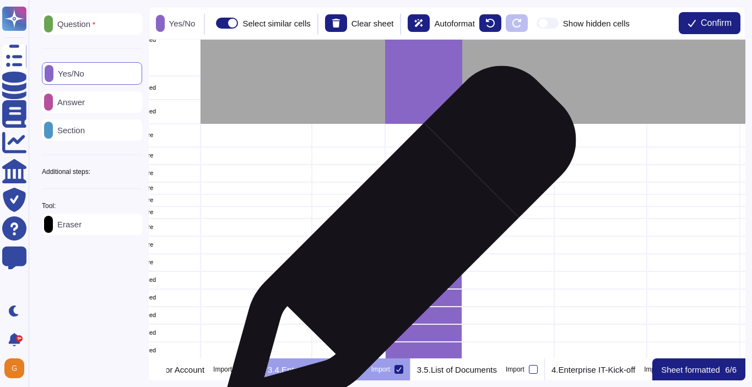
click at [395, 247] on div "grid" at bounding box center [423, 245] width 77 height 18
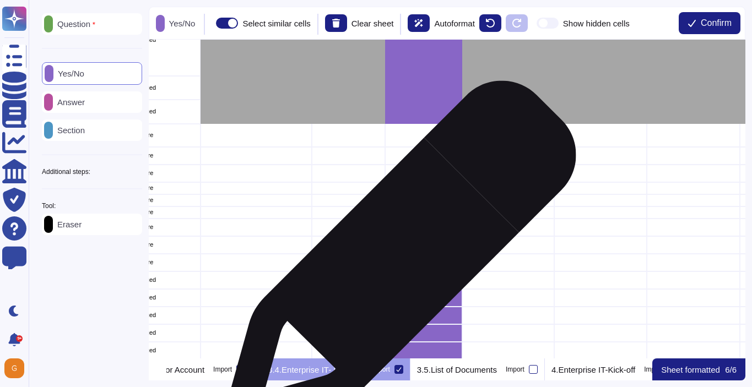
click at [395, 262] on div "grid" at bounding box center [423, 263] width 77 height 18
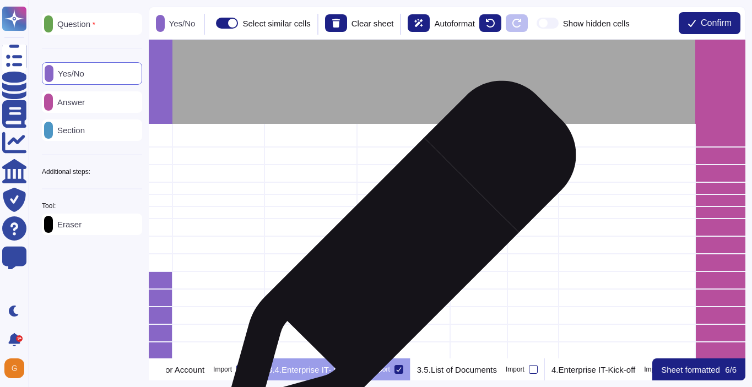
scroll to position [487, 588]
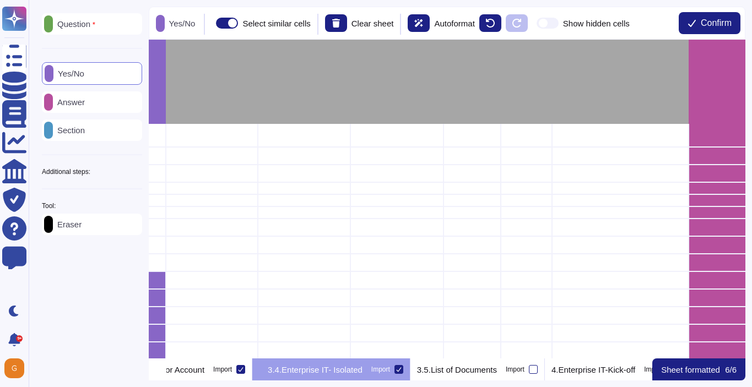
click at [83, 109] on div "Answer" at bounding box center [92, 101] width 100 height 21
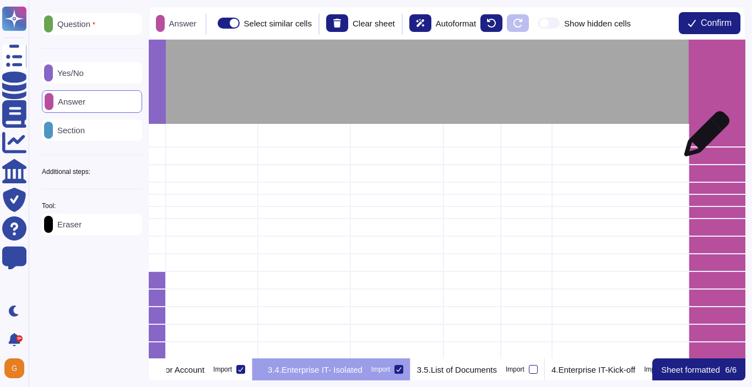
click at [702, 139] on div "grid" at bounding box center [728, 135] width 78 height 23
click at [700, 159] on div "grid" at bounding box center [728, 156] width 78 height 18
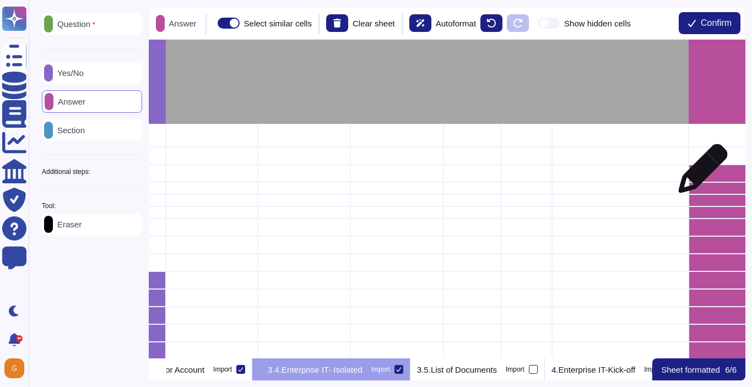
click at [698, 174] on div "grid" at bounding box center [728, 174] width 78 height 18
click at [698, 188] on div "grid" at bounding box center [728, 188] width 78 height 12
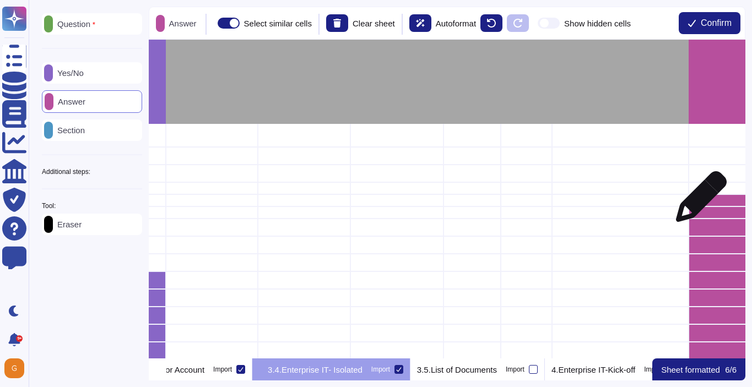
click at [697, 202] on div "grid" at bounding box center [728, 200] width 78 height 12
click at [695, 214] on div "grid" at bounding box center [728, 213] width 78 height 12
click at [695, 225] on div "grid" at bounding box center [728, 228] width 78 height 18
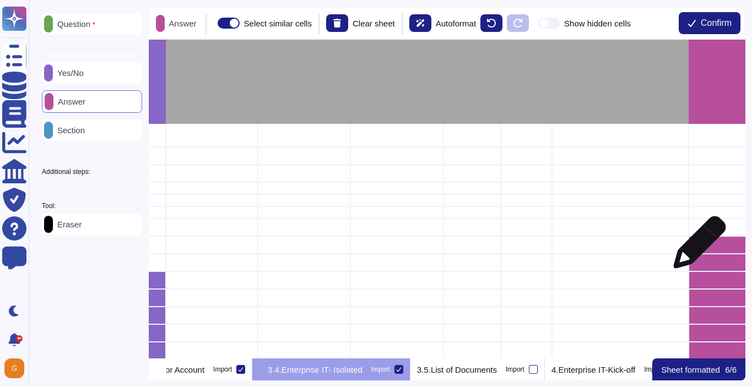
click at [695, 248] on div "grid" at bounding box center [728, 245] width 78 height 18
click at [695, 262] on div "grid" at bounding box center [728, 263] width 78 height 18
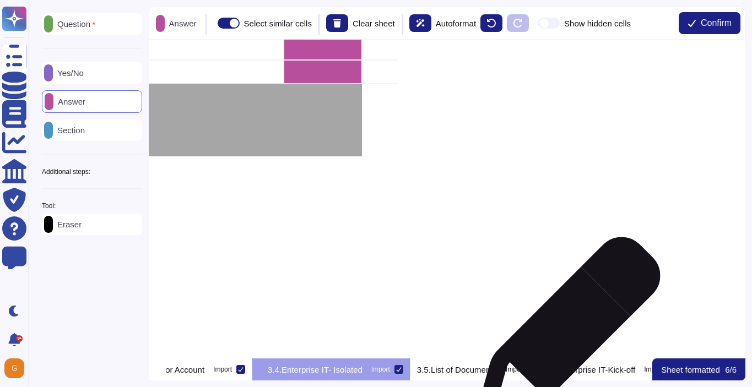
scroll to position [1137, 1006]
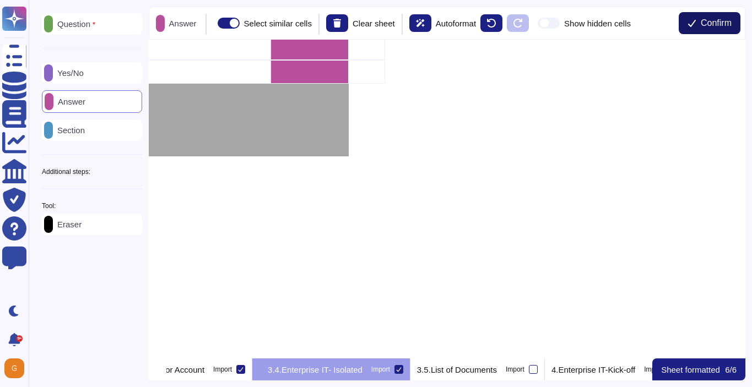
click at [690, 24] on icon at bounding box center [692, 23] width 8 height 7
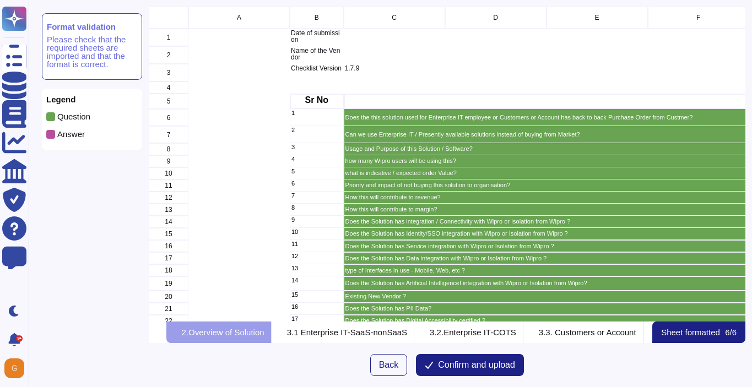
scroll to position [315, 597]
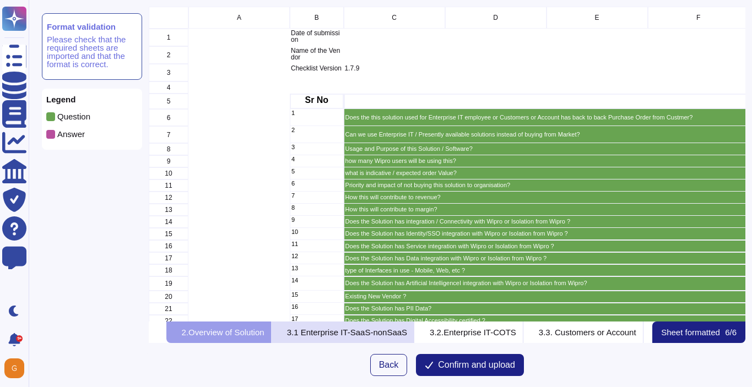
click at [372, 329] on p "3.1 Enterprise IT-SaaS-nonSaaS" at bounding box center [347, 332] width 120 height 8
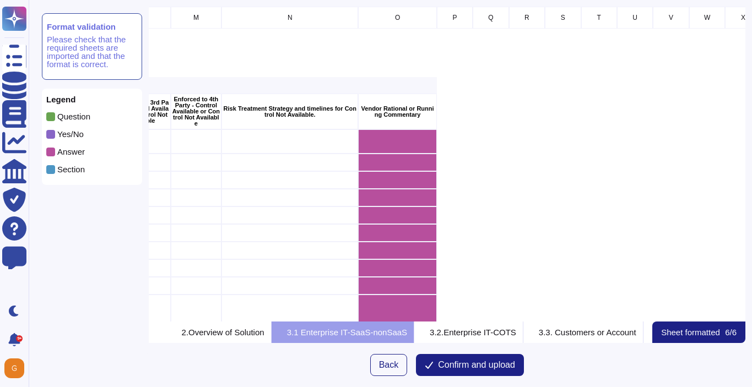
scroll to position [0, 1135]
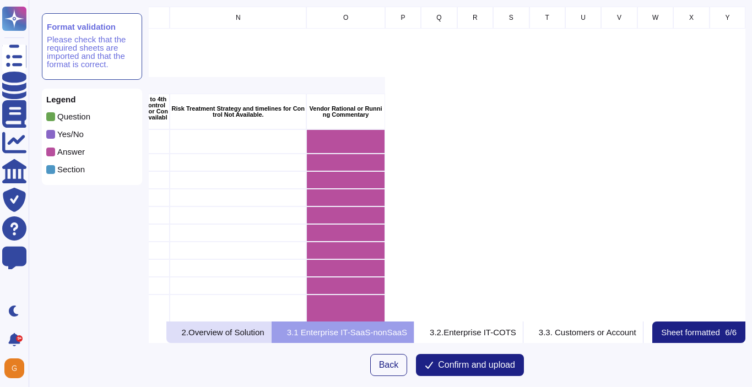
click at [259, 330] on p "2.Overview of Solution" at bounding box center [223, 332] width 83 height 8
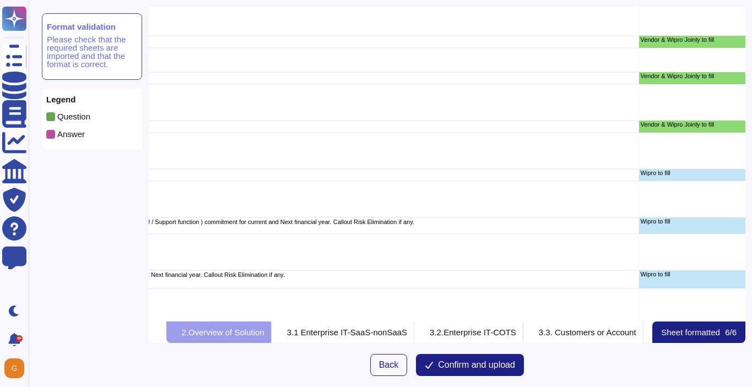
scroll to position [567, 578]
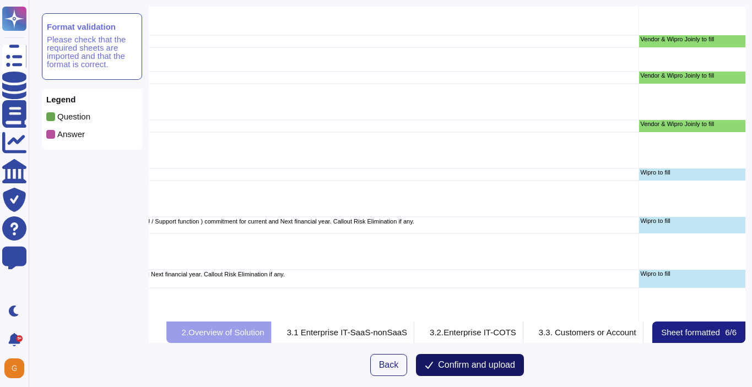
click at [462, 363] on span "Confirm and upload" at bounding box center [476, 365] width 77 height 9
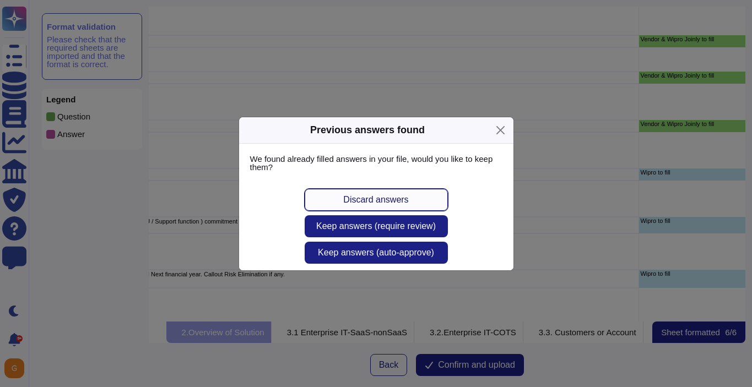
click at [392, 198] on span "Discard answers" at bounding box center [375, 200] width 65 height 9
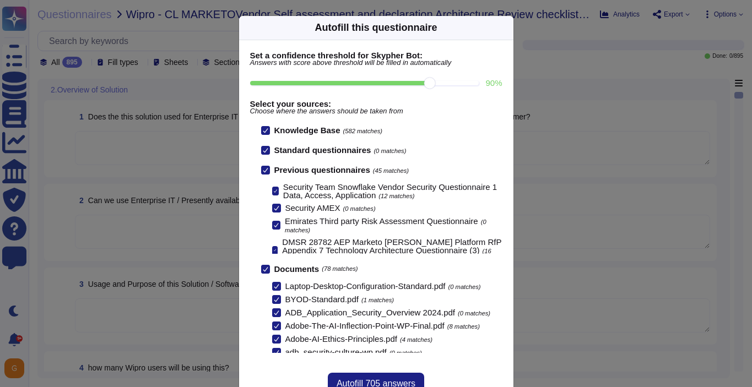
click at [435, 85] on input "90 %" at bounding box center [364, 83] width 229 height 4
click at [457, 83] on input "100 %" at bounding box center [362, 83] width 225 height 4
click at [424, 82] on input "100 %" at bounding box center [362, 83] width 225 height 4
click at [409, 83] on input "90 %" at bounding box center [364, 83] width 229 height 4
click at [403, 83] on input "90 %" at bounding box center [364, 83] width 229 height 4
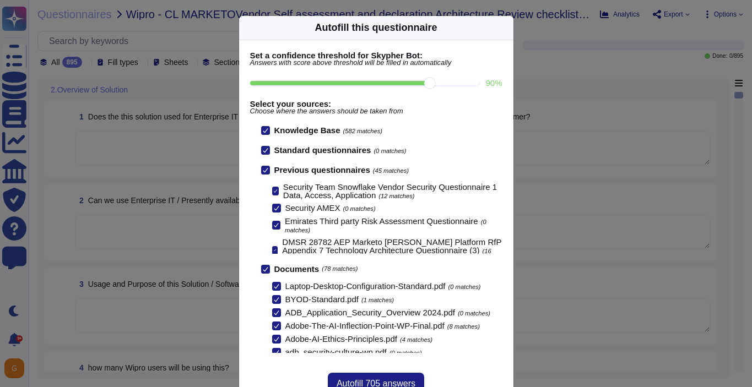
type input "80"
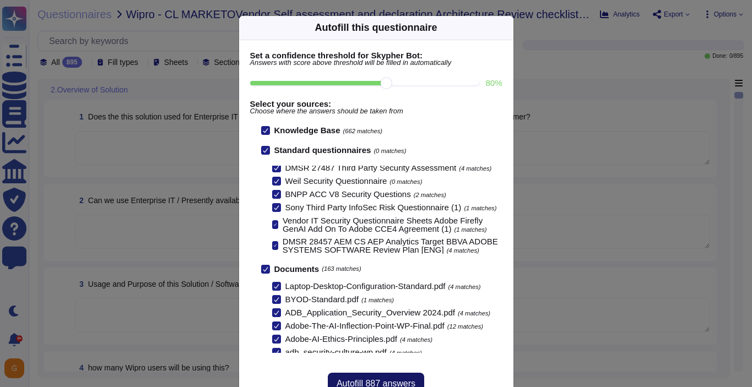
click at [390, 381] on span "Autofill 887 answers" at bounding box center [376, 384] width 79 height 9
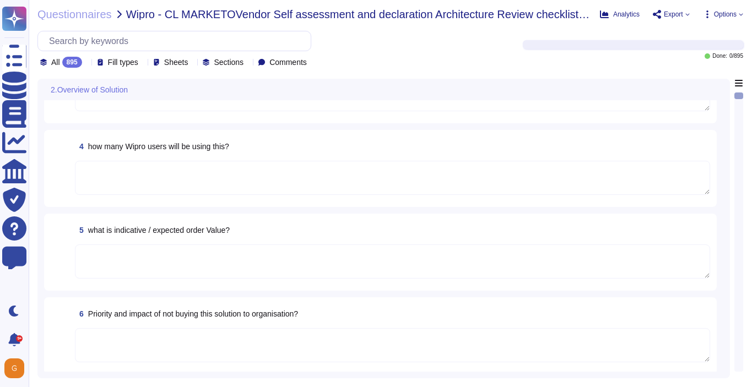
scroll to position [222, 0]
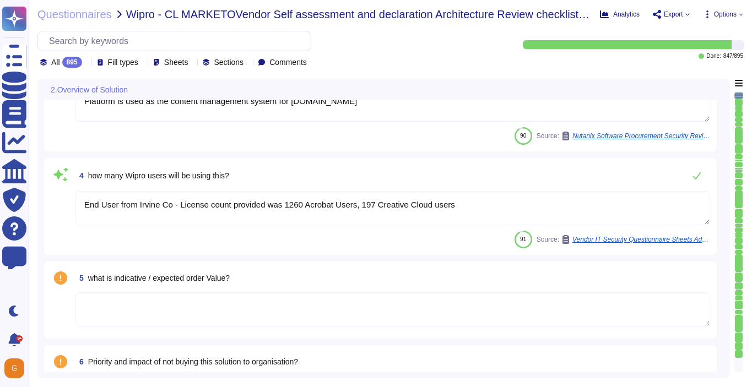
type textarea "N/A"
type textarea "Platform is used as the content management system for [DOMAIN_NAME]"
type textarea "End User from Irvine Co - License count provided was 1260 Acrobat Users, 197 Cr…"
type textarea "Please refer to your products Sales order for terms."
type textarea "ADBE"
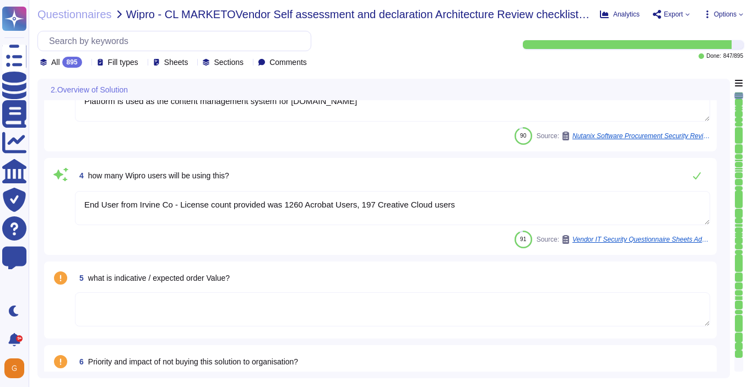
scroll to position [0, 0]
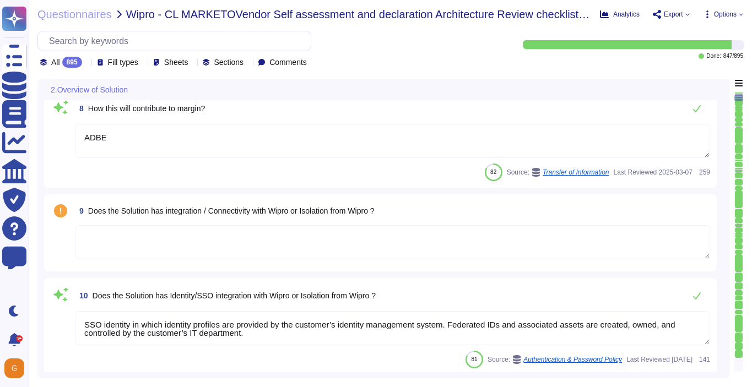
type textarea "ADBE"
type textarea "SSO identity in which identity profiles are provided by the customer’s identity…"
type textarea "Any Adobe business owner who wants to onboard a new third-party vendor must als…"
type textarea "As the data controller, you will determine the personal data that Adobe process…"
type textarea "Yes"
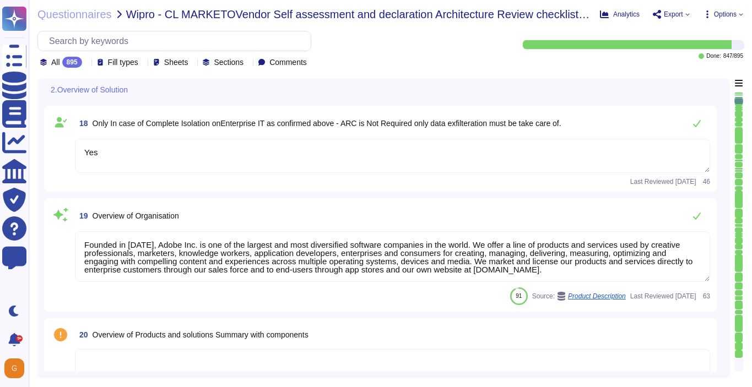
type textarea "Yes"
type textarea "Founded in 1982, Adobe Inc. is one of the largest and most diversified software…"
type textarea "Adobe offers several APIs to its clients, enabling them to integrate Adobe serv…"
type textarea "Please see our General Terms of Use ([URL][DOMAIN_NAME]) which include language…"
type textarea "All of our information, including current white papers, SOC2 reports, pen test …"
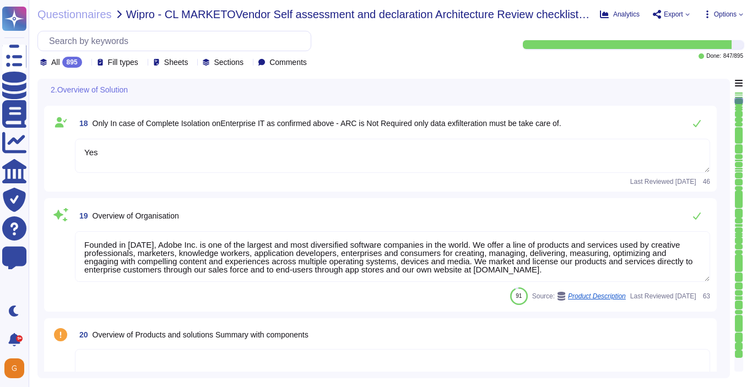
type textarea "Request this document from your Adobe Representative."
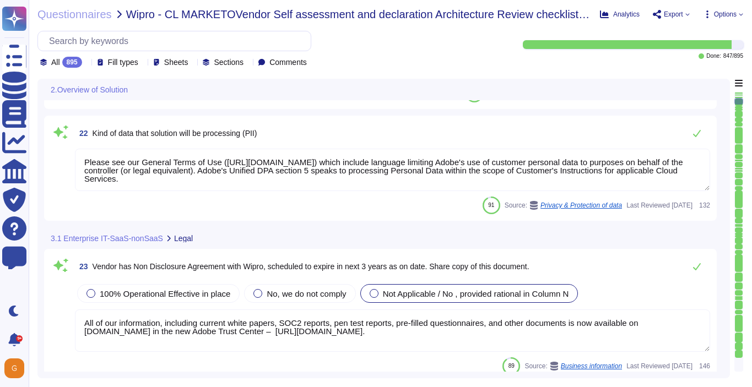
type textarea "To request a copy of the Adobe Data Processing Agreement and Standard Contractu…"
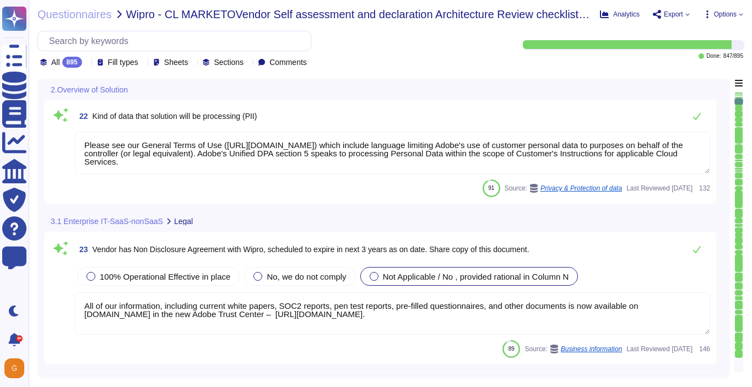
type textarea "[URL][DOMAIN_NAME]"
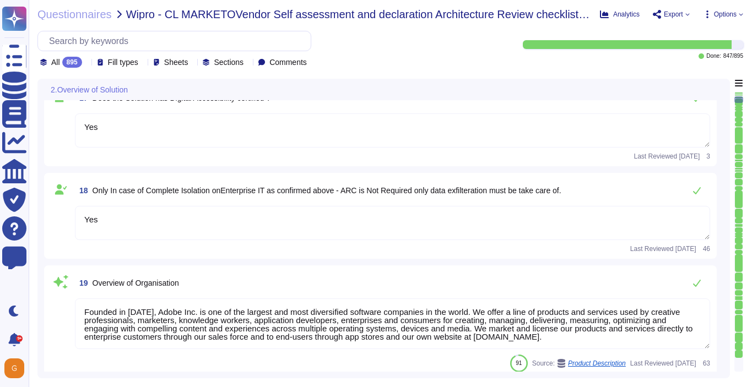
type textarea "Any Adobe business owner who wants to onboard a new third-party vendor must als…"
type textarea "As the data controller, you will determine the personal data that Adobe process…"
type textarea "Yes"
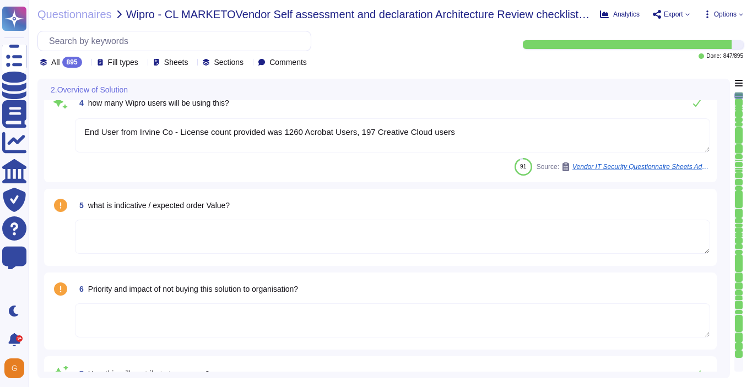
type textarea "N/A"
type textarea "Platform is used as the content management system for [DOMAIN_NAME]"
type textarea "End User from Irvine Co - License count provided was 1260 Acrobat Users, 197 Cr…"
type textarea "Please refer to your products Sales order for terms."
type textarea "ADBE"
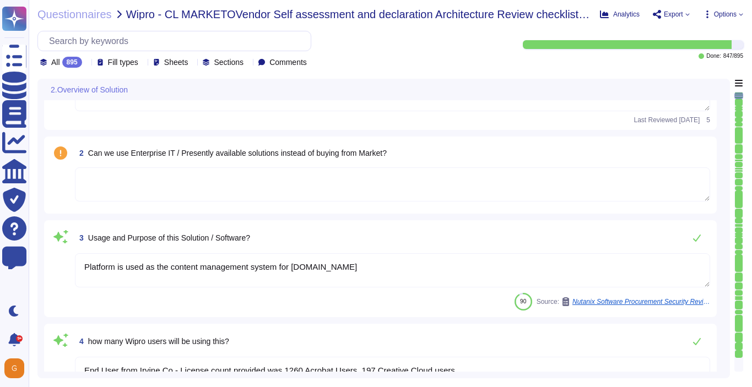
scroll to position [0, 0]
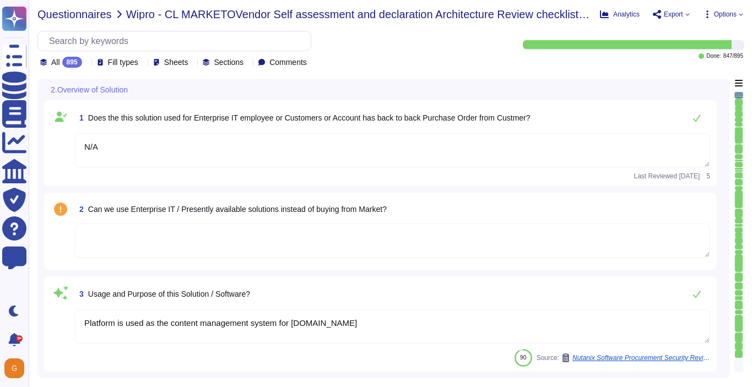
click at [86, 16] on span "Questionnaires" at bounding box center [74, 14] width 74 height 11
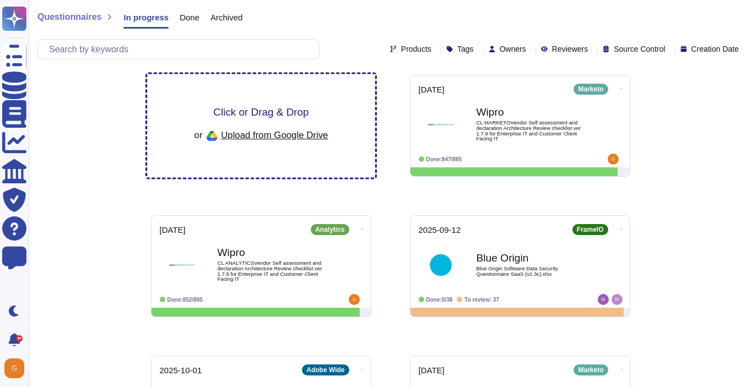
click at [254, 113] on span "Click or Drag & Drop" at bounding box center [260, 112] width 95 height 10
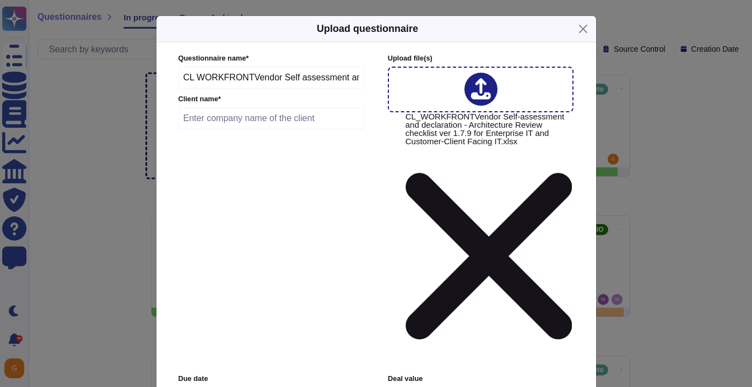
click at [266, 129] on input "text" at bounding box center [271, 118] width 186 height 22
type input "Workfront"
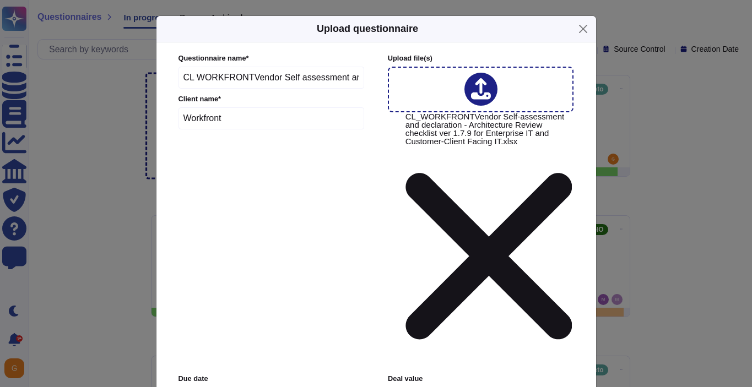
type input "[DATE]"
type input "work"
click at [230, 291] on span "WorkFront" at bounding box center [212, 291] width 39 height 10
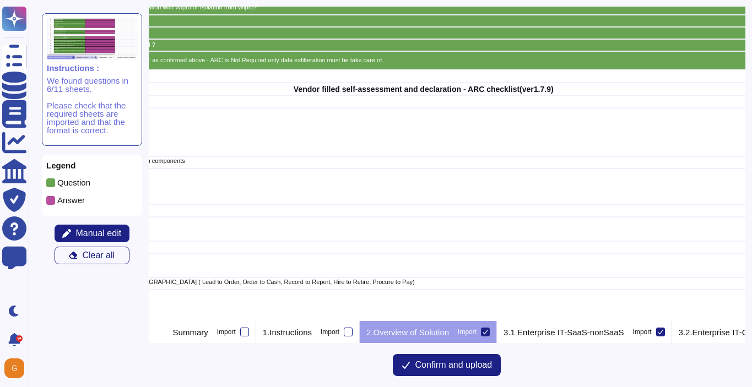
scroll to position [276, 372]
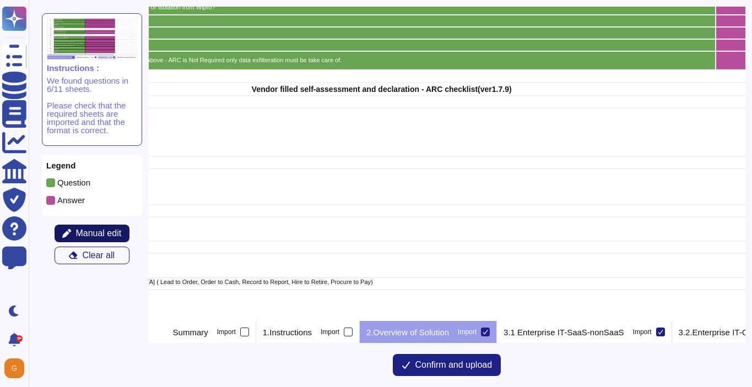
click at [88, 237] on span "Manual edit" at bounding box center [98, 233] width 46 height 9
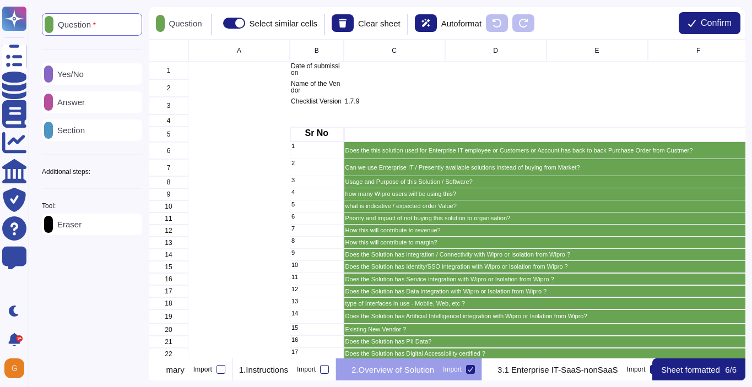
scroll to position [0, 28]
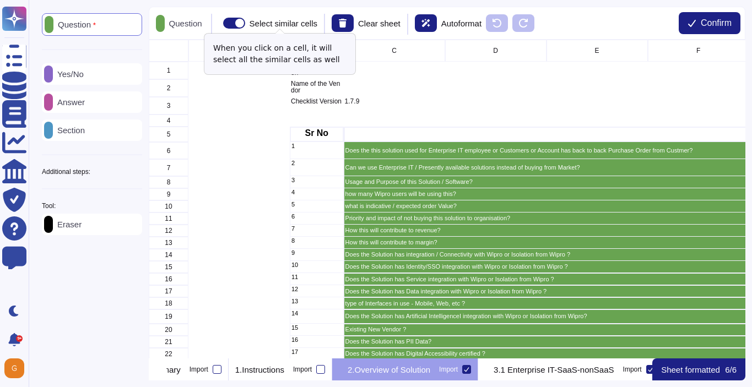
click at [245, 25] on span at bounding box center [234, 23] width 22 height 11
click at [219, 23] on input "Select similar cells" at bounding box center [219, 23] width 0 height 0
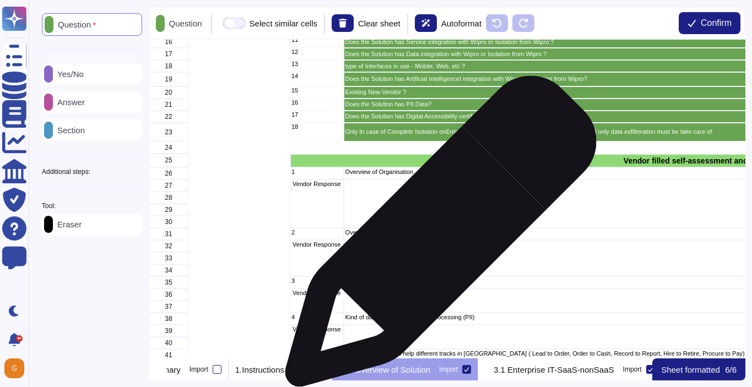
scroll to position [237, 1]
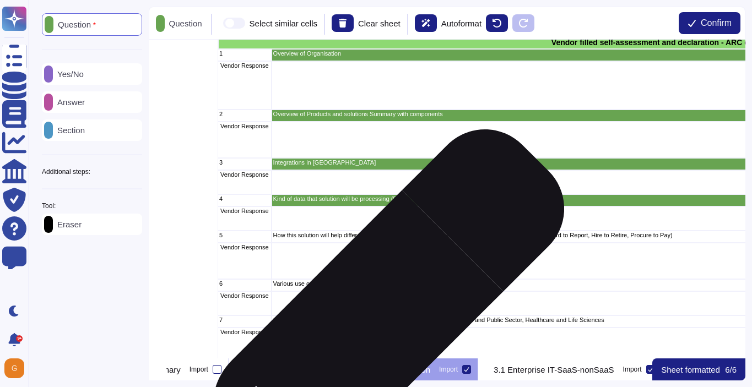
scroll to position [356, 0]
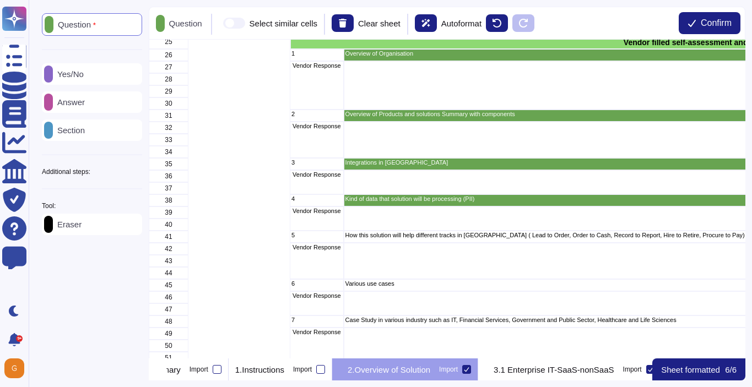
click at [85, 102] on p "Answer" at bounding box center [69, 102] width 32 height 8
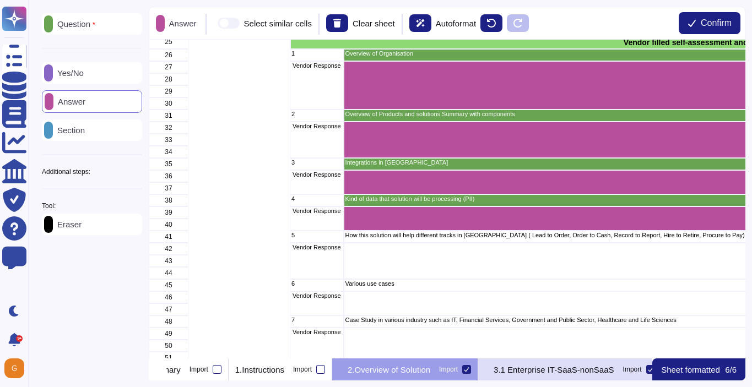
click at [582, 371] on p "3.1 Enterprise IT-SaaS-nonSaaS" at bounding box center [554, 370] width 120 height 8
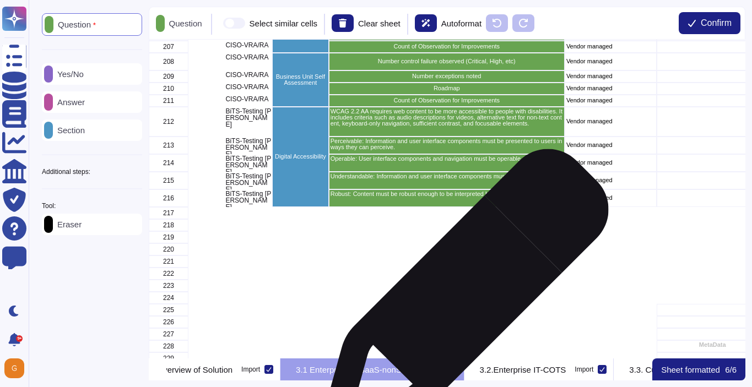
scroll to position [3144, 0]
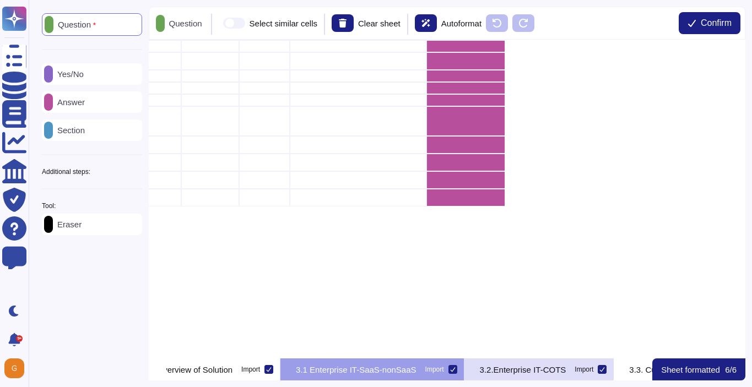
click at [591, 375] on div "3.2.Enterprise IT-COTS Import" at bounding box center [539, 370] width 150 height 22
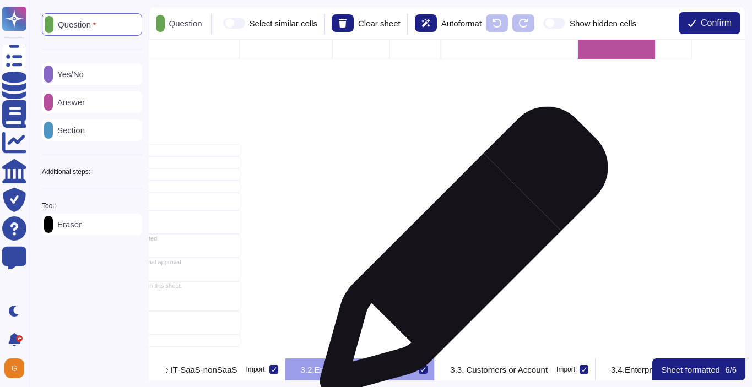
scroll to position [1279, 1006]
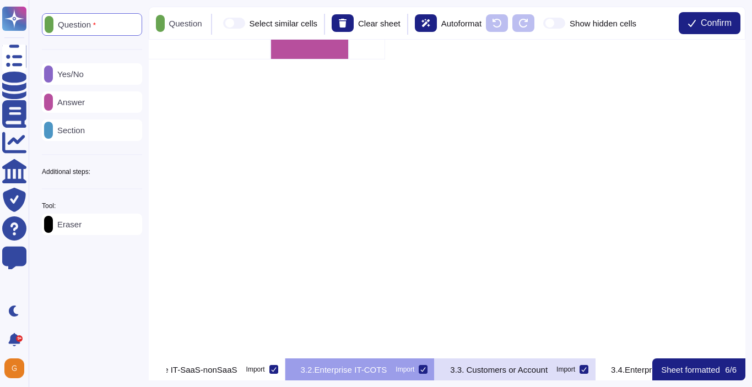
click at [595, 376] on div "3.3. Customers or Account Import" at bounding box center [515, 370] width 161 height 22
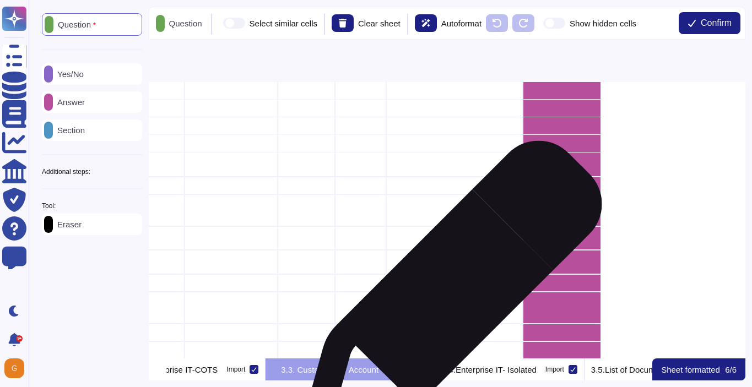
scroll to position [0, 754]
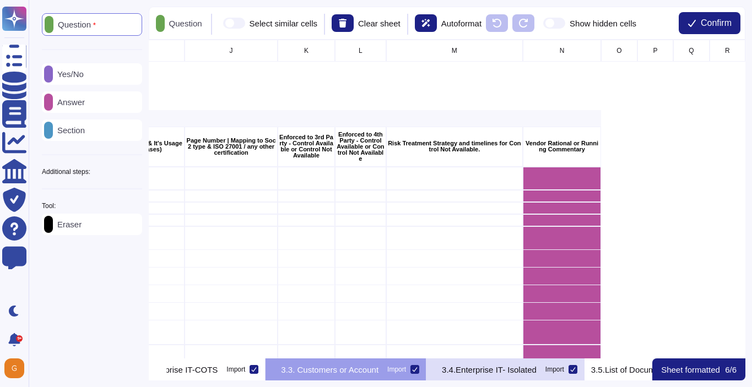
click at [536, 368] on p "3.4.Enterprise IT- Isolated" at bounding box center [489, 370] width 95 height 8
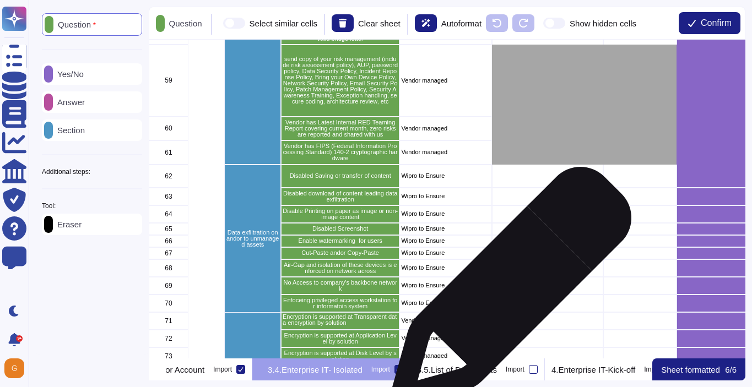
scroll to position [466, 0]
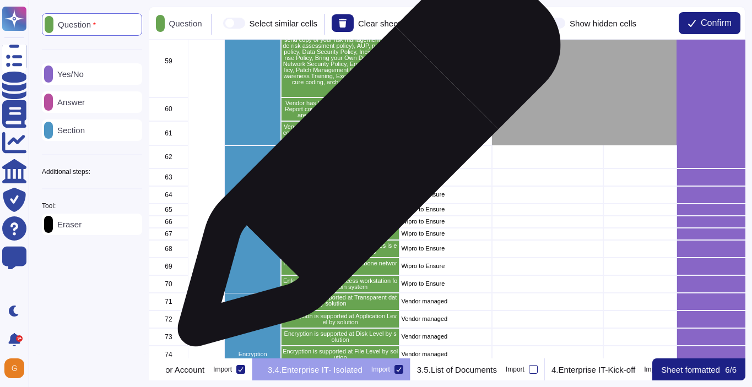
click at [365, 161] on div "Disabled Saving or transfer of content" at bounding box center [340, 156] width 118 height 23
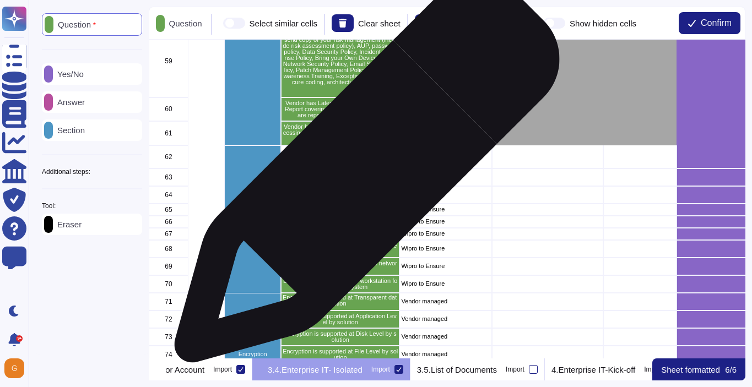
click at [362, 176] on p "Disabled download of content leading data exfiltration" at bounding box center [340, 177] width 115 height 12
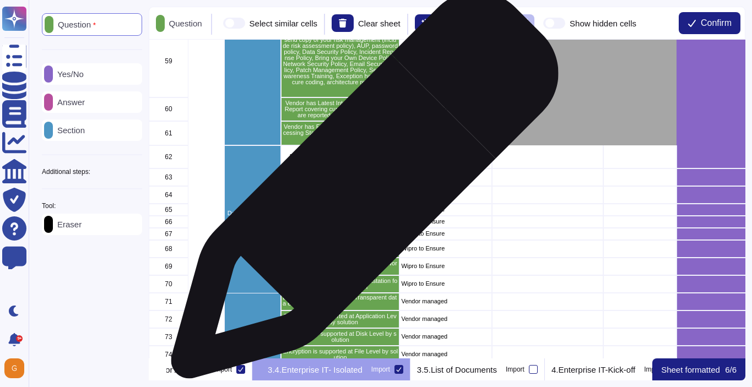
click at [360, 191] on p "Disable Printing on paper as image or non-image content" at bounding box center [340, 195] width 115 height 12
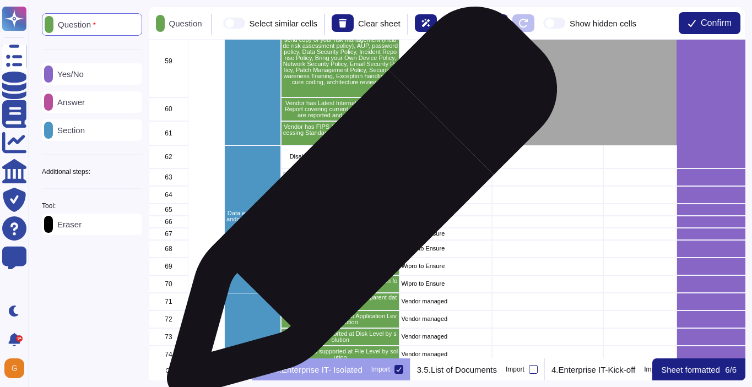
click at [357, 207] on p "Disabled Screenshot" at bounding box center [340, 210] width 115 height 6
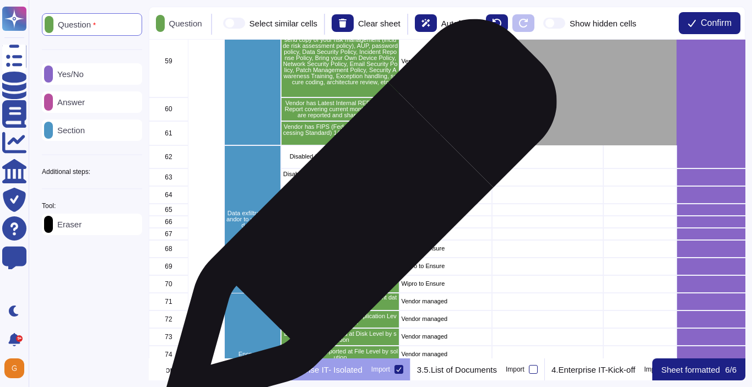
click at [357, 220] on p "Enable watermarking for users" at bounding box center [340, 222] width 115 height 6
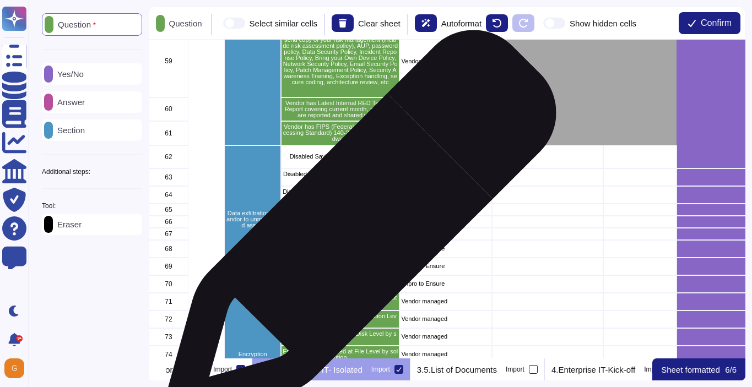
click at [356, 231] on p "Cut-Paste andor Copy-Paste" at bounding box center [340, 234] width 115 height 6
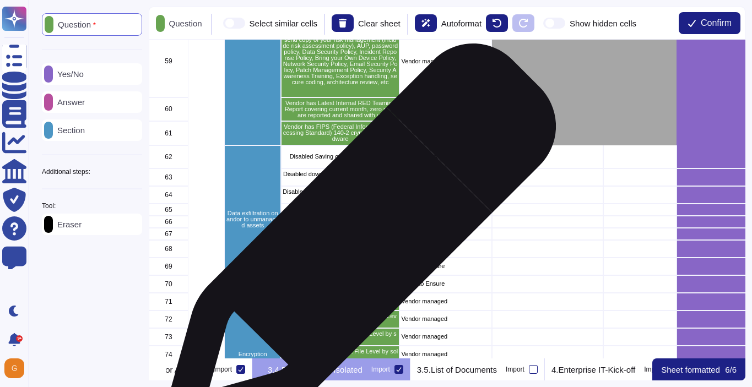
click at [355, 245] on p "Air-Gap and isolation of these devices is enforced on network across" at bounding box center [340, 249] width 115 height 12
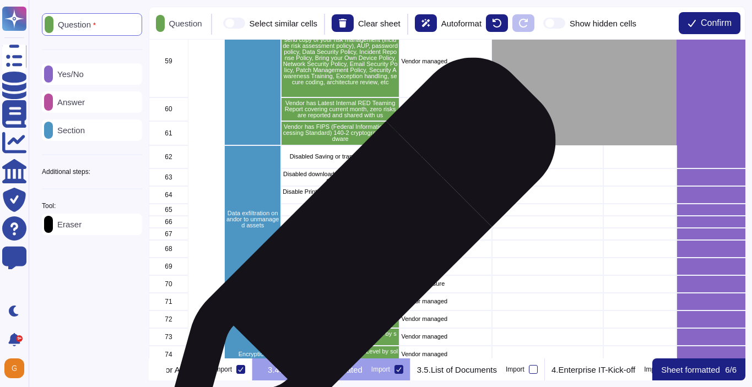
click at [353, 266] on p "No Access to company's backbone network" at bounding box center [340, 267] width 115 height 12
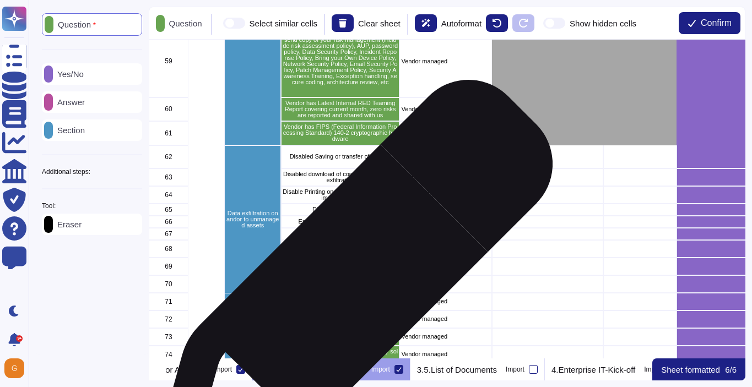
click at [349, 285] on p "Enfoceing privileged access workstation for informatoin system" at bounding box center [340, 284] width 115 height 12
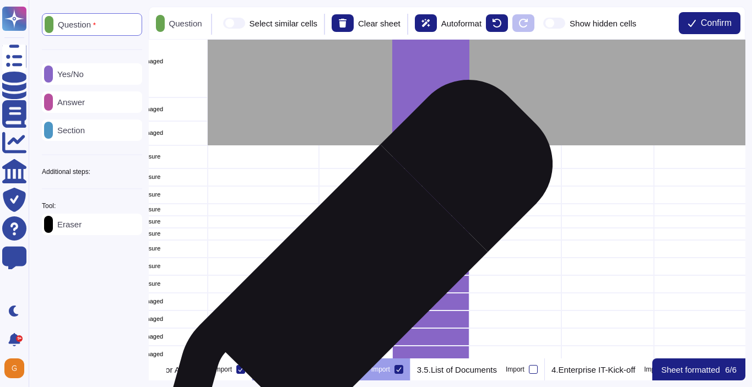
scroll to position [466, 292]
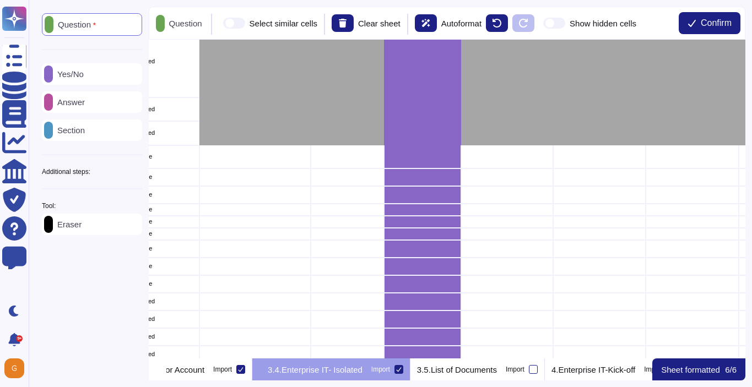
click at [80, 80] on div "Yes/No" at bounding box center [92, 73] width 100 height 21
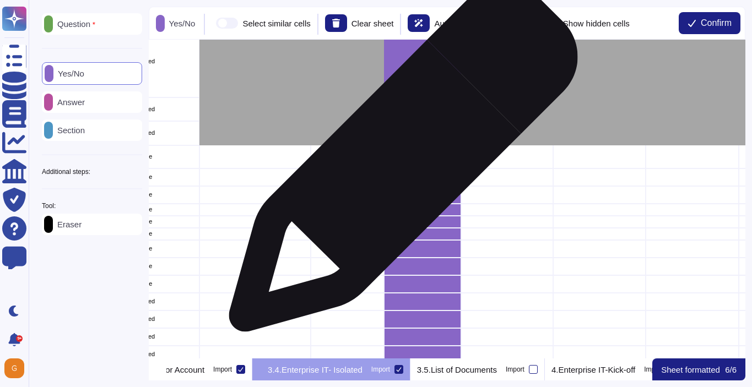
click at [399, 162] on div "grid" at bounding box center [422, 156] width 77 height 23
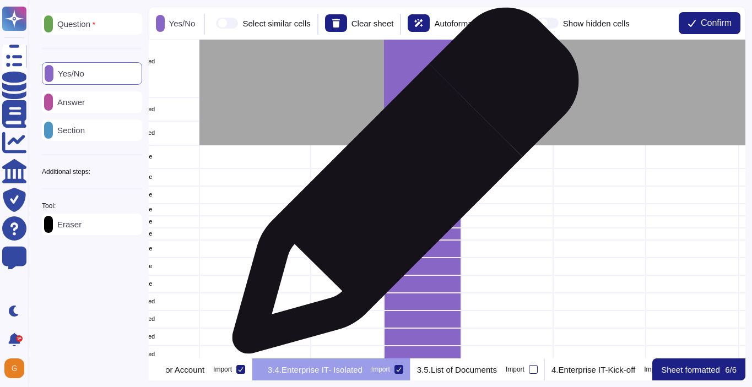
click at [401, 186] on div "grid" at bounding box center [422, 195] width 77 height 18
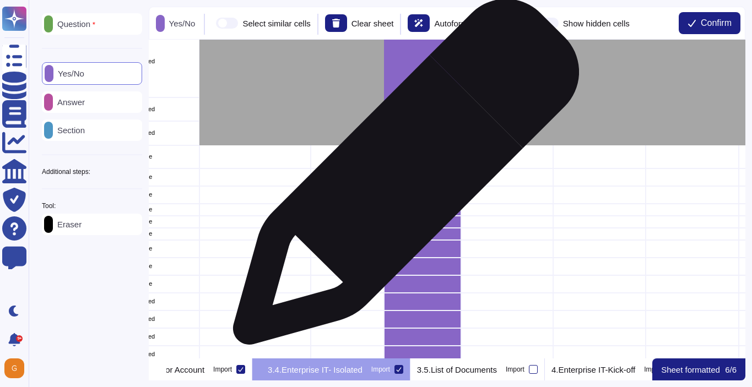
click at [402, 177] on div "grid" at bounding box center [422, 178] width 77 height 18
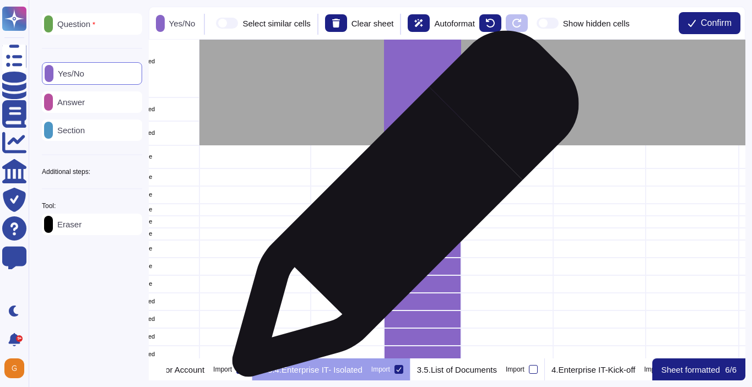
click at [401, 210] on div "grid" at bounding box center [422, 210] width 77 height 12
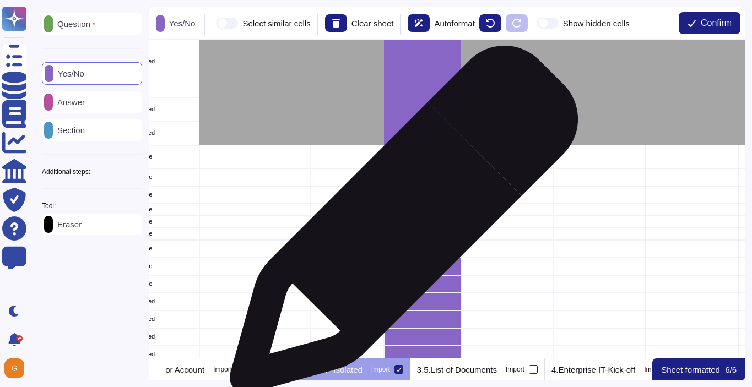
click at [399, 225] on div "grid" at bounding box center [422, 222] width 77 height 12
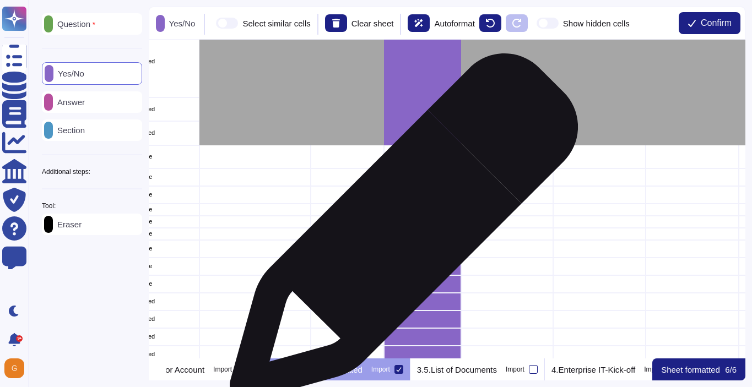
click at [399, 233] on div "grid" at bounding box center [422, 234] width 77 height 12
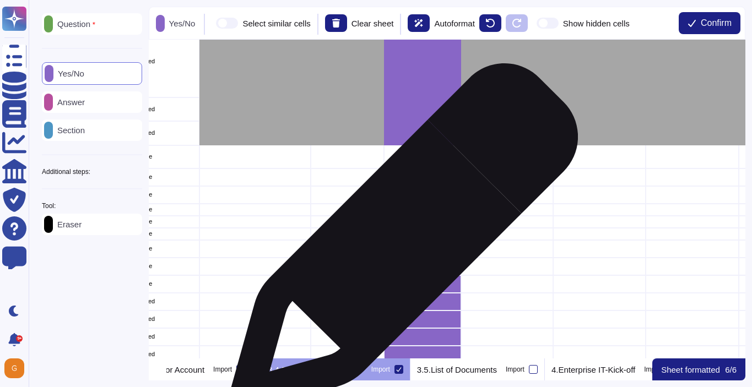
click at [399, 243] on div "grid" at bounding box center [422, 249] width 77 height 18
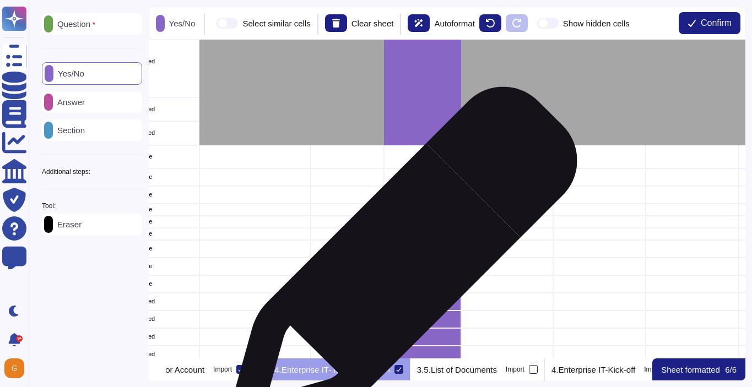
click at [398, 267] on div "grid" at bounding box center [422, 267] width 77 height 18
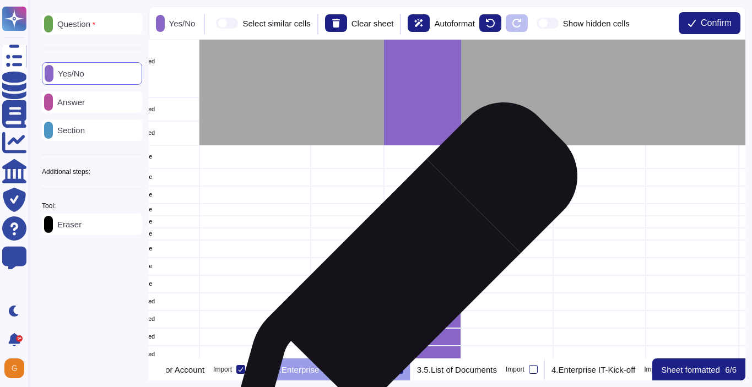
click at [398, 283] on div "grid" at bounding box center [422, 284] width 77 height 18
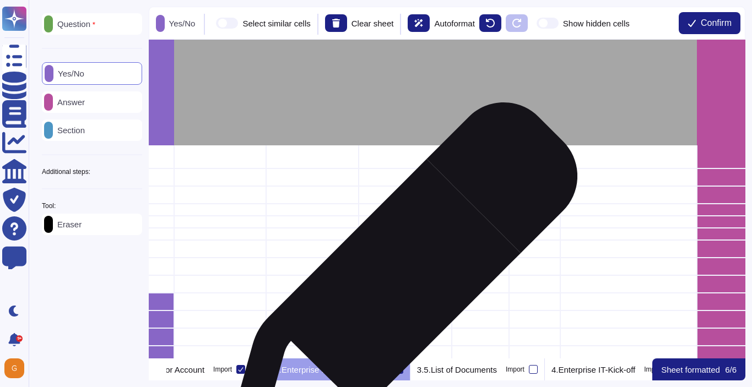
scroll to position [466, 577]
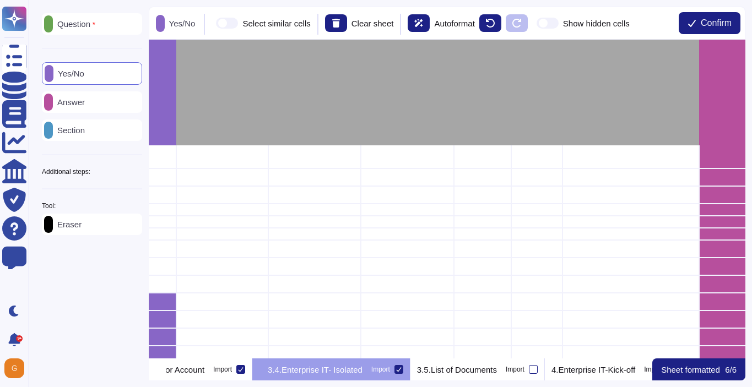
click at [85, 104] on p "Answer" at bounding box center [69, 102] width 32 height 8
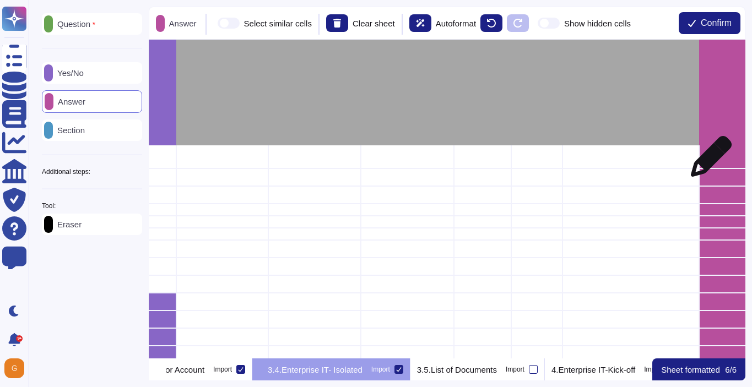
click at [707, 162] on div "grid" at bounding box center [738, 156] width 78 height 23
click at [707, 183] on div "grid" at bounding box center [738, 178] width 78 height 18
click at [707, 198] on div "grid" at bounding box center [738, 195] width 78 height 18
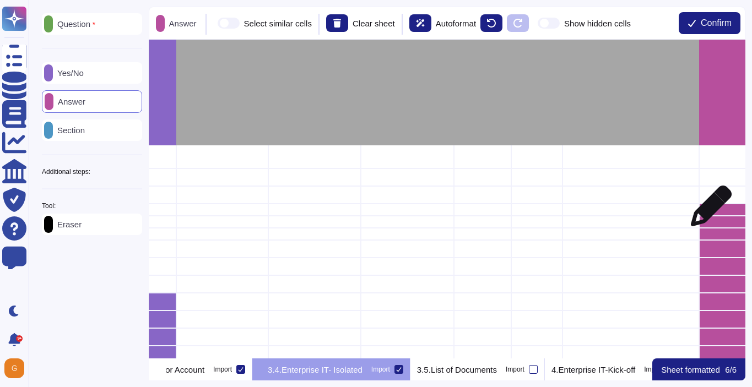
click at [707, 215] on div "grid" at bounding box center [738, 210] width 78 height 12
click at [707, 222] on div "grid" at bounding box center [738, 222] width 78 height 12
click at [707, 234] on div "grid" at bounding box center [738, 234] width 78 height 12
click at [706, 250] on div "grid" at bounding box center [738, 249] width 78 height 18
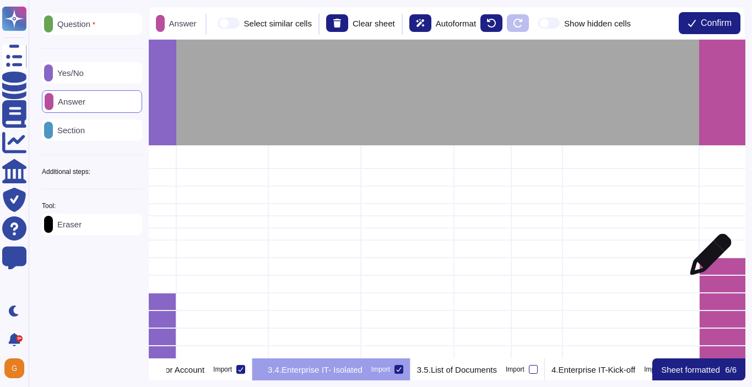
click at [705, 267] on div "grid" at bounding box center [738, 267] width 78 height 18
click at [705, 278] on div "grid" at bounding box center [738, 284] width 78 height 18
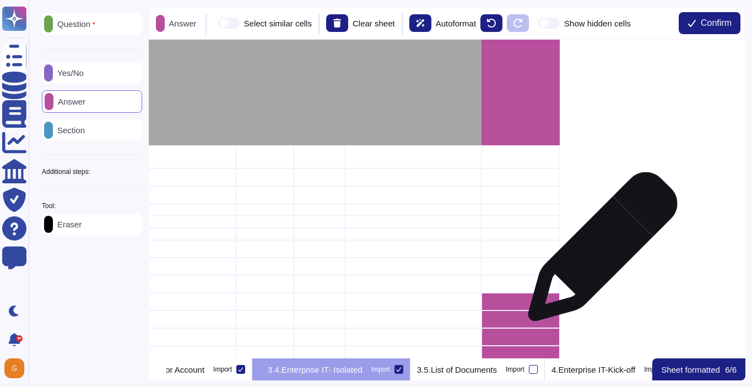
scroll to position [466, 823]
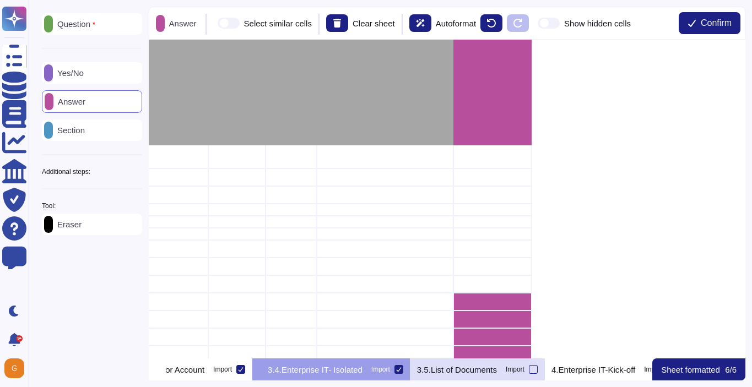
click at [497, 366] on p "3.5.List of Documents" at bounding box center [457, 370] width 80 height 8
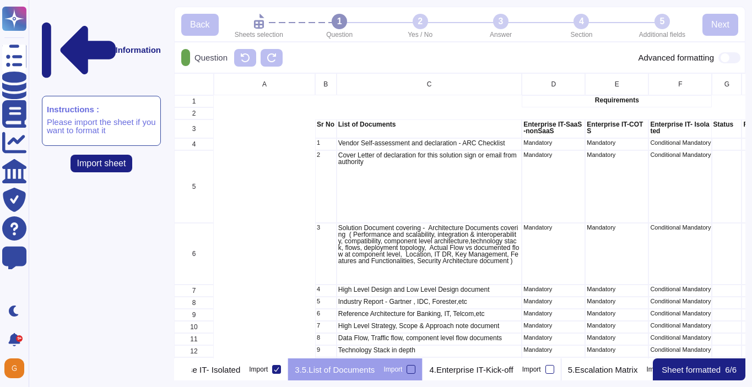
scroll to position [0, 896]
click at [512, 367] on p "4.Enterprise IT-Kick-off" at bounding box center [470, 370] width 84 height 8
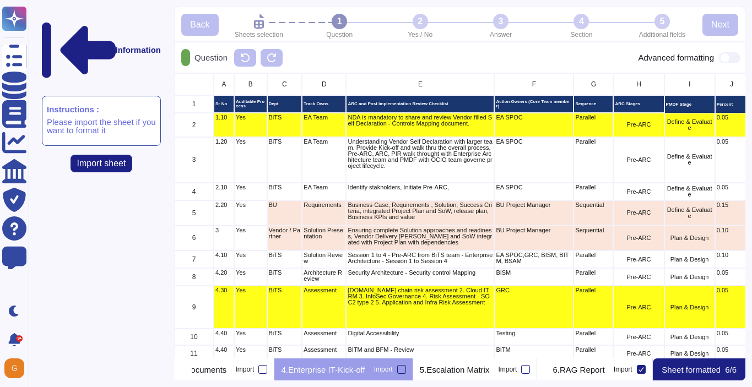
scroll to position [0, 1057]
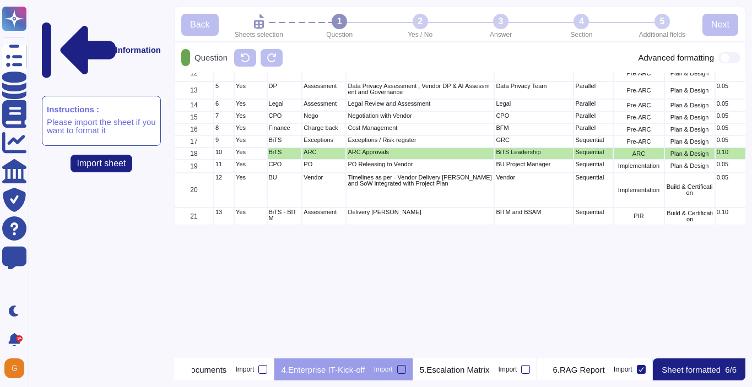
scroll to position [381, 0]
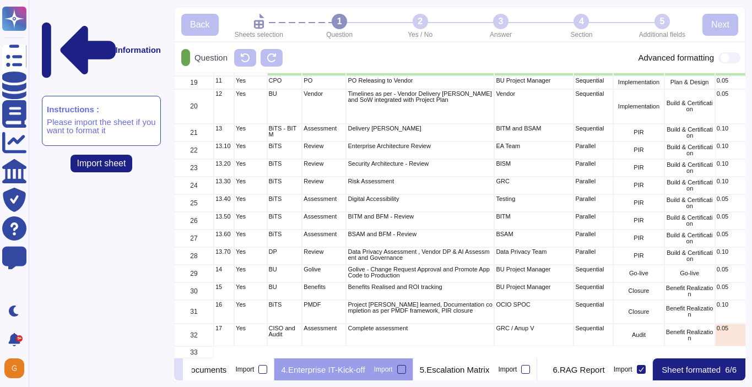
click at [178, 371] on icon at bounding box center [178, 371] width 0 height 0
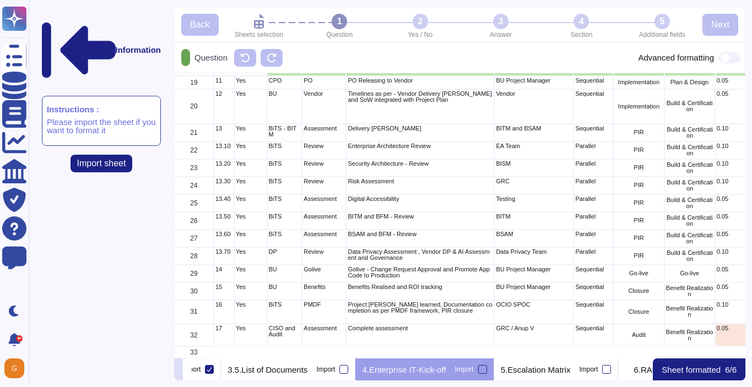
scroll to position [0, 947]
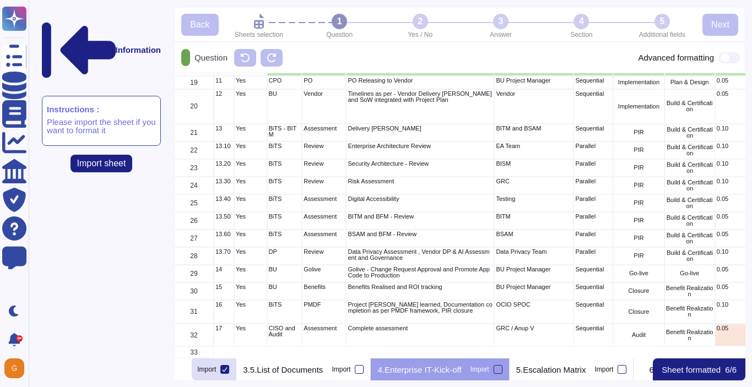
click at [189, 368] on p "3.4.Enterprise IT- Isolated" at bounding box center [141, 370] width 95 height 8
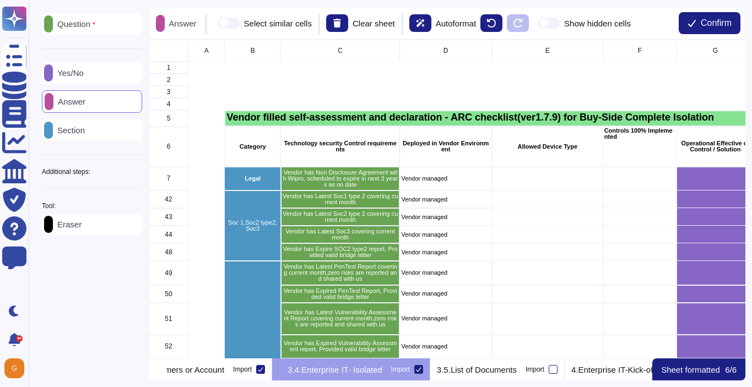
scroll to position [0, 728]
click at [706, 21] on span "Confirm" at bounding box center [716, 23] width 31 height 9
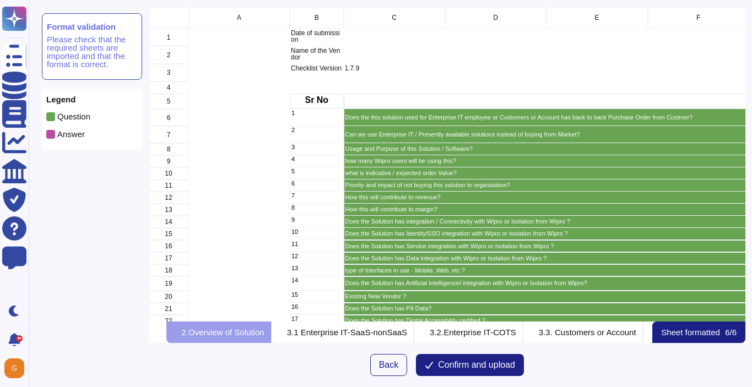
scroll to position [315, 597]
click at [494, 361] on span "Confirm and upload" at bounding box center [476, 365] width 77 height 9
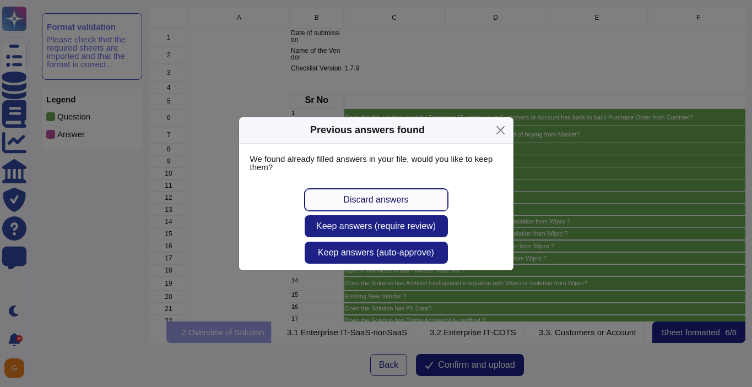
click at [394, 199] on span "Discard answers" at bounding box center [375, 200] width 65 height 9
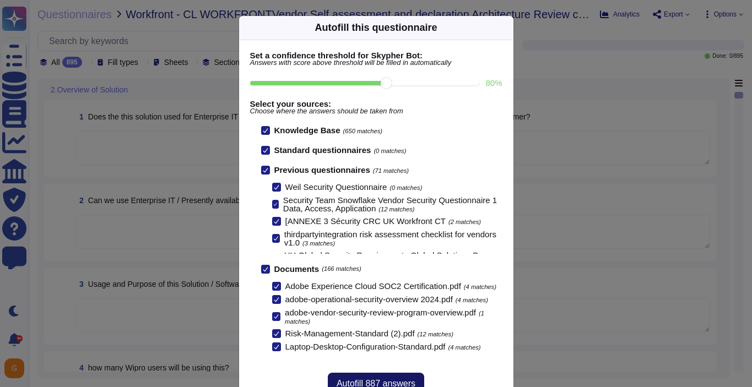
click at [383, 381] on span "Autofill 887 answers" at bounding box center [376, 384] width 79 height 9
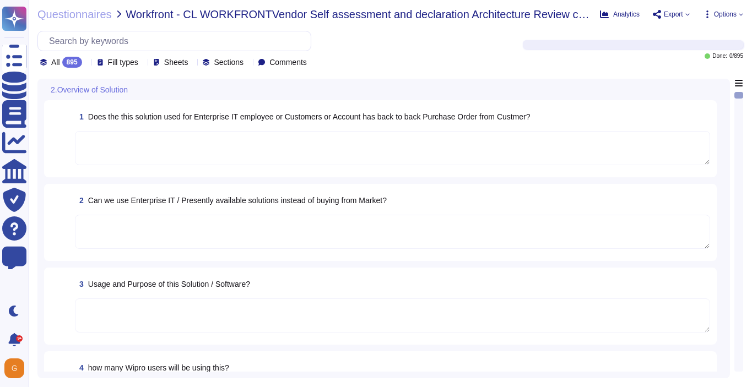
type textarea "Yes"
type textarea "Platform is used as the content management system for [DOMAIN_NAME]"
type textarea "End User from Irvine Co - License count provided was 1260 Acrobat Users, 197 Cr…"
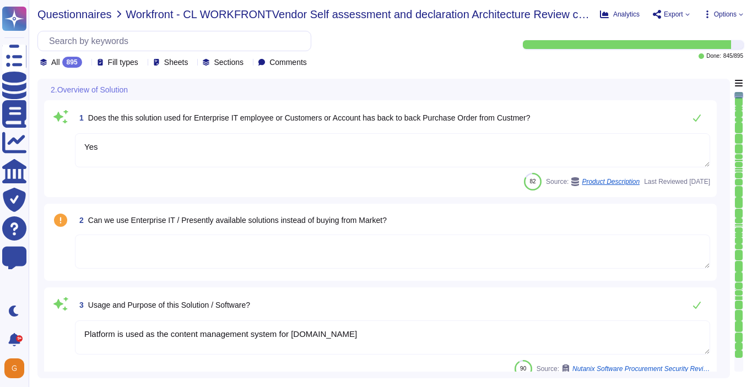
click at [51, 18] on span "Questionnaires" at bounding box center [74, 14] width 74 height 11
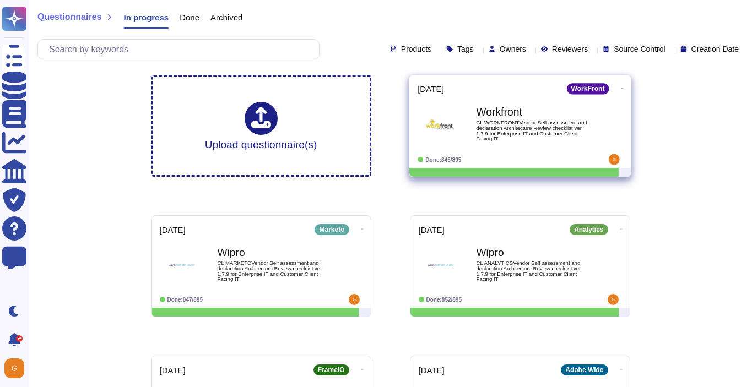
click at [621, 90] on icon at bounding box center [622, 88] width 2 height 3
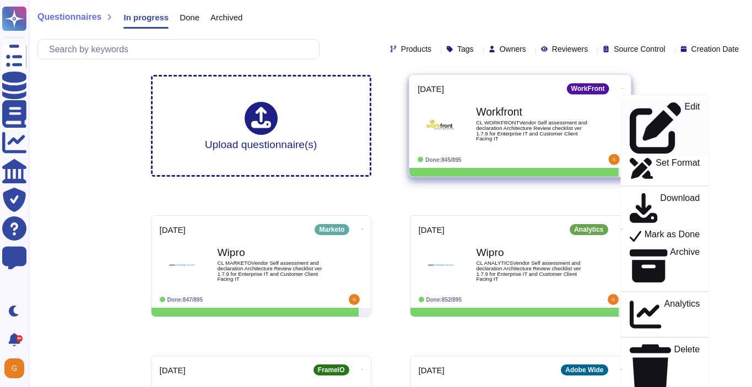
click at [630, 105] on div "Edit" at bounding box center [664, 128] width 70 height 52
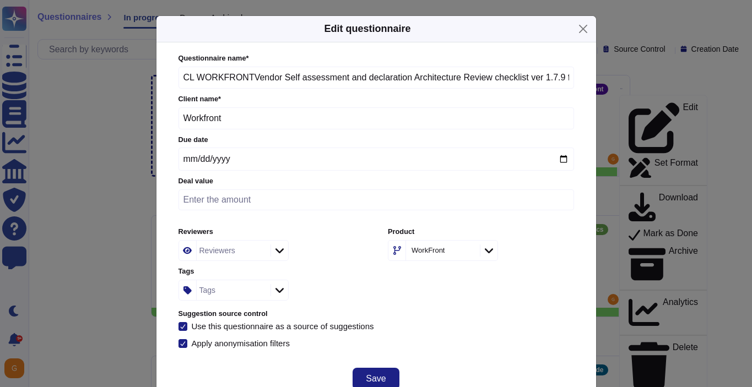
click at [220, 121] on input "Workfront" at bounding box center [375, 118] width 395 height 22
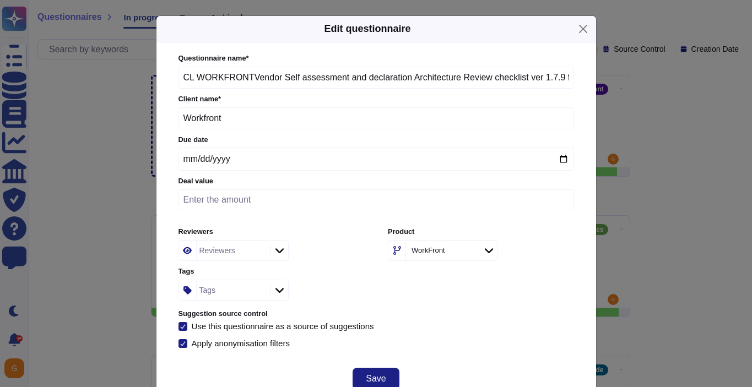
drag, startPoint x: 230, startPoint y: 120, endPoint x: 121, endPoint y: 120, distance: 109.1
click at [121, 120] on div "Edit questionnaire Questionnaire name * CL WORKFRONTVendor Self assessment and …" at bounding box center [376, 193] width 752 height 387
type input "Wipro"
click at [378, 375] on span "Save" at bounding box center [376, 379] width 20 height 9
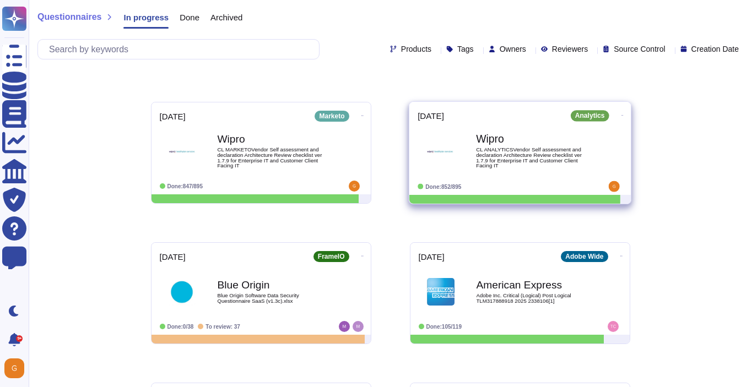
scroll to position [115, 0]
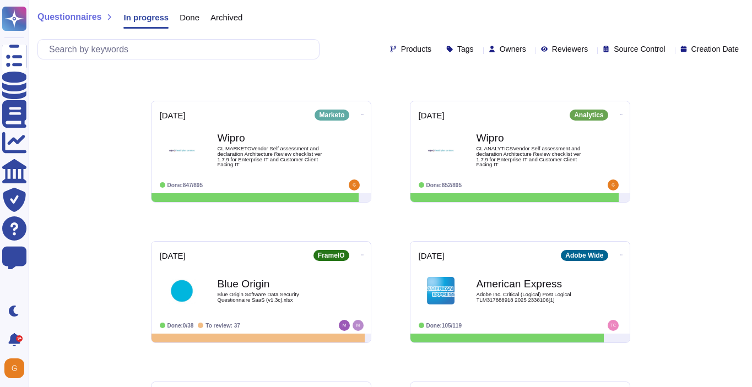
click at [121, 167] on div "Questionnaires In progress Done Archived Products Tags Owners Reviewers Source …" at bounding box center [390, 341] width 723 height 913
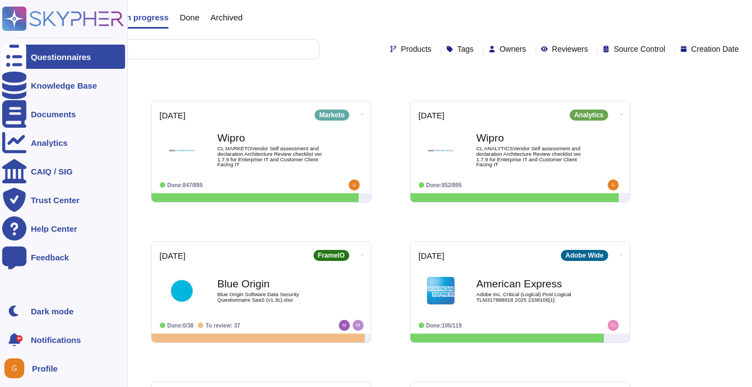
click at [16, 20] on icon at bounding box center [14, 18] width 21 height 21
